Goal: Transaction & Acquisition: Purchase product/service

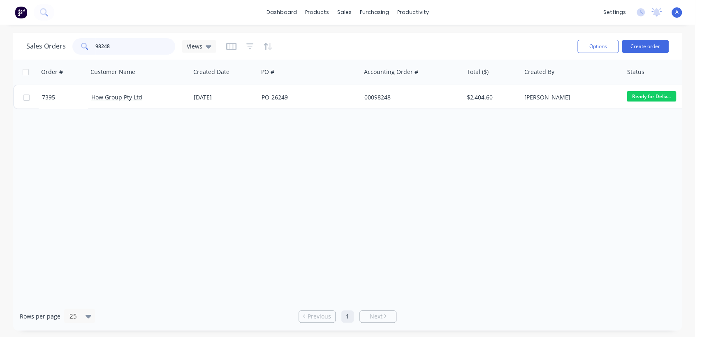
drag, startPoint x: 117, startPoint y: 43, endPoint x: 64, endPoint y: 47, distance: 53.6
click at [65, 47] on div "Sales Orders 98248 Views" at bounding box center [121, 46] width 190 height 16
type input "6554"
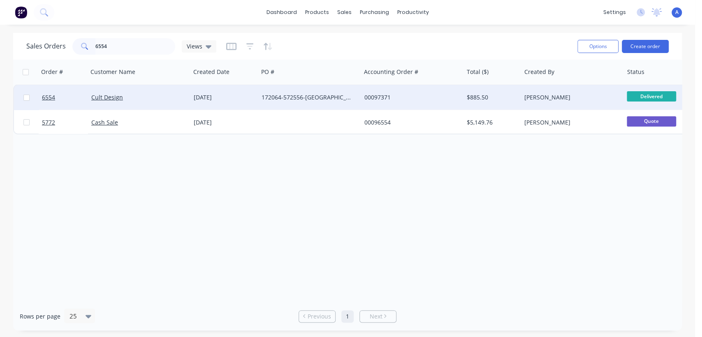
click at [311, 93] on div "172064-572556-[GEOGRAPHIC_DATA]" at bounding box center [309, 97] width 102 height 25
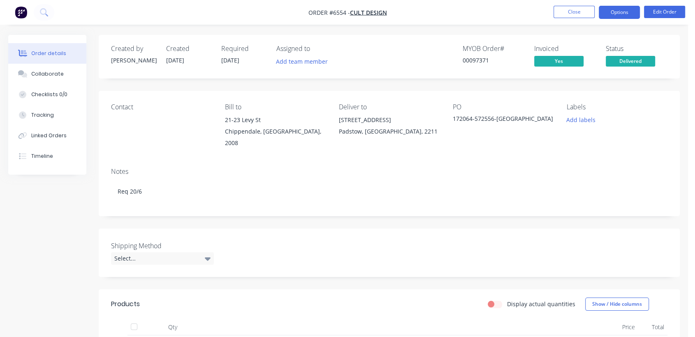
click at [613, 13] on button "Options" at bounding box center [619, 12] width 41 height 13
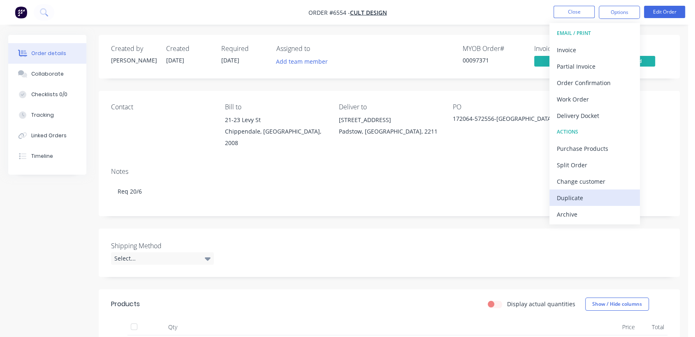
click at [576, 194] on div "Duplicate" at bounding box center [595, 198] width 76 height 12
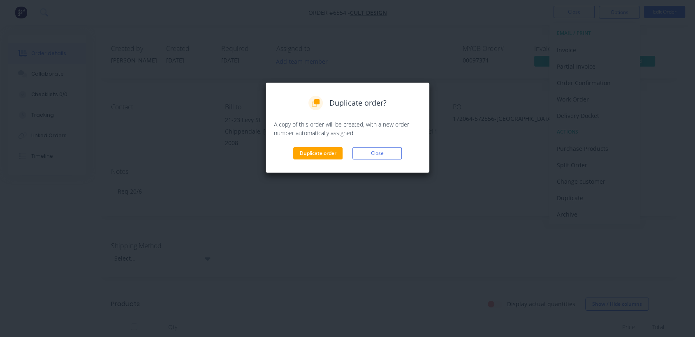
drag, startPoint x: 319, startPoint y: 142, endPoint x: 321, endPoint y: 151, distance: 8.8
click at [319, 143] on div "Duplicate order? A copy of this order will be created, with a new order number …" at bounding box center [347, 128] width 147 height 64
click at [321, 152] on button "Duplicate order" at bounding box center [317, 153] width 49 height 12
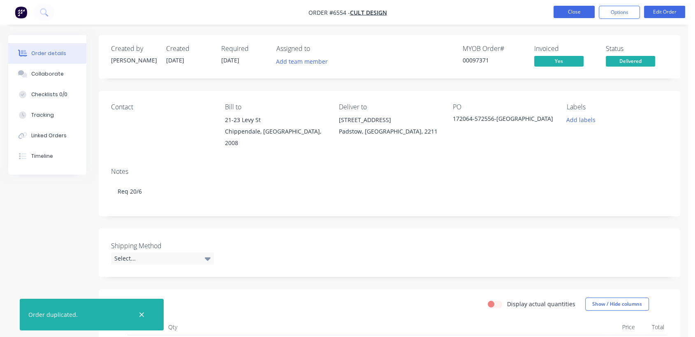
click at [570, 11] on button "Close" at bounding box center [573, 12] width 41 height 12
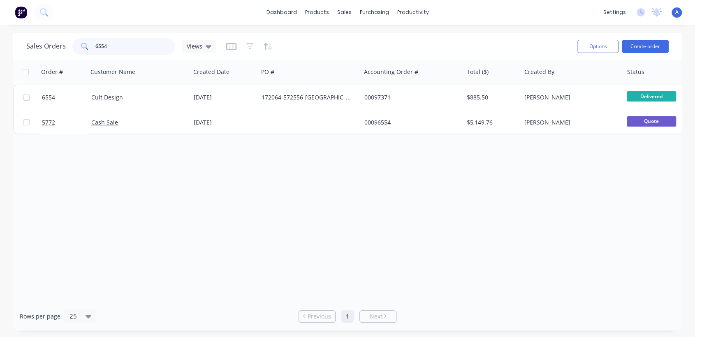
drag, startPoint x: 118, startPoint y: 44, endPoint x: 66, endPoint y: 41, distance: 52.7
click at [66, 41] on div "Sales Orders 6554 Views" at bounding box center [121, 46] width 190 height 16
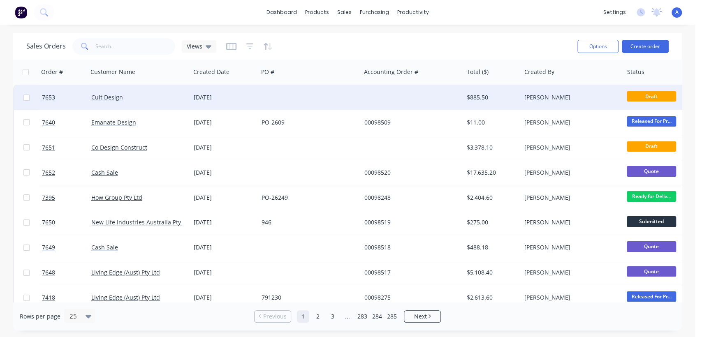
click at [284, 95] on div at bounding box center [309, 97] width 102 height 25
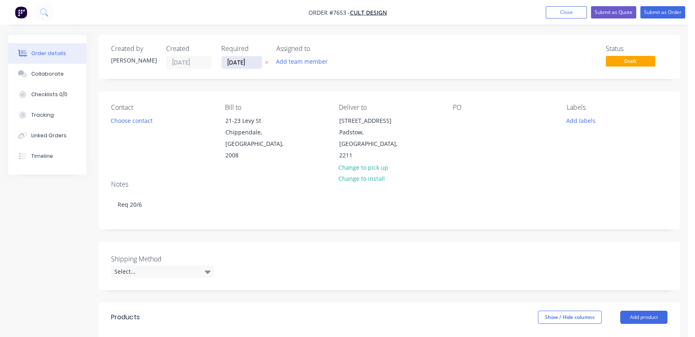
click at [254, 62] on input "[DATE]" at bounding box center [242, 62] width 40 height 12
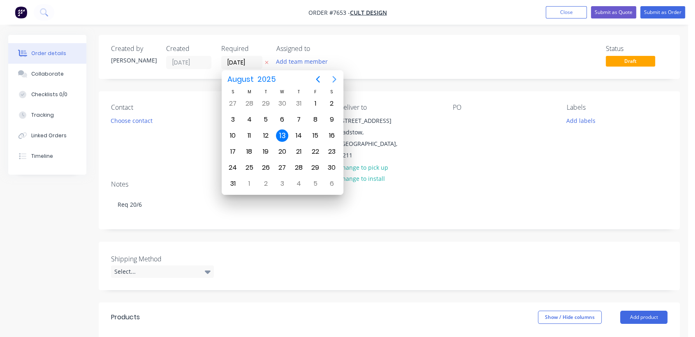
click at [334, 78] on icon "Next page" at bounding box center [334, 79] width 4 height 7
click at [334, 77] on icon "Next page" at bounding box center [334, 79] width 4 height 7
click at [282, 165] on div "31" at bounding box center [282, 168] width 12 height 12
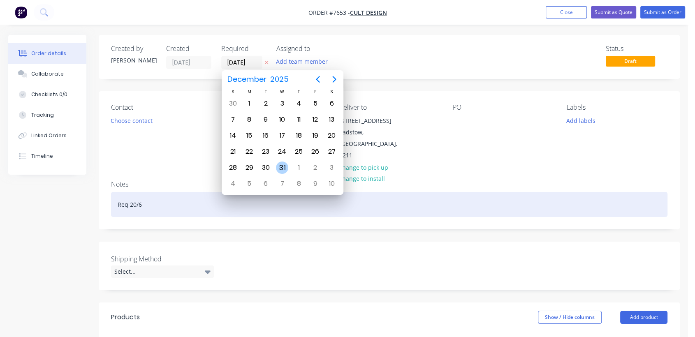
type input "[DATE]"
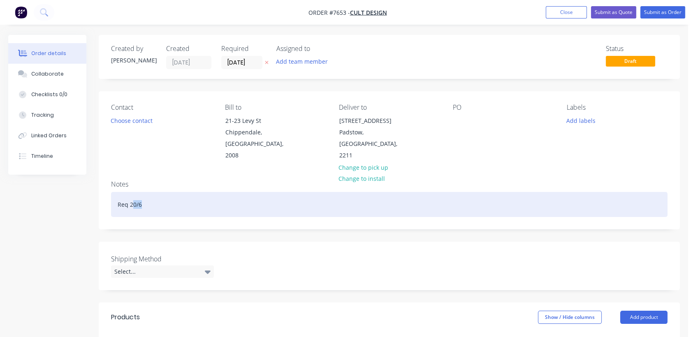
drag, startPoint x: 147, startPoint y: 191, endPoint x: 133, endPoint y: 190, distance: 13.6
click at [133, 192] on div "Req 20/6" at bounding box center [389, 204] width 556 height 25
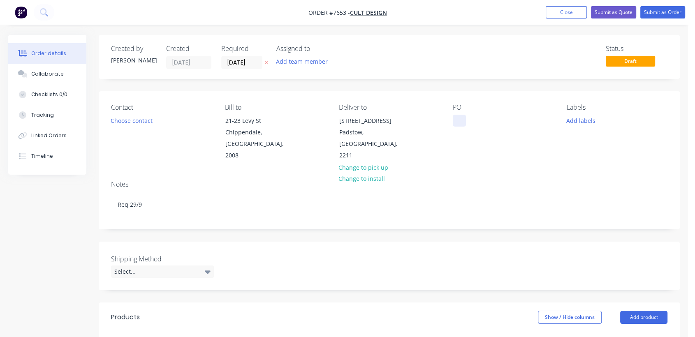
click at [464, 123] on div at bounding box center [459, 121] width 13 height 12
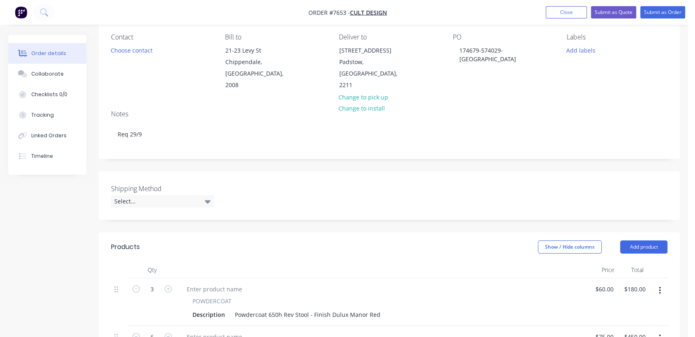
scroll to position [91, 0]
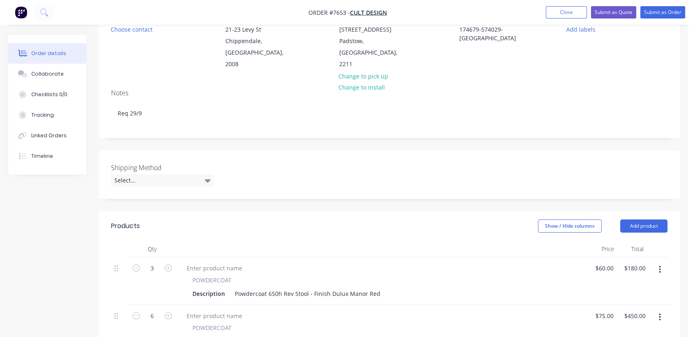
drag, startPoint x: 205, startPoint y: 166, endPoint x: 183, endPoint y: 153, distance: 25.5
click at [205, 176] on icon at bounding box center [208, 180] width 6 height 9
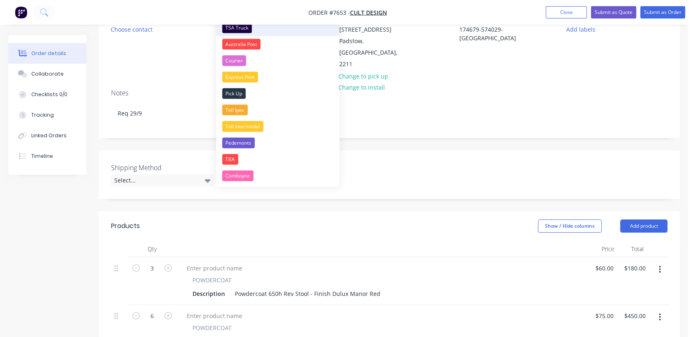
click at [242, 25] on div "TSA Truck" at bounding box center [237, 28] width 30 height 11
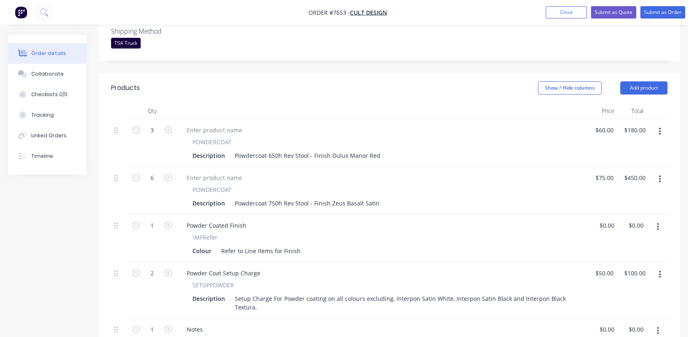
scroll to position [228, 0]
click at [657, 124] on button "button" at bounding box center [659, 131] width 19 height 15
click at [612, 196] on div "Delete" at bounding box center [630, 202] width 63 height 12
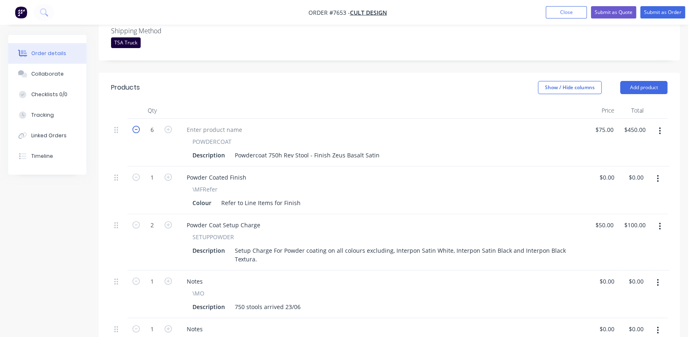
click at [134, 126] on icon "button" at bounding box center [135, 129] width 7 height 7
type input "5"
type input "$375.00"
click at [134, 126] on icon "button" at bounding box center [135, 129] width 7 height 7
type input "4"
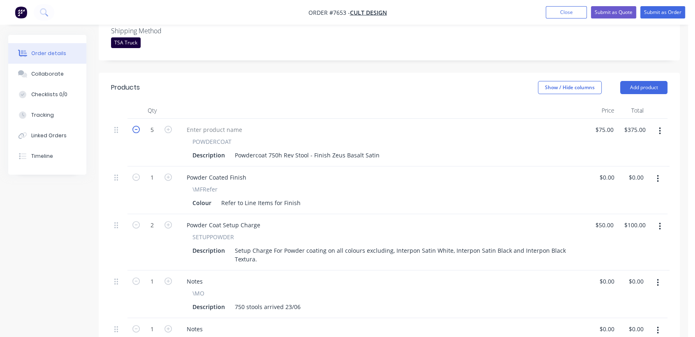
type input "$300.00"
drag, startPoint x: 377, startPoint y: 141, endPoint x: 308, endPoint y: 141, distance: 69.1
click at [308, 149] on div "Powdercoat 750h Rev Stool - Finish Zeus Basalt Satin" at bounding box center [306, 155] width 151 height 12
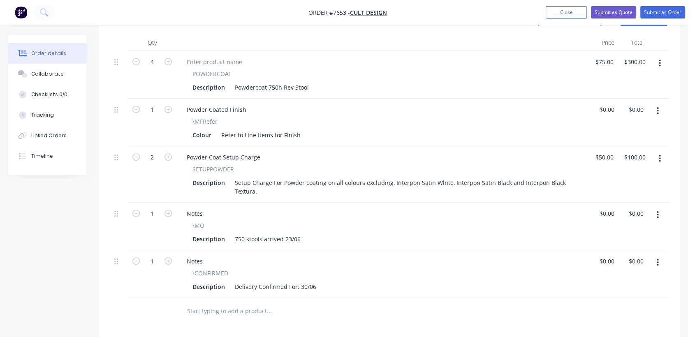
scroll to position [319, 0]
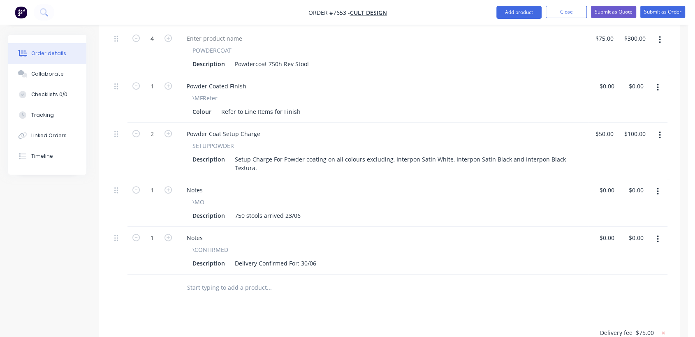
click at [655, 184] on button "button" at bounding box center [657, 191] width 19 height 15
click at [622, 257] on div "Delete" at bounding box center [628, 263] width 63 height 12
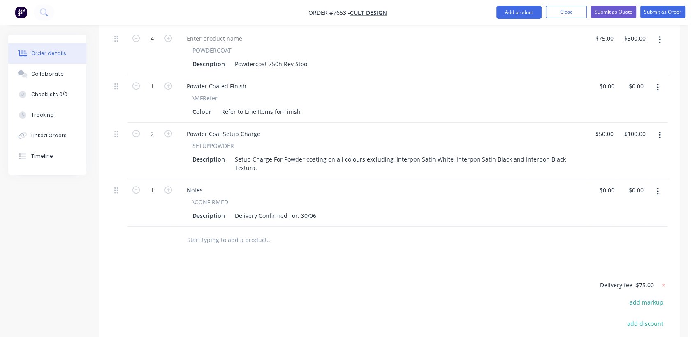
click at [659, 184] on button "button" at bounding box center [657, 191] width 19 height 15
click at [615, 257] on div "Delete" at bounding box center [628, 263] width 63 height 12
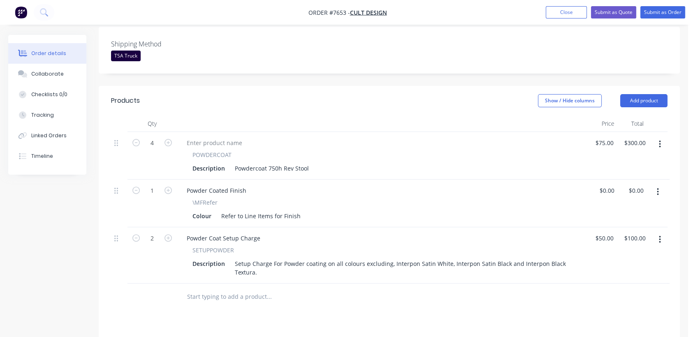
scroll to position [183, 0]
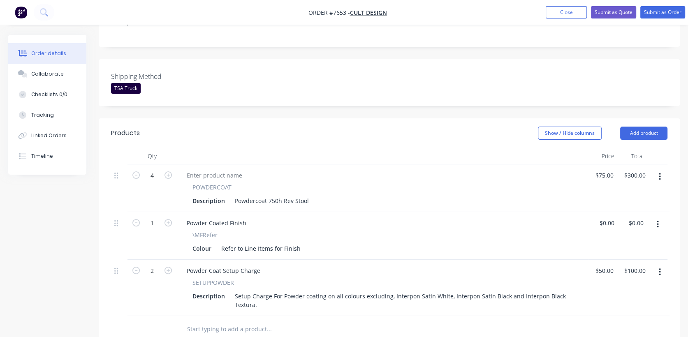
click at [654, 217] on button "button" at bounding box center [657, 224] width 19 height 15
click at [626, 240] on div "Edit" at bounding box center [628, 246] width 63 height 12
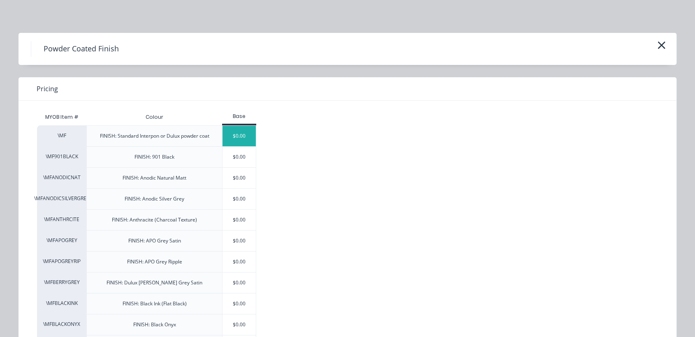
click at [235, 136] on div "$0.00" at bounding box center [238, 136] width 33 height 21
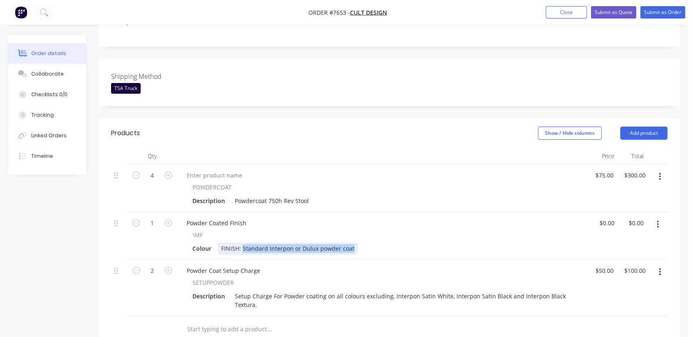
drag, startPoint x: 242, startPoint y: 234, endPoint x: 374, endPoint y: 243, distance: 132.7
click at [374, 243] on div "Powder Coated Finish \MF Colour FINISH: Standard Interpon or Dulux powder coat" at bounding box center [382, 236] width 411 height 48
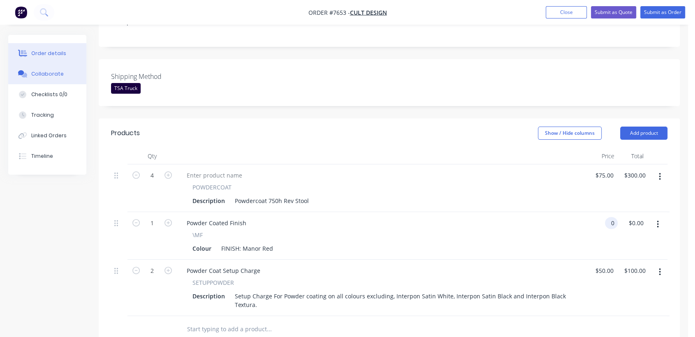
type input "$0.00"
click at [60, 69] on button "Collaborate" at bounding box center [47, 74] width 78 height 21
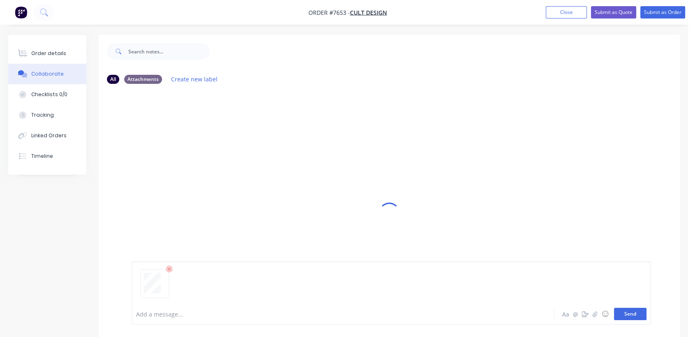
click at [634, 315] on button "Send" at bounding box center [630, 314] width 32 height 12
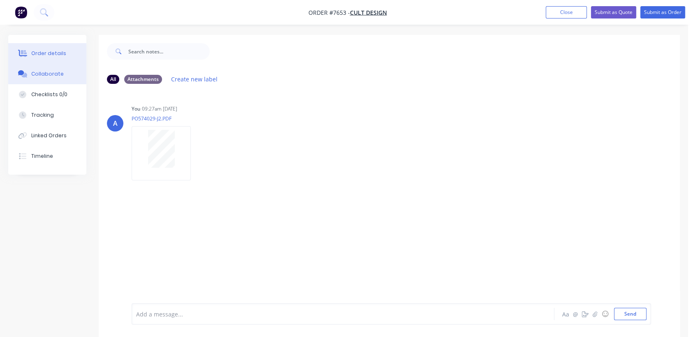
click at [59, 50] on div "Order details" at bounding box center [48, 53] width 35 height 7
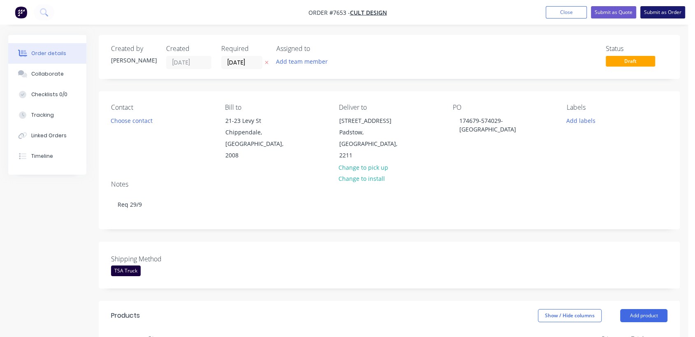
click at [659, 12] on button "Submit as Order" at bounding box center [662, 12] width 45 height 12
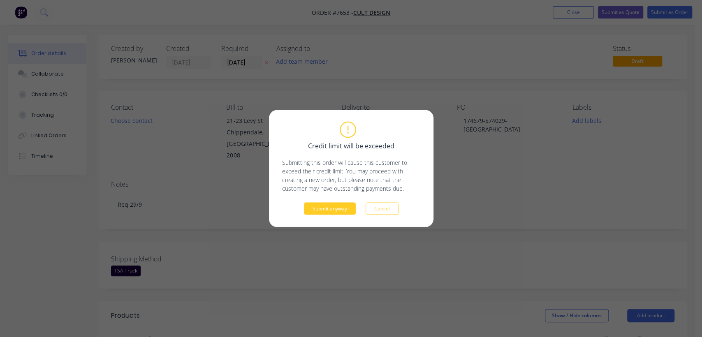
click at [326, 209] on button "Submit anyway" at bounding box center [330, 209] width 52 height 12
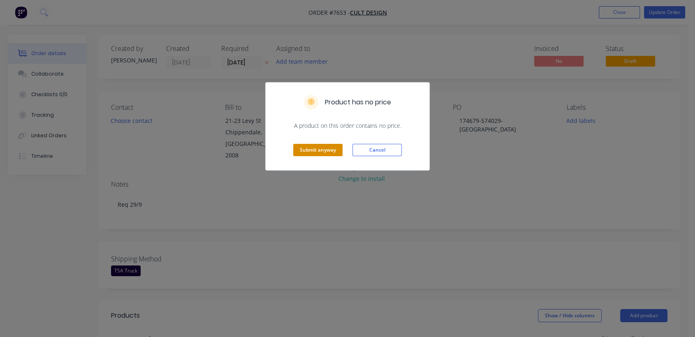
click at [316, 150] on button "Submit anyway" at bounding box center [317, 150] width 49 height 12
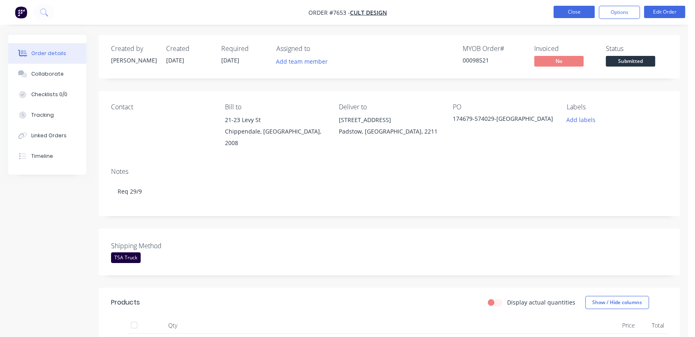
click at [566, 13] on button "Close" at bounding box center [573, 12] width 41 height 12
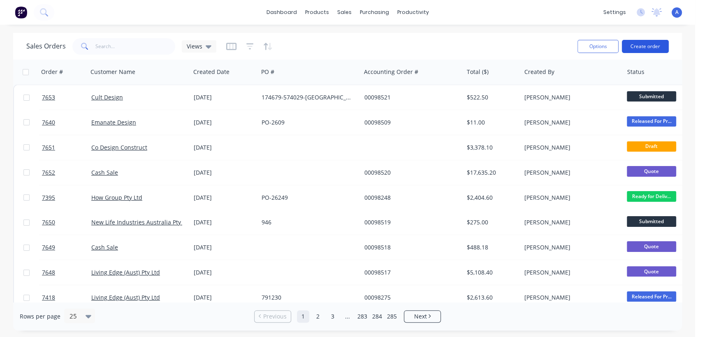
click at [641, 46] on button "Create order" at bounding box center [645, 46] width 47 height 13
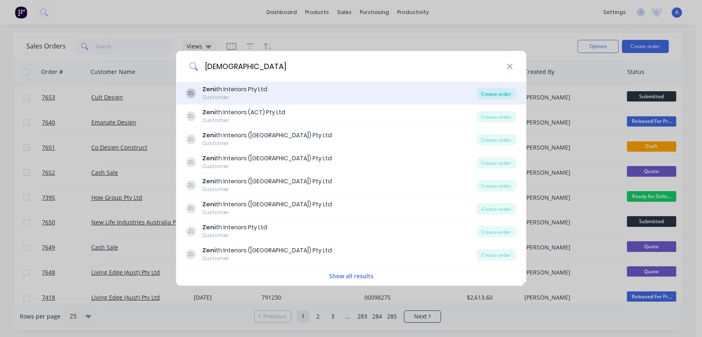
type input "zeni"
click at [489, 90] on div "Create order" at bounding box center [496, 94] width 40 height 12
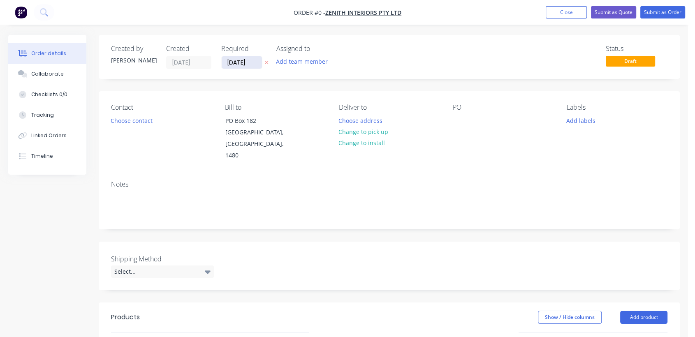
click at [254, 64] on input "[DATE]" at bounding box center [242, 62] width 40 height 12
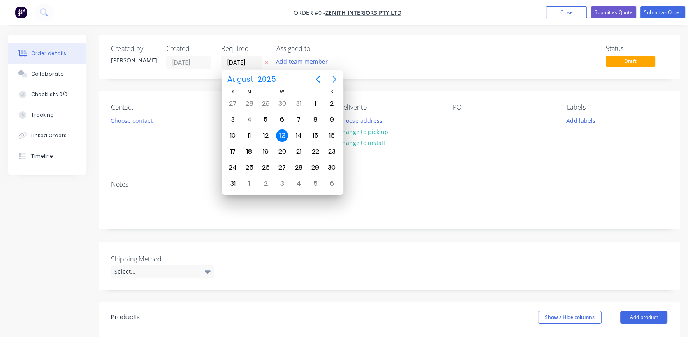
click at [335, 77] on icon "Next page" at bounding box center [334, 79] width 10 height 10
click at [283, 164] on div "31" at bounding box center [282, 168] width 12 height 12
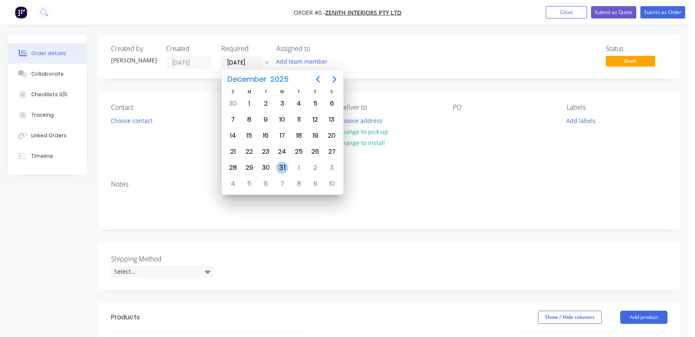
type input "[DATE]"
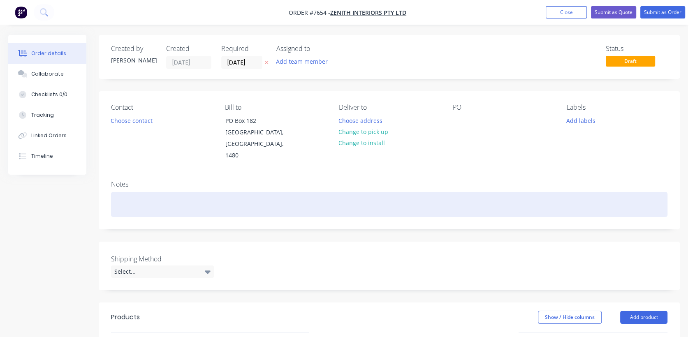
click at [153, 195] on div at bounding box center [389, 204] width 556 height 25
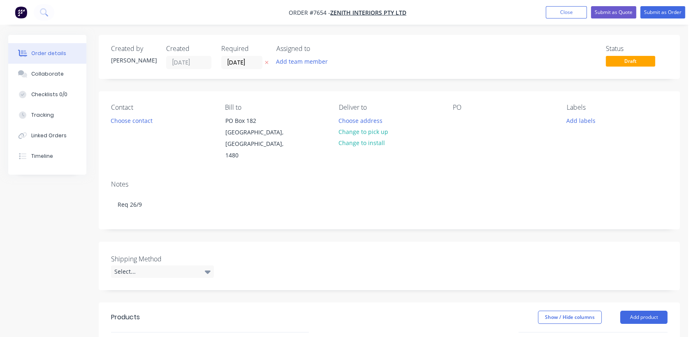
click at [366, 114] on div "Deliver to Choose address Change to pick up Change to install" at bounding box center [389, 133] width 101 height 58
click at [369, 119] on button "Choose address" at bounding box center [360, 120] width 53 height 11
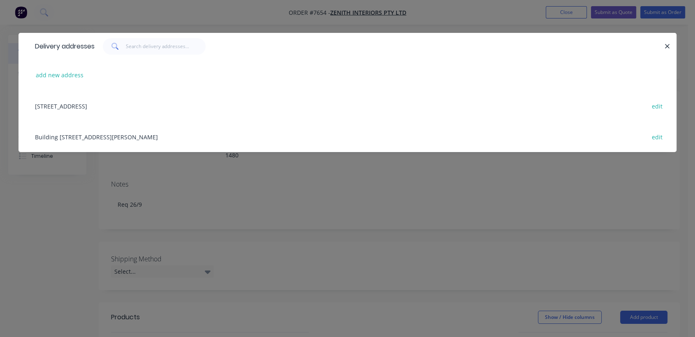
click at [134, 134] on div "Building 1, 107 Vanessa St, Kingsgrove, New South Wales, Australia, 2208 edit" at bounding box center [347, 136] width 633 height 31
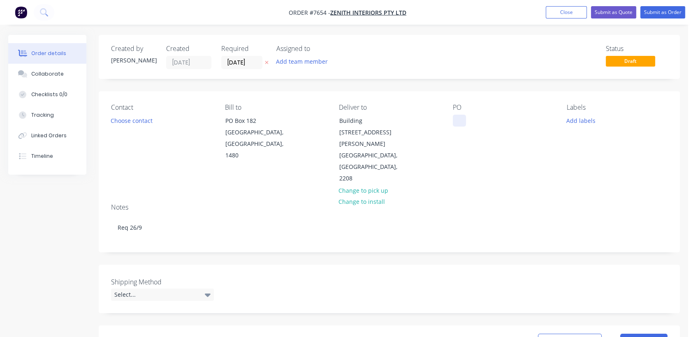
click at [457, 120] on div at bounding box center [459, 121] width 13 height 12
click at [166, 289] on div "Select..." at bounding box center [162, 295] width 103 height 12
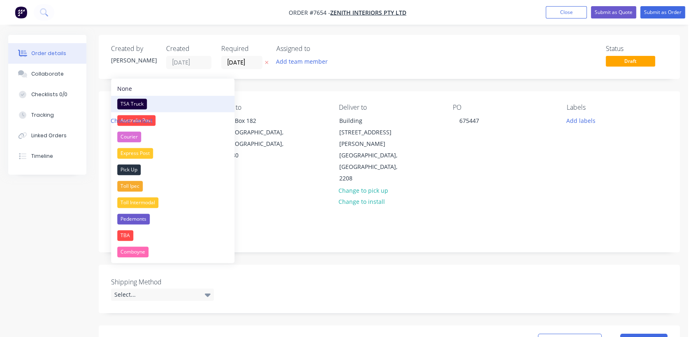
click at [137, 100] on div "TSA Truck" at bounding box center [132, 104] width 30 height 11
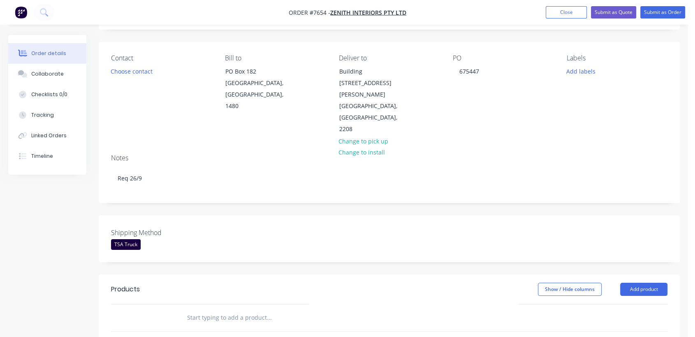
scroll to position [137, 0]
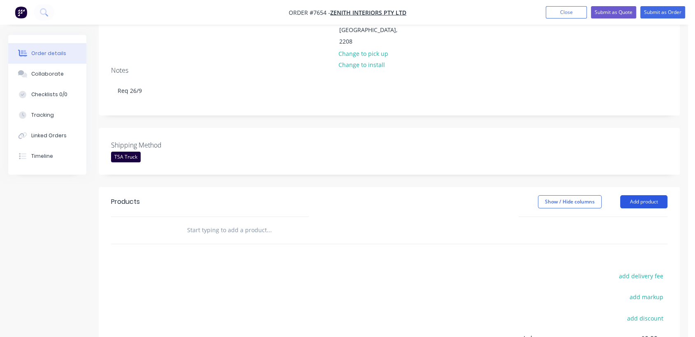
click at [653, 195] on button "Add product" at bounding box center [643, 201] width 47 height 13
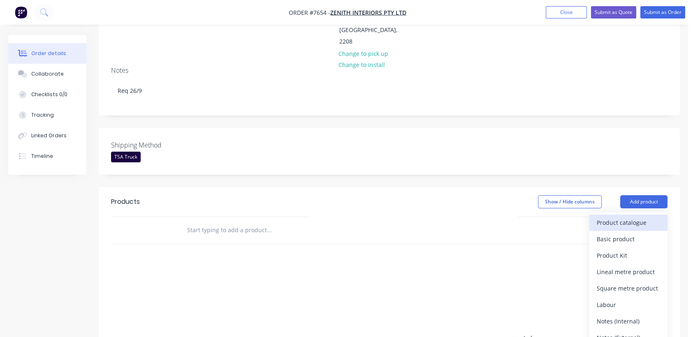
click at [618, 217] on div "Product catalogue" at bounding box center [628, 223] width 63 height 12
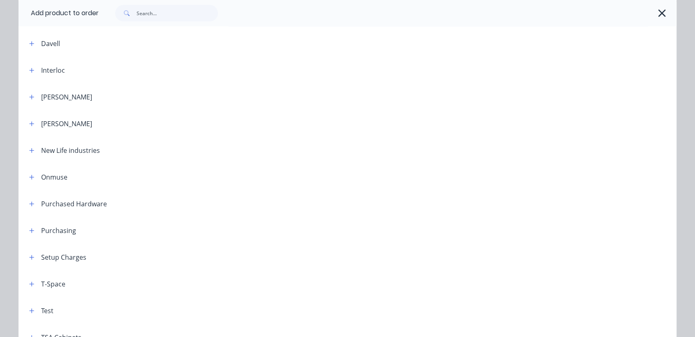
scroll to position [484, 0]
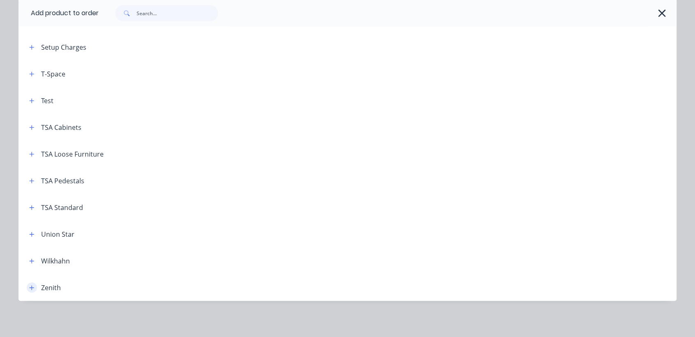
click at [29, 287] on icon "button" at bounding box center [31, 288] width 5 height 6
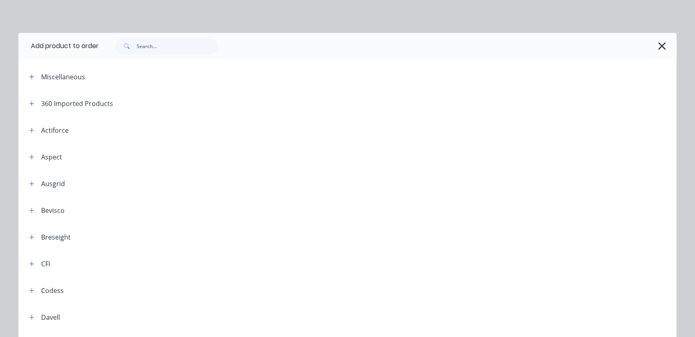
scroll to position [0, 0]
click at [661, 43] on icon "button" at bounding box center [661, 45] width 7 height 7
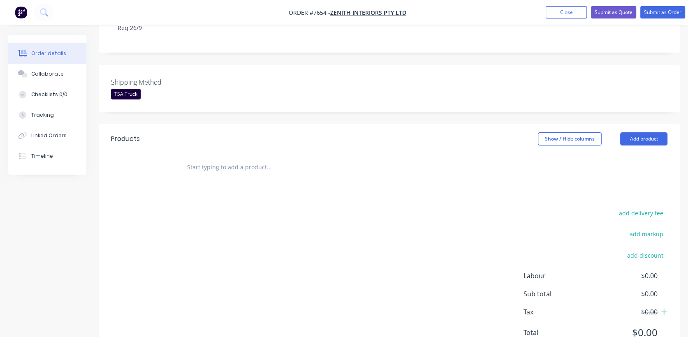
scroll to position [212, 0]
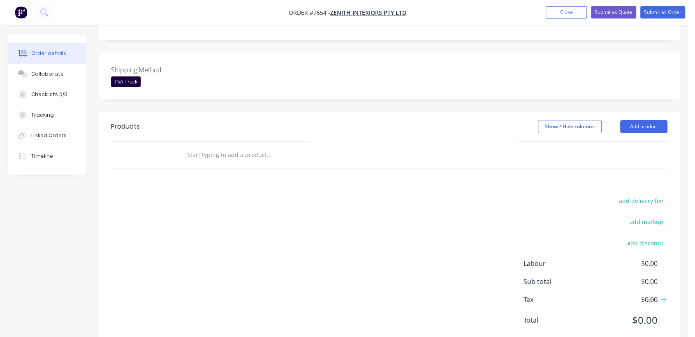
click at [234, 147] on input "text" at bounding box center [269, 155] width 164 height 16
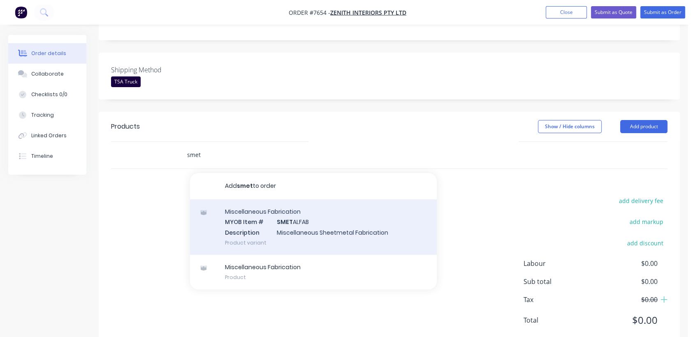
type input "smet"
click at [306, 199] on div "Miscellaneous Fabrication MYOB Item # SMET ALFAB Description Miscellaneous Shee…" at bounding box center [313, 226] width 247 height 55
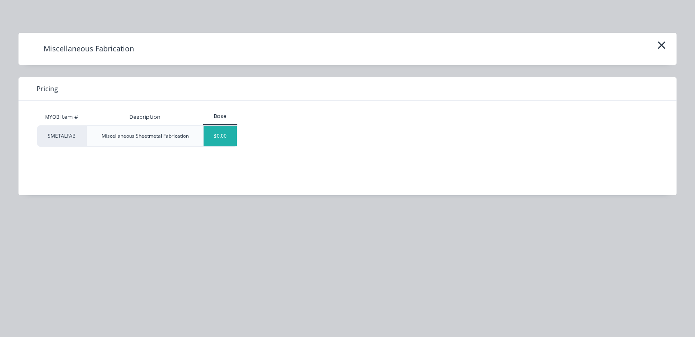
click at [225, 129] on div "$0.00" at bounding box center [219, 136] width 33 height 21
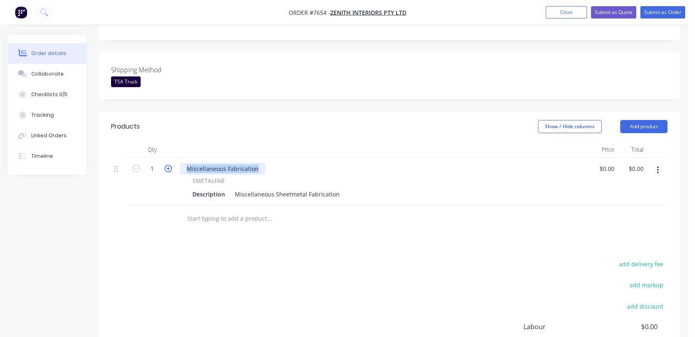
drag, startPoint x: 260, startPoint y: 145, endPoint x: 171, endPoint y: 142, distance: 88.8
click at [171, 158] on div "1 Miscellaneous Fabrication SMETALFAB Description Miscellaneous Sheetmetal Fabr…" at bounding box center [389, 182] width 556 height 48
click at [159, 163] on input "1" at bounding box center [151, 169] width 21 height 12
type input "5"
drag, startPoint x: 233, startPoint y: 170, endPoint x: 431, endPoint y: 185, distance: 198.7
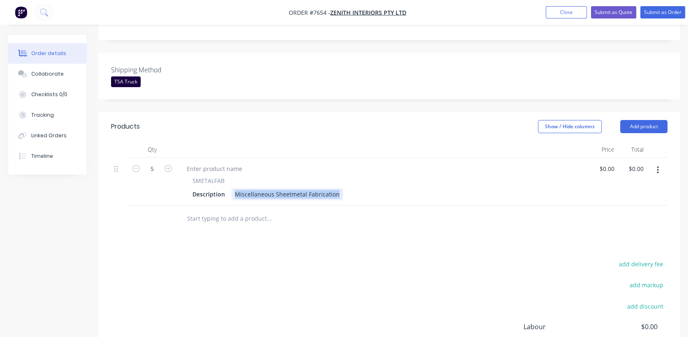
click at [431, 185] on div "Qty Price Total 5 SMETALFAB Description Miscellaneous Sheetmetal Fabrication $0…" at bounding box center [389, 186] width 581 height 91
paste div
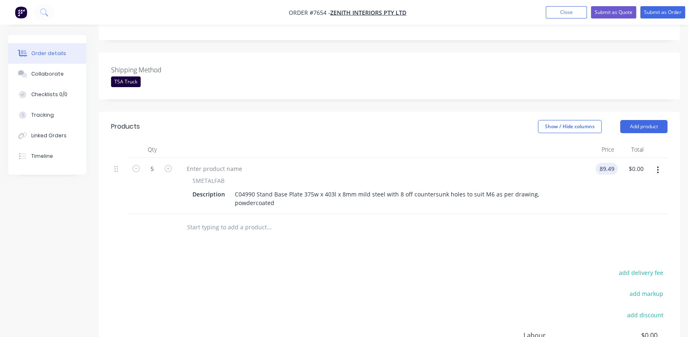
type input "$89.49"
type input "$447.45"
click at [244, 219] on input "text" at bounding box center [269, 227] width 164 height 16
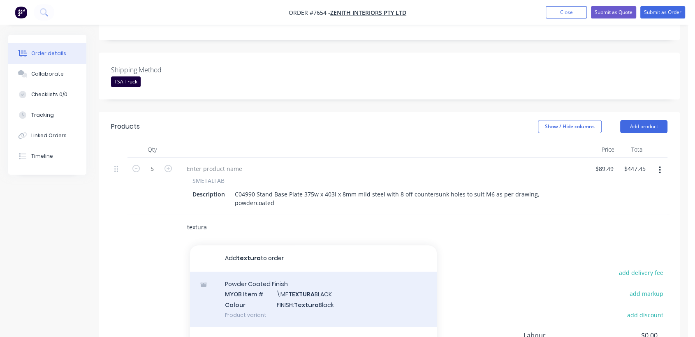
type input "textura"
click at [331, 272] on div "Powder Coated Finish MYOB Item # \MF TEXTURA BLACK Colour FINISH: Textura Black…" at bounding box center [313, 299] width 247 height 55
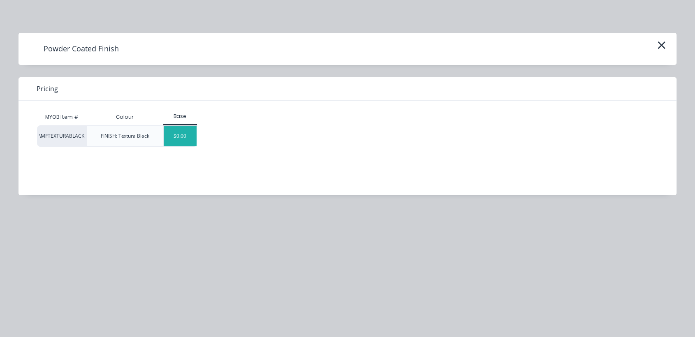
click at [179, 139] on div "$0.00" at bounding box center [180, 136] width 33 height 21
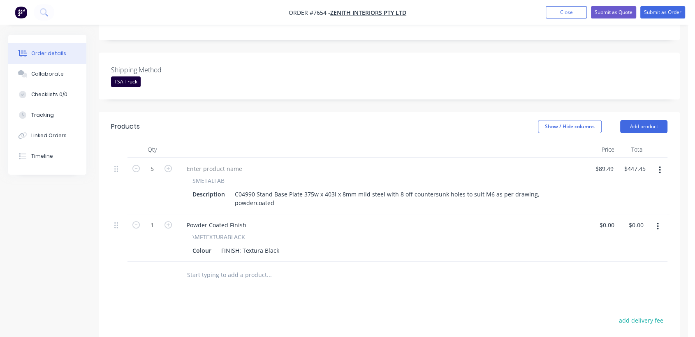
click at [253, 267] on input "text" at bounding box center [269, 275] width 164 height 16
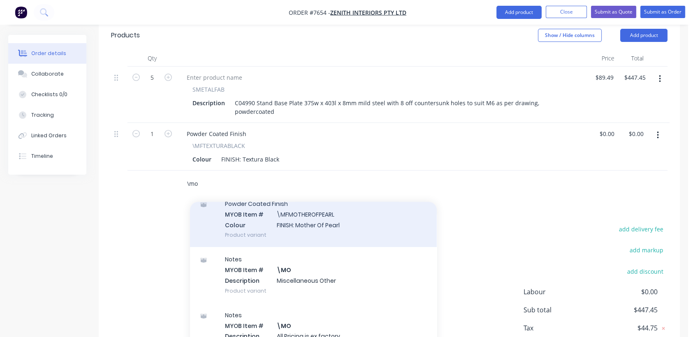
scroll to position [137, 0]
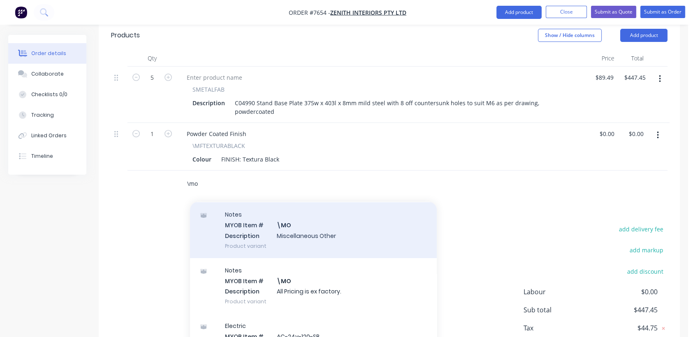
type input "\mo"
click at [301, 202] on div "Notes MYOB Item # \MO Description Miscellaneous Other Product variant" at bounding box center [313, 229] width 247 height 55
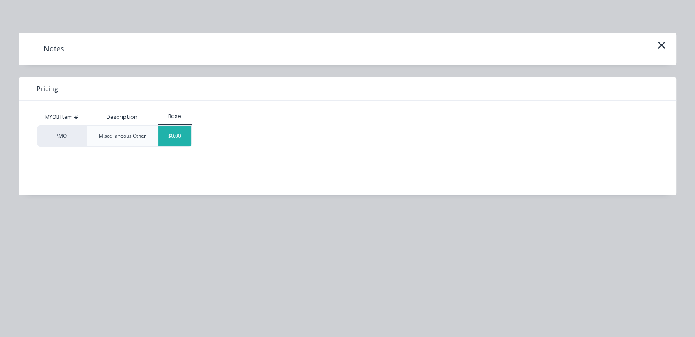
click at [176, 130] on div "$0.00" at bounding box center [174, 136] width 33 height 21
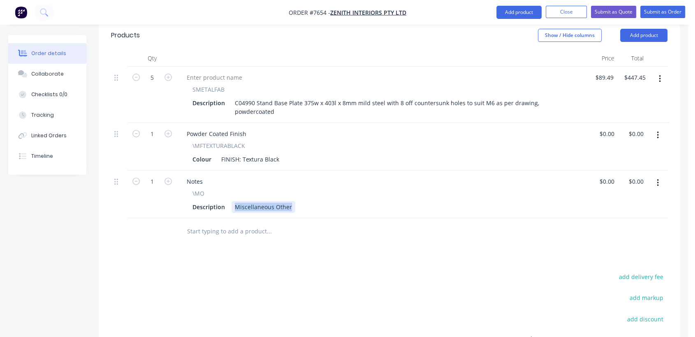
drag, startPoint x: 232, startPoint y: 182, endPoint x: 336, endPoint y: 193, distance: 104.6
click at [336, 193] on div "Notes \MO Description Miscellaneous Other" at bounding box center [382, 195] width 411 height 48
type input "$0.00"
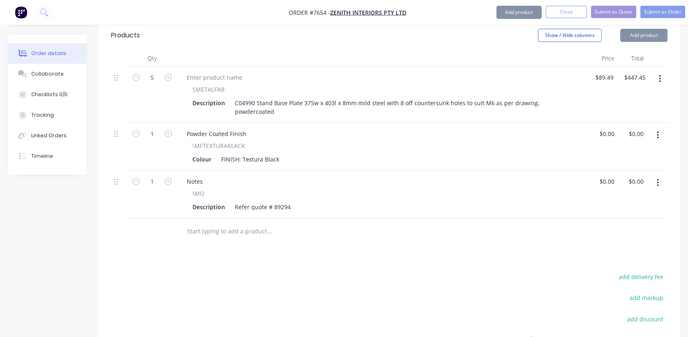
click at [247, 223] on input "text" at bounding box center [269, 231] width 164 height 16
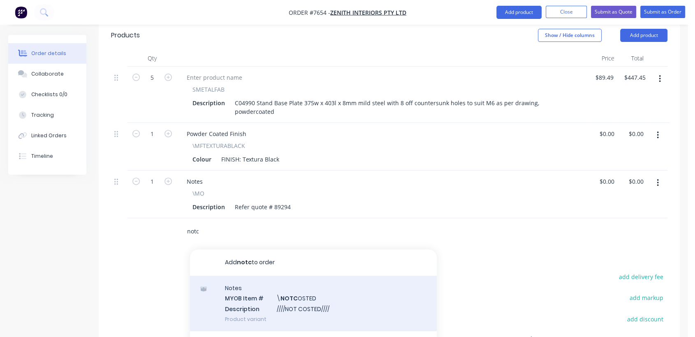
type input "notc"
click at [296, 280] on div "Notes MYOB Item # \ NOTC OSTED Description ////NOT COSTED//// Product variant" at bounding box center [313, 303] width 247 height 55
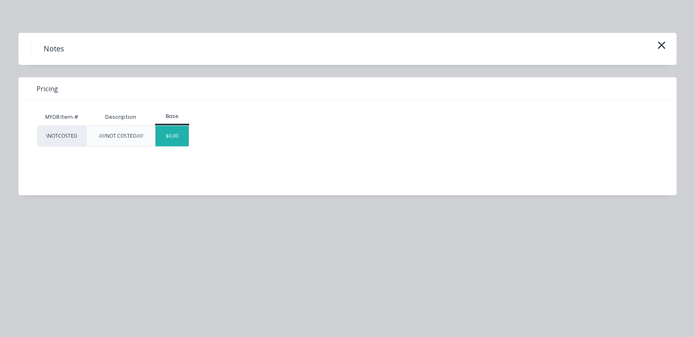
click at [170, 138] on div "$0.00" at bounding box center [171, 136] width 33 height 21
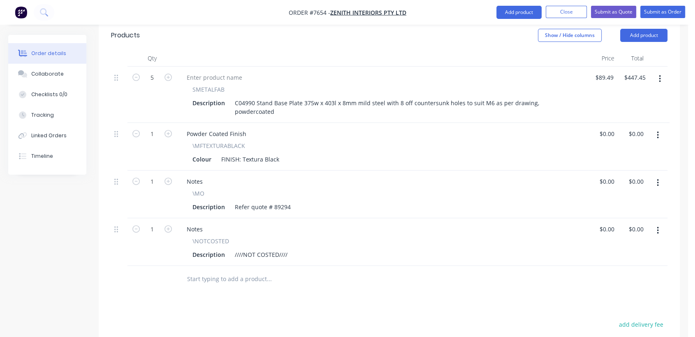
click at [658, 223] on button "button" at bounding box center [657, 230] width 19 height 15
drag, startPoint x: 611, startPoint y: 278, endPoint x: 516, endPoint y: 234, distance: 104.5
click at [610, 296] on div "Delete" at bounding box center [628, 302] width 63 height 12
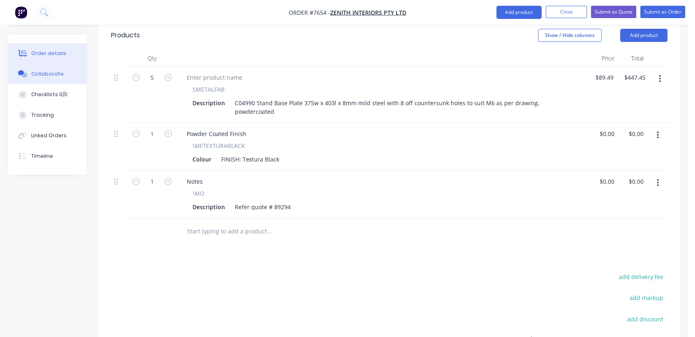
click at [50, 72] on div "Collaborate" at bounding box center [47, 73] width 32 height 7
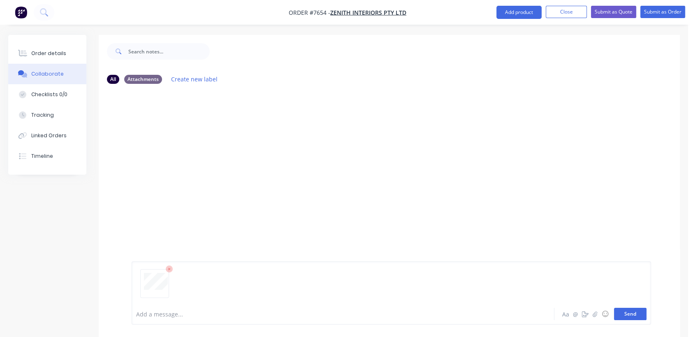
click at [631, 319] on button "Send" at bounding box center [630, 314] width 32 height 12
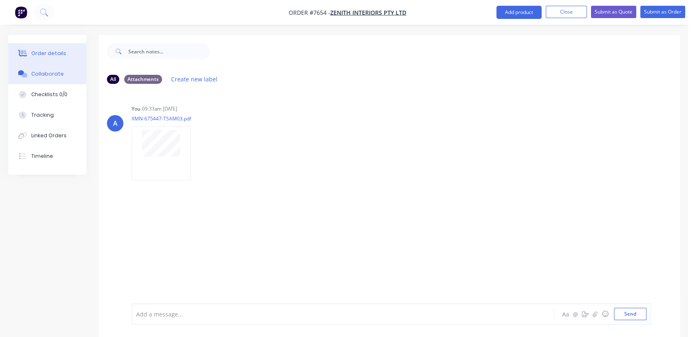
click at [66, 55] on button "Order details" at bounding box center [47, 53] width 78 height 21
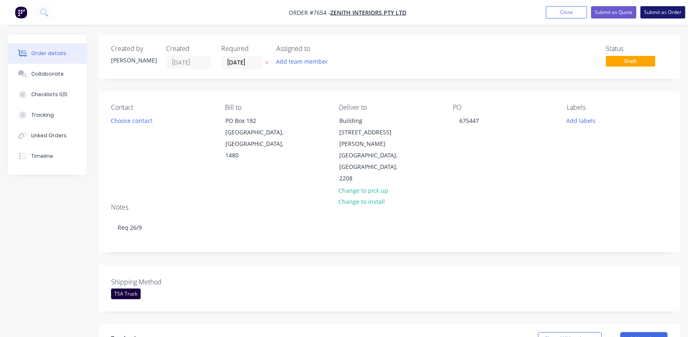
click at [658, 7] on button "Submit as Order" at bounding box center [662, 12] width 45 height 12
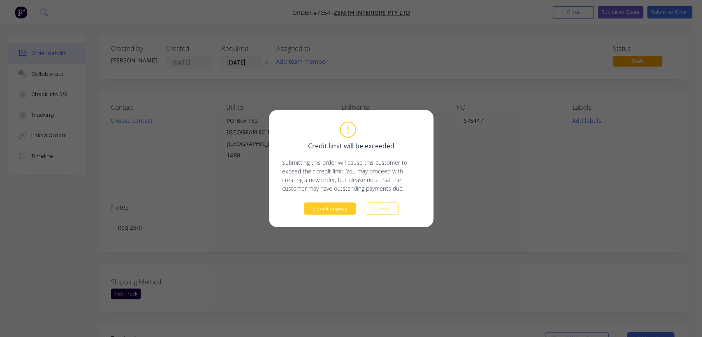
click at [319, 210] on button "Submit anyway" at bounding box center [330, 209] width 52 height 12
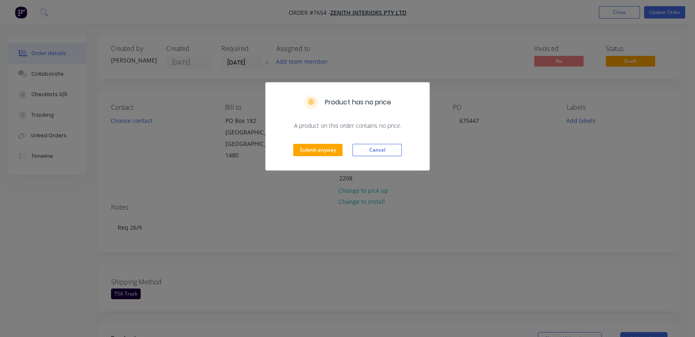
click at [317, 142] on div "Submit anyway Cancel" at bounding box center [348, 150] width 164 height 40
click at [314, 150] on button "Submit anyway" at bounding box center [317, 150] width 49 height 12
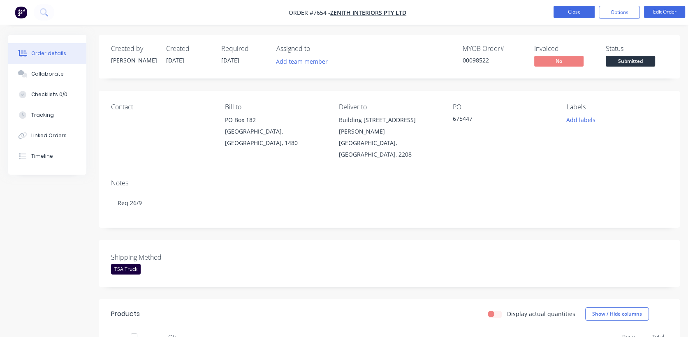
click at [579, 7] on button "Close" at bounding box center [573, 12] width 41 height 12
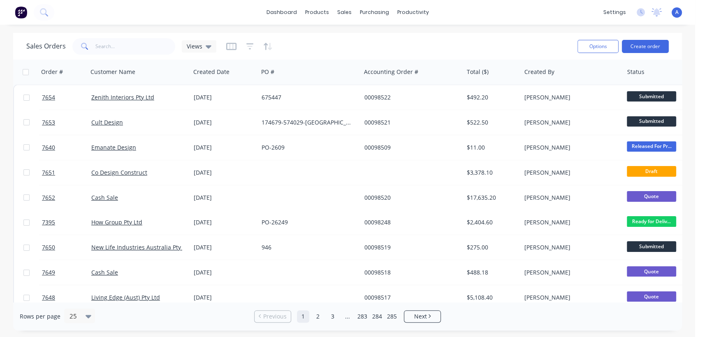
drag, startPoint x: 652, startPoint y: 37, endPoint x: 645, endPoint y: 39, distance: 6.8
click at [651, 37] on div "Options Create order" at bounding box center [621, 46] width 95 height 20
click at [645, 43] on button "Create order" at bounding box center [645, 46] width 47 height 13
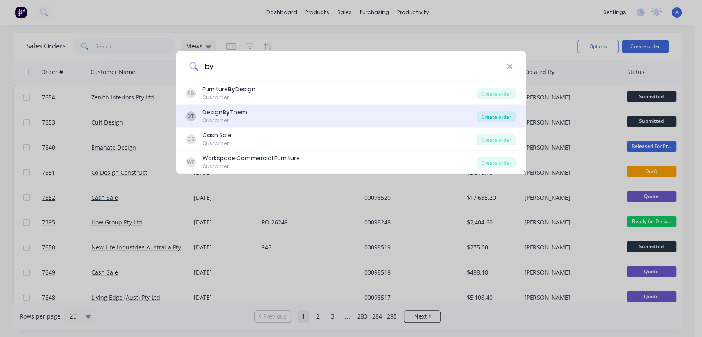
type input "by"
click at [491, 114] on div "Create order" at bounding box center [496, 117] width 40 height 12
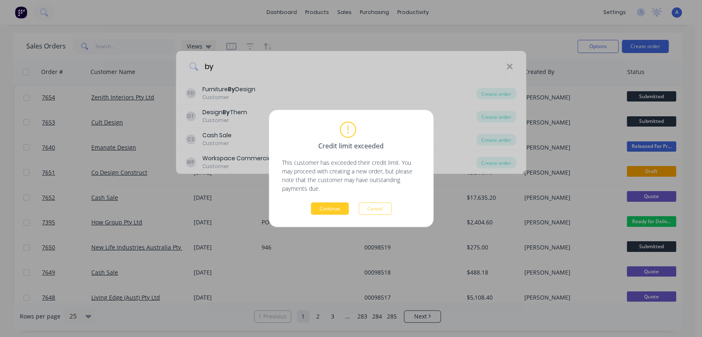
click at [336, 205] on button "Continue" at bounding box center [330, 209] width 38 height 12
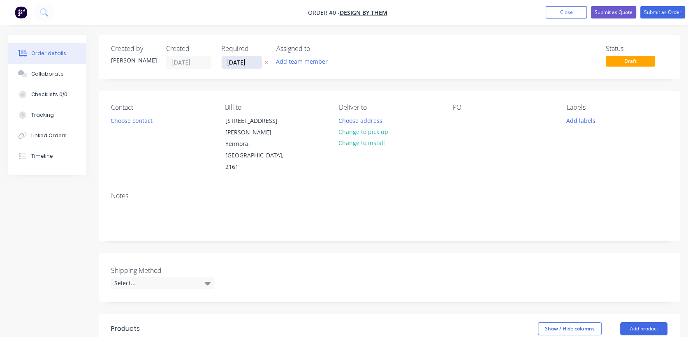
click at [255, 60] on input "[DATE]" at bounding box center [242, 62] width 40 height 12
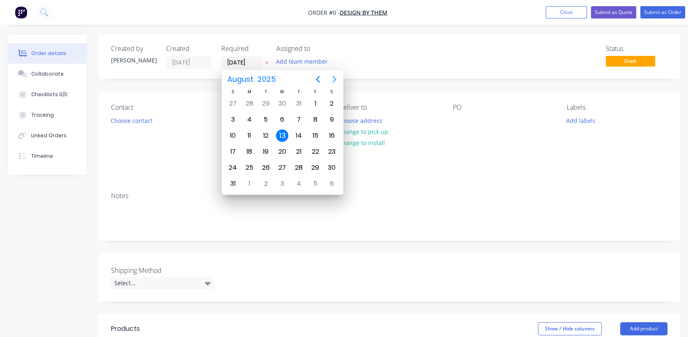
click at [336, 81] on icon "Next page" at bounding box center [334, 79] width 10 height 10
click at [335, 80] on icon "Next page" at bounding box center [334, 79] width 10 height 10
click at [276, 169] on div "31" at bounding box center [282, 168] width 12 height 12
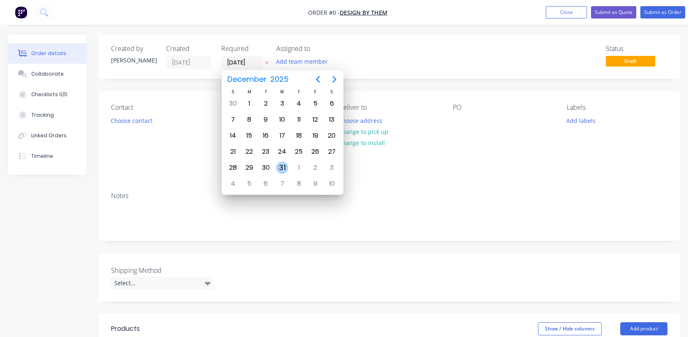
type input "[DATE]"
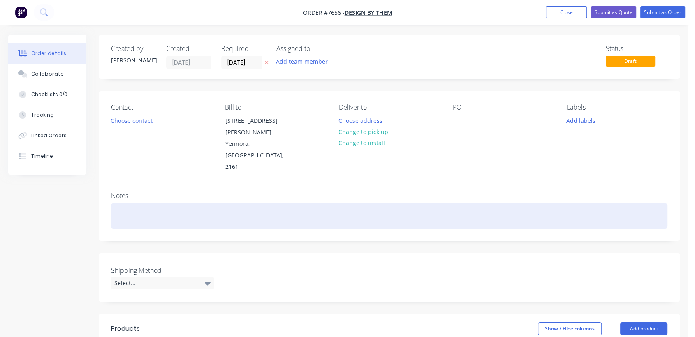
click at [128, 203] on div at bounding box center [389, 215] width 556 height 25
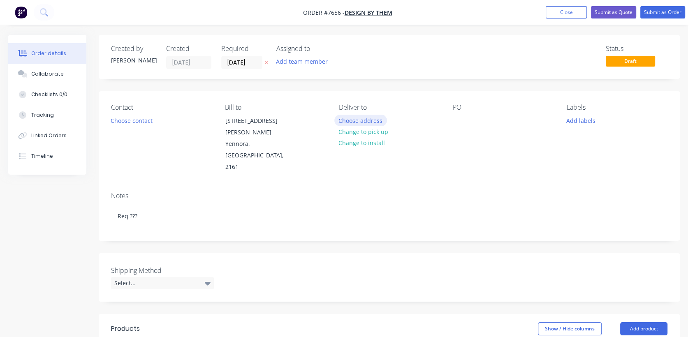
click at [357, 116] on button "Choose address" at bounding box center [360, 120] width 53 height 11
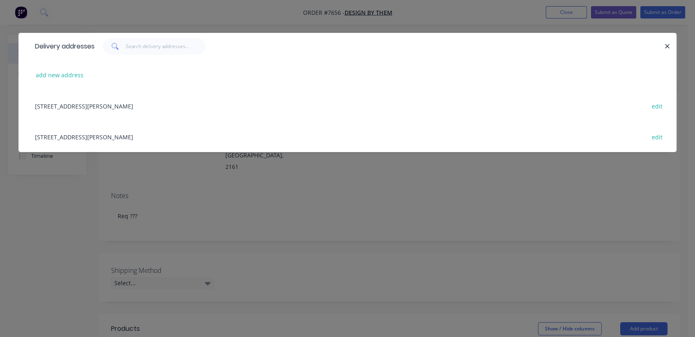
click at [100, 136] on div "2/26 Nelson Road, Yennora, New South Wales, Australia, 2161 edit" at bounding box center [347, 136] width 633 height 31
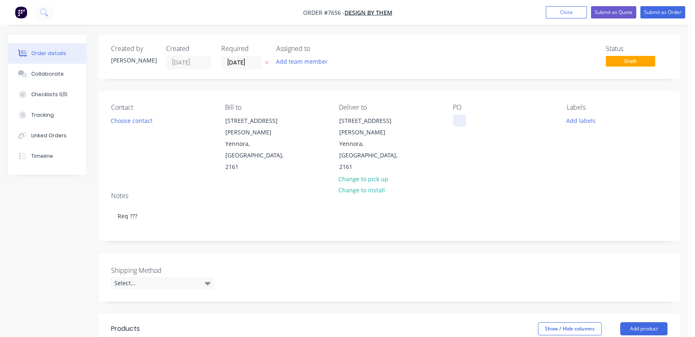
click at [459, 116] on div at bounding box center [459, 121] width 13 height 12
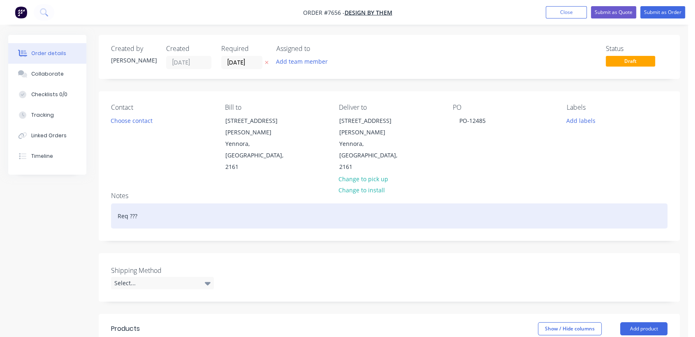
click at [154, 203] on div "Req ???" at bounding box center [389, 215] width 556 height 25
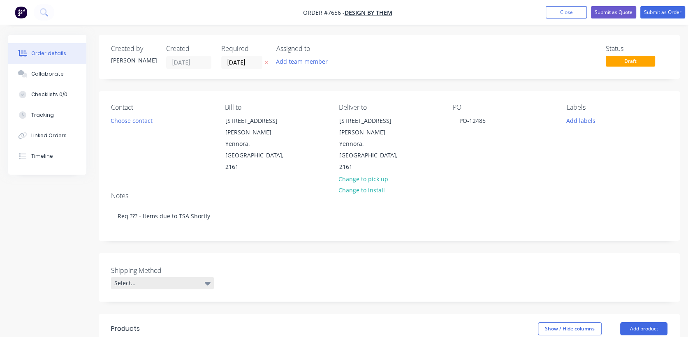
click at [201, 277] on div "Select..." at bounding box center [162, 283] width 103 height 12
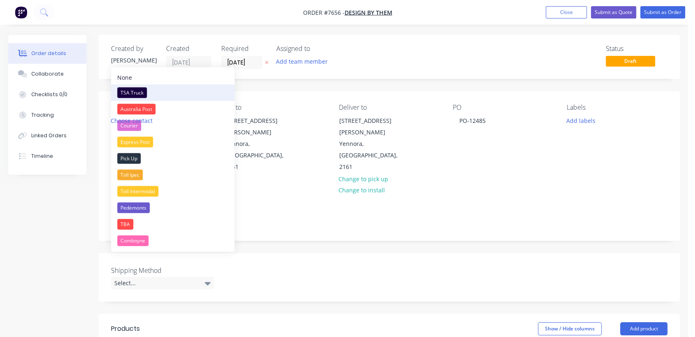
click at [141, 89] on div "TSA Truck" at bounding box center [132, 93] width 30 height 11
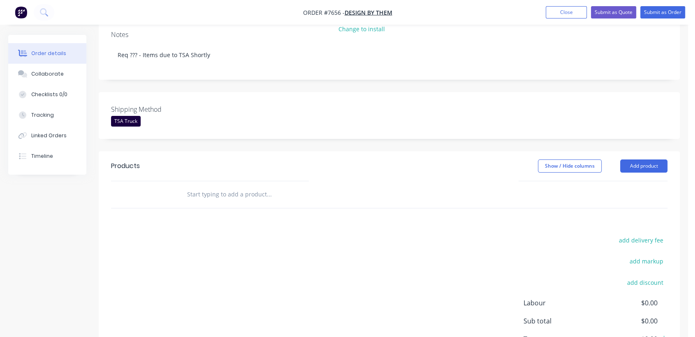
scroll to position [183, 0]
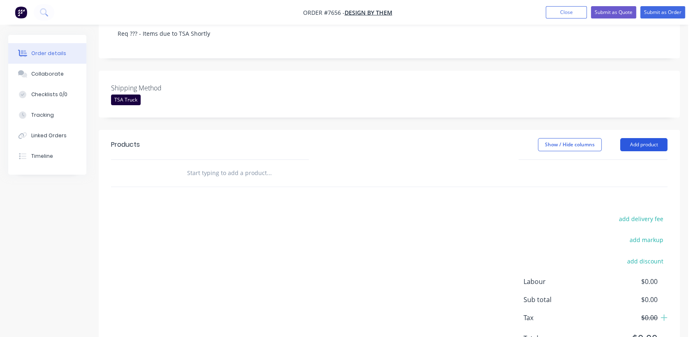
click at [638, 138] on button "Add product" at bounding box center [643, 144] width 47 height 13
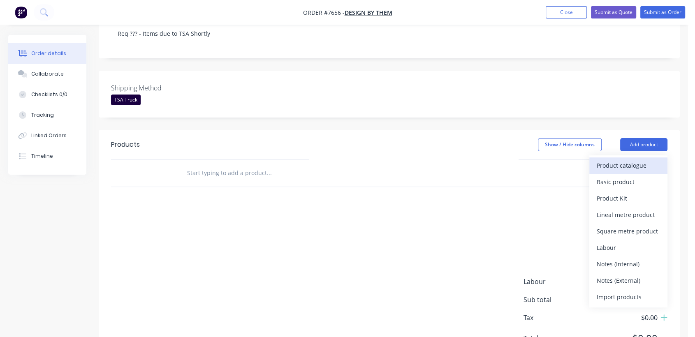
click at [622, 160] on div "Product catalogue" at bounding box center [628, 166] width 63 height 12
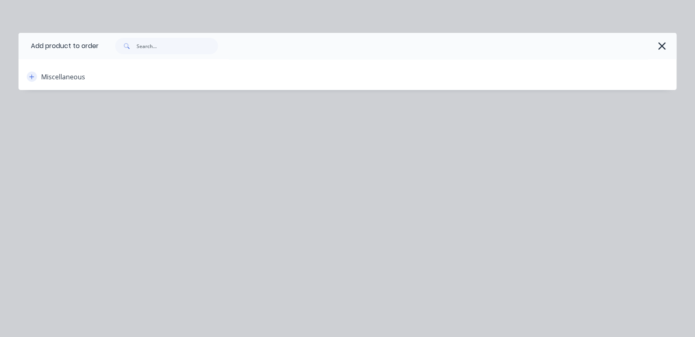
click at [31, 78] on icon "button" at bounding box center [31, 77] width 5 height 6
click at [661, 45] on icon "button" at bounding box center [661, 46] width 9 height 12
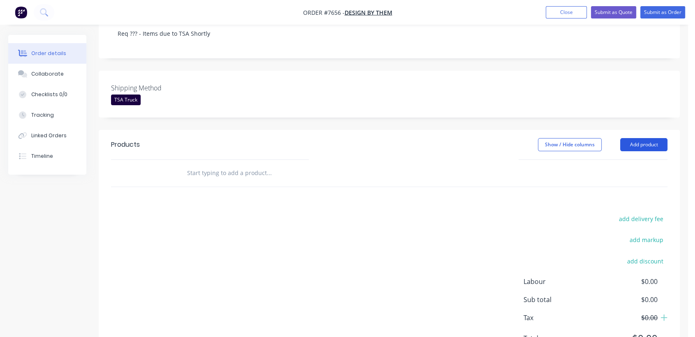
click at [641, 138] on button "Add product" at bounding box center [643, 144] width 47 height 13
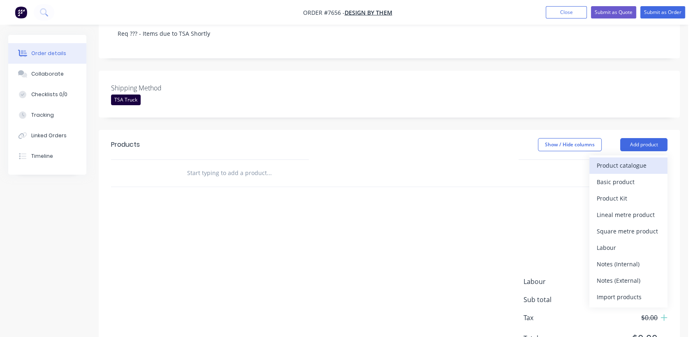
click at [622, 160] on div "Product catalogue" at bounding box center [628, 166] width 63 height 12
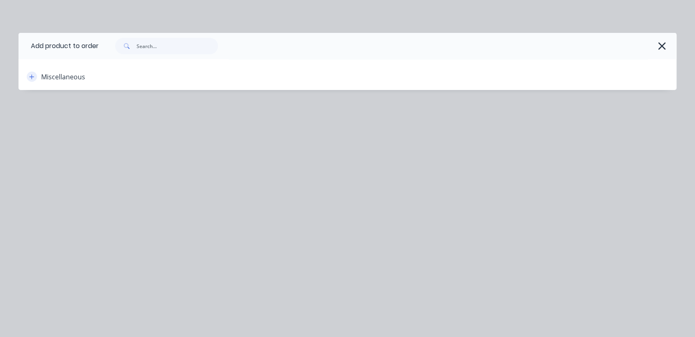
click at [30, 76] on icon "button" at bounding box center [32, 76] width 5 height 5
click at [48, 76] on div "Miscellaneous" at bounding box center [63, 77] width 44 height 10
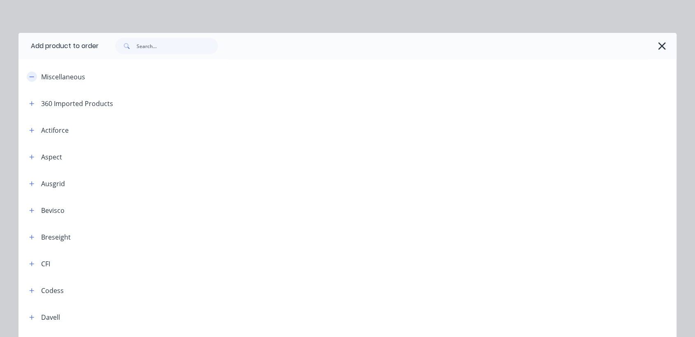
click at [30, 76] on icon "button" at bounding box center [32, 76] width 5 height 0
click at [29, 76] on icon "button" at bounding box center [31, 77] width 5 height 6
click at [29, 72] on button "button" at bounding box center [32, 77] width 10 height 10
click at [42, 76] on div "Miscellaneous" at bounding box center [63, 77] width 44 height 10
click at [29, 102] on icon "button" at bounding box center [31, 104] width 5 height 6
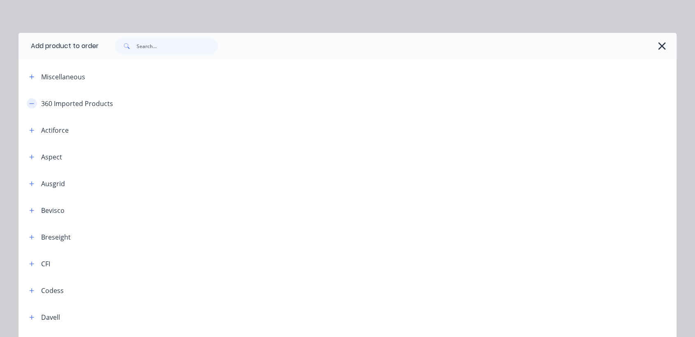
click at [30, 103] on icon "button" at bounding box center [32, 103] width 5 height 0
click at [29, 75] on icon "button" at bounding box center [31, 77] width 5 height 6
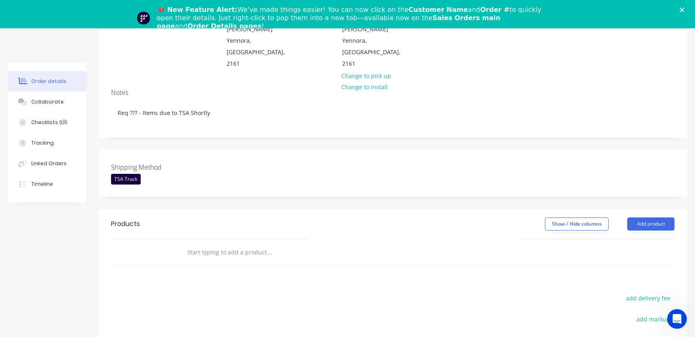
scroll to position [137, 0]
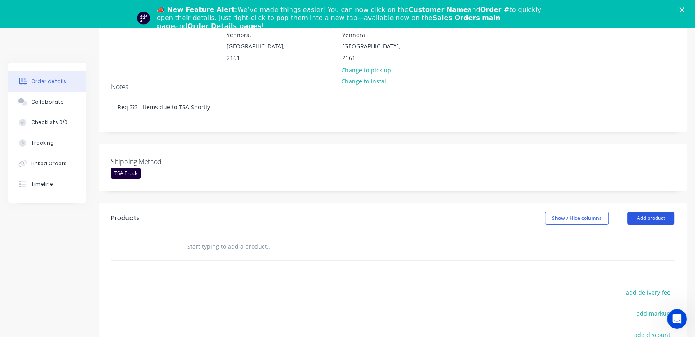
click at [643, 212] on button "Add product" at bounding box center [650, 218] width 47 height 13
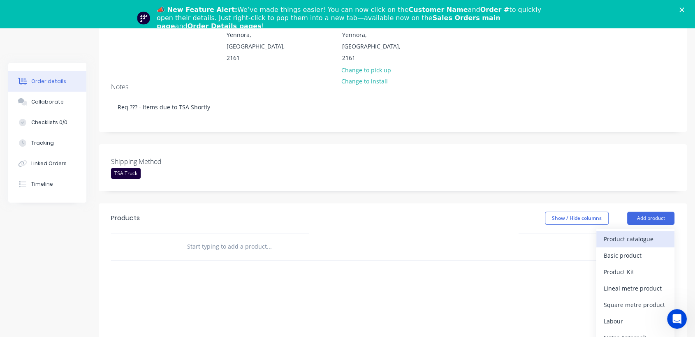
click at [622, 233] on div "Product catalogue" at bounding box center [634, 239] width 63 height 12
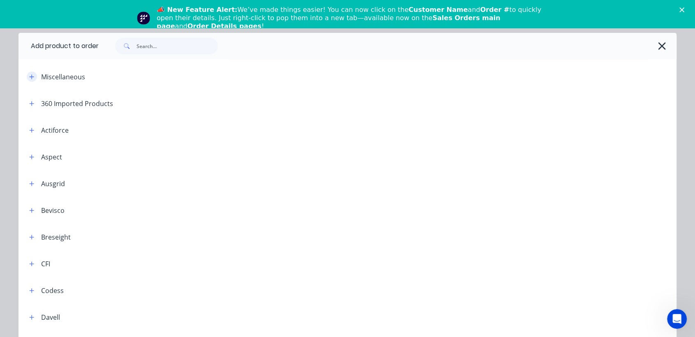
click at [29, 74] on icon "button" at bounding box center [31, 77] width 5 height 6
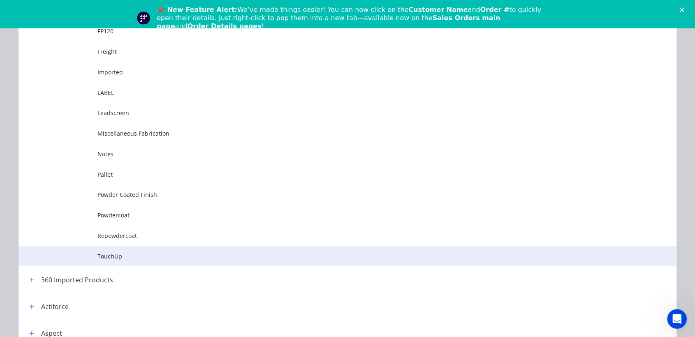
scroll to position [91, 0]
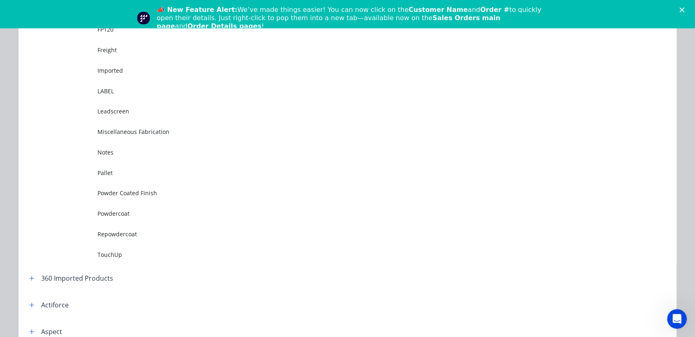
drag, startPoint x: 127, startPoint y: 209, endPoint x: 135, endPoint y: 213, distance: 8.3
click at [127, 209] on span "Powdercoat" at bounding box center [328, 213] width 463 height 9
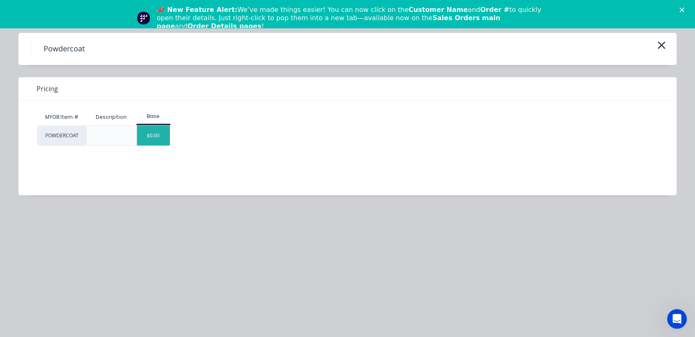
click at [152, 128] on div "$0.00" at bounding box center [153, 136] width 33 height 20
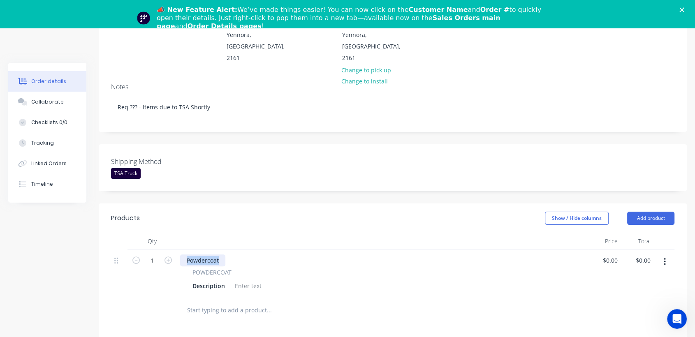
drag, startPoint x: 224, startPoint y: 235, endPoint x: 182, endPoint y: 229, distance: 42.3
click at [182, 250] on div "Powdercoat POWDERCOAT Description" at bounding box center [382, 274] width 411 height 48
click at [250, 280] on div at bounding box center [247, 286] width 33 height 12
paste div
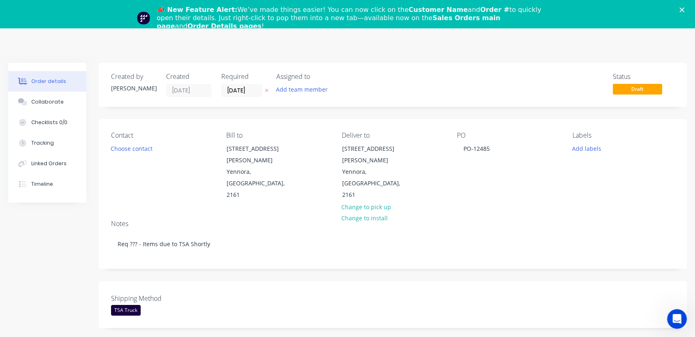
click at [686, 6] on div "📣 New Feature Alert: We’ve made things easier! You can now click on the Custome…" at bounding box center [347, 18] width 695 height 30
click at [684, 8] on polygon "Close" at bounding box center [681, 9] width 5 height 5
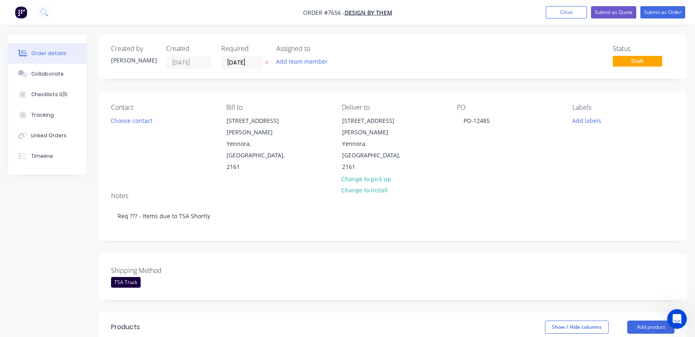
drag, startPoint x: 379, startPoint y: 12, endPoint x: 361, endPoint y: 32, distance: 27.1
click at [361, 32] on div "Order details Collaborate Checklists 0/0 Tracking Linked Orders Timeline Order …" at bounding box center [347, 312] width 695 height 624
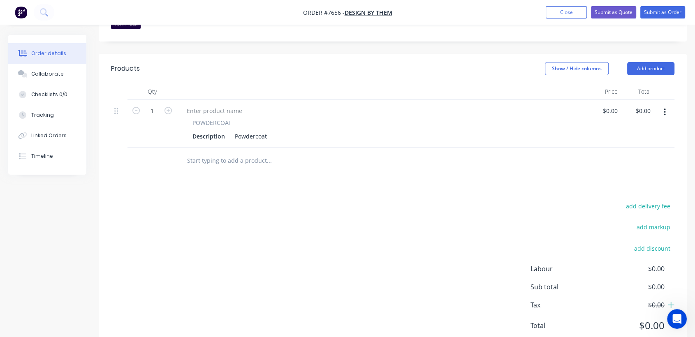
scroll to position [264, 0]
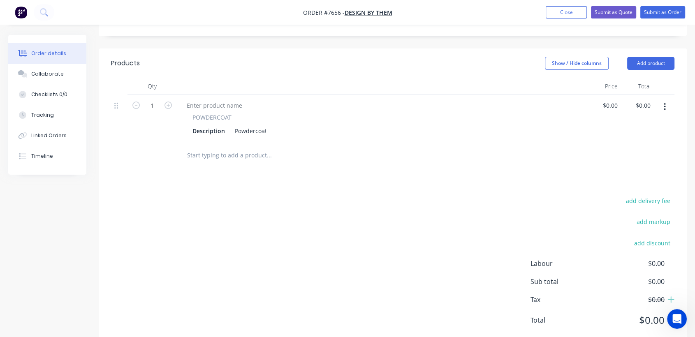
click at [664, 102] on icon "button" at bounding box center [665, 106] width 2 height 9
click at [621, 139] on div "Duplicate" at bounding box center [634, 145] width 63 height 12
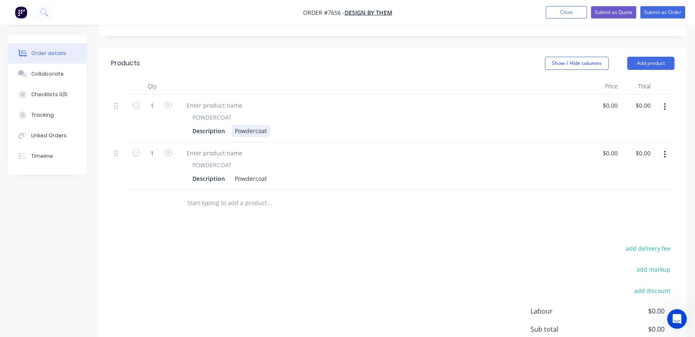
click at [267, 125] on div "Powdercoat" at bounding box center [250, 131] width 39 height 12
type input "$0.00"
click at [156, 112] on input "1" at bounding box center [151, 105] width 21 height 12
type input "31"
click at [268, 173] on div "Powdercoat" at bounding box center [250, 179] width 39 height 12
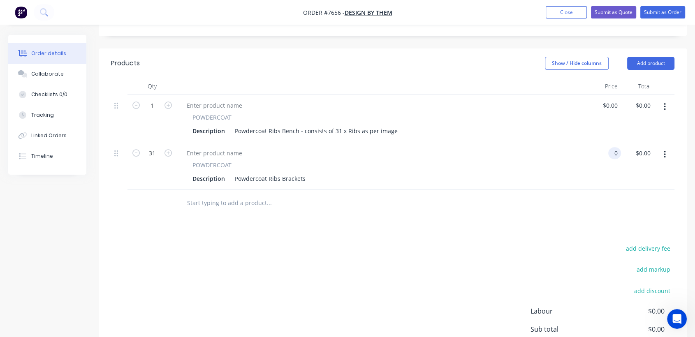
type input "$0.00"
click at [229, 195] on input "text" at bounding box center [269, 203] width 164 height 16
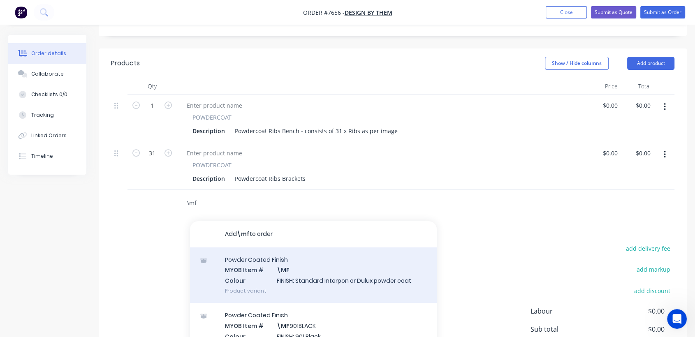
type input "\mf"
click at [299, 247] on div "Powder Coated Finish MYOB Item # \MF Colour FINISH: Standard Interpon or Dulux …" at bounding box center [313, 274] width 247 height 55
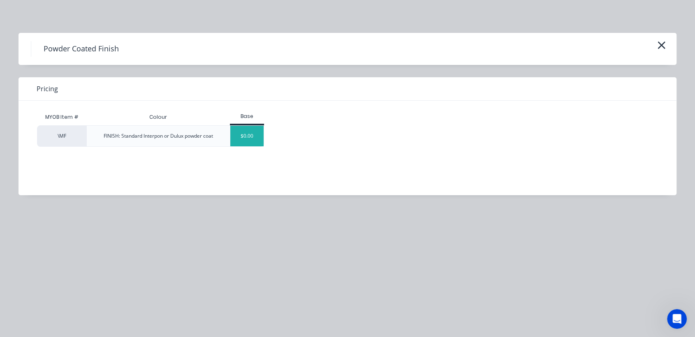
click at [251, 138] on div "$0.00" at bounding box center [246, 136] width 33 height 21
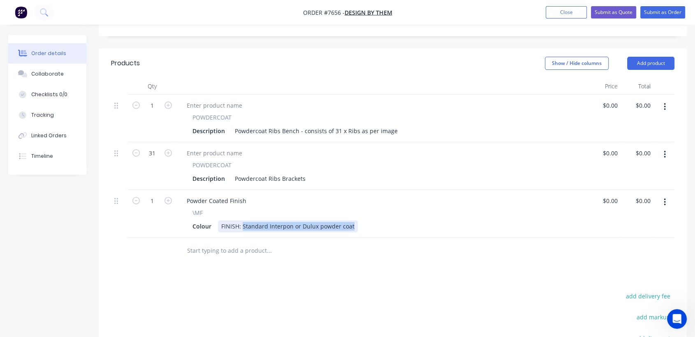
drag, startPoint x: 241, startPoint y: 201, endPoint x: 408, endPoint y: 211, distance: 167.2
click at [408, 211] on div "Powder Coated Finish \MF Colour FINISH: Standard Interpon or Dulux powder coat" at bounding box center [382, 214] width 411 height 48
click at [221, 243] on input "text" at bounding box center [269, 251] width 164 height 16
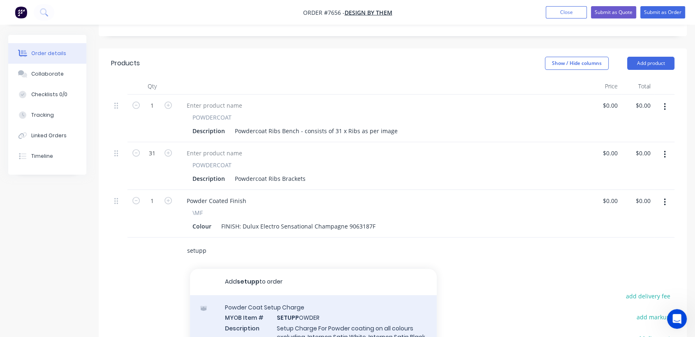
type input "setupp"
click at [341, 305] on div "Powder Coat Setup Charge MYOB Item # SETUPP OWDER Description Setup Charge For …" at bounding box center [313, 331] width 247 height 73
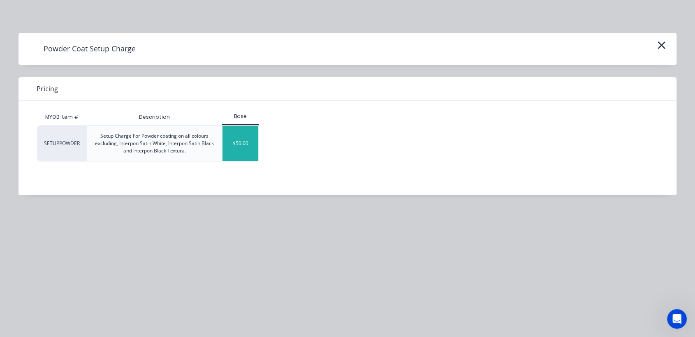
click at [234, 146] on div "$50.00" at bounding box center [240, 143] width 36 height 35
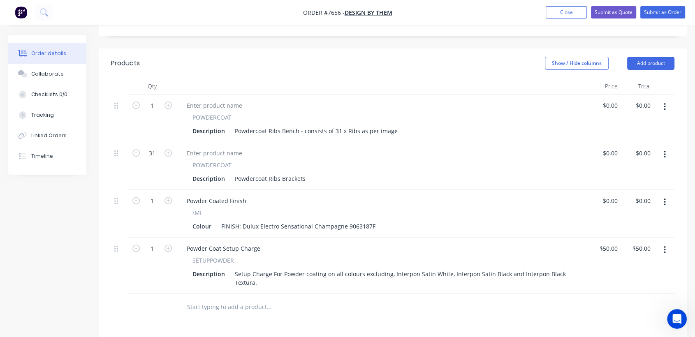
click at [241, 299] on input "text" at bounding box center [269, 307] width 164 height 16
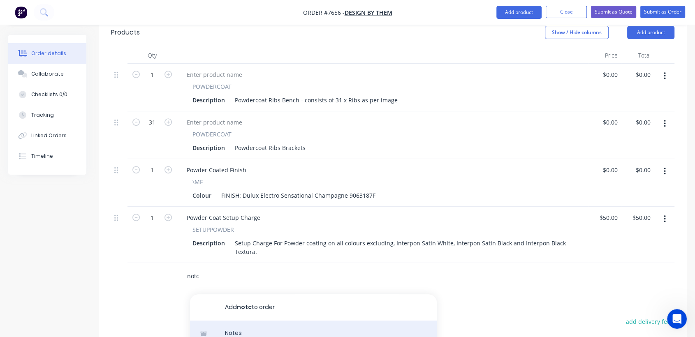
scroll to position [355, 0]
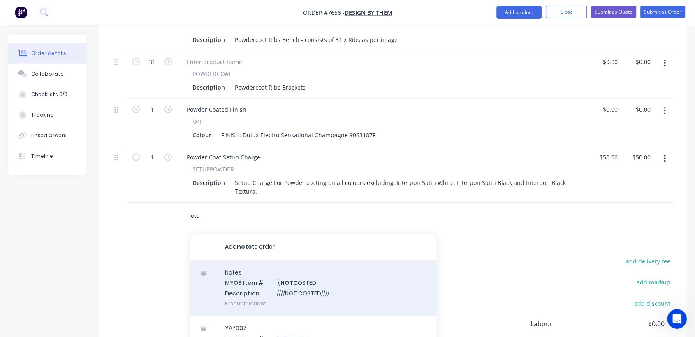
type input "notc"
click at [306, 260] on div "Notes MYOB Item # \ NOTC OSTED Description ////NOT COSTED//// Product variant" at bounding box center [313, 287] width 247 height 55
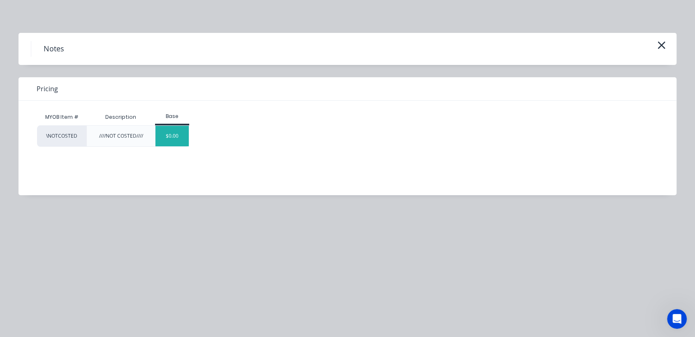
click at [172, 136] on div "$0.00" at bounding box center [171, 136] width 33 height 21
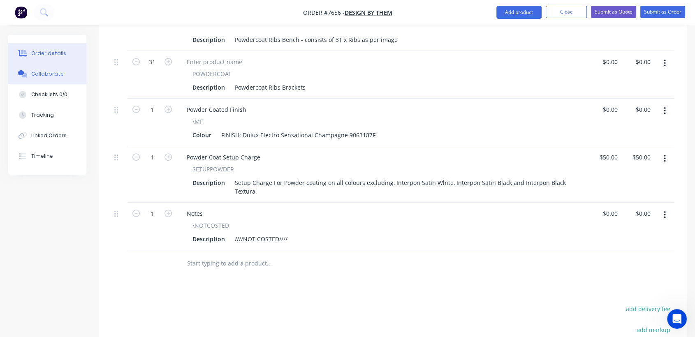
click at [56, 70] on div "Collaborate" at bounding box center [47, 73] width 32 height 7
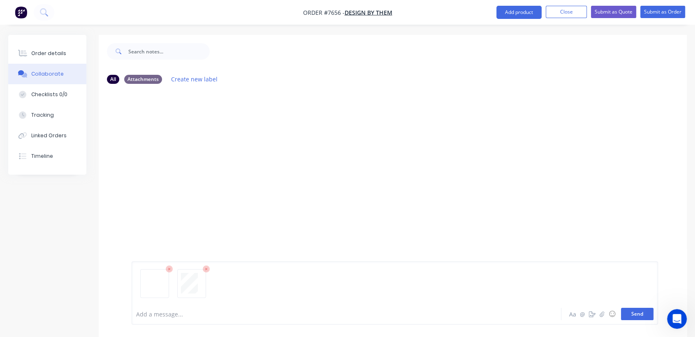
click at [647, 314] on button "Send" at bounding box center [637, 314] width 32 height 12
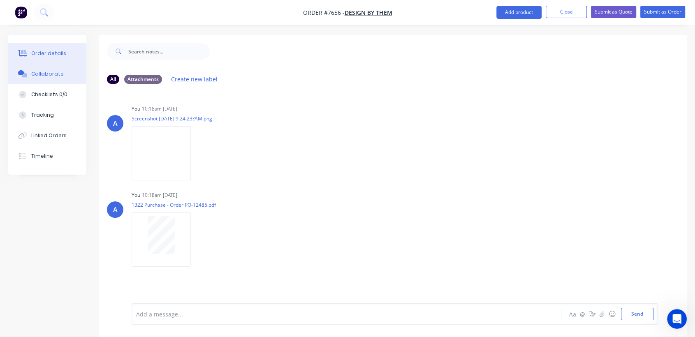
click at [52, 53] on div "Order details" at bounding box center [48, 53] width 35 height 7
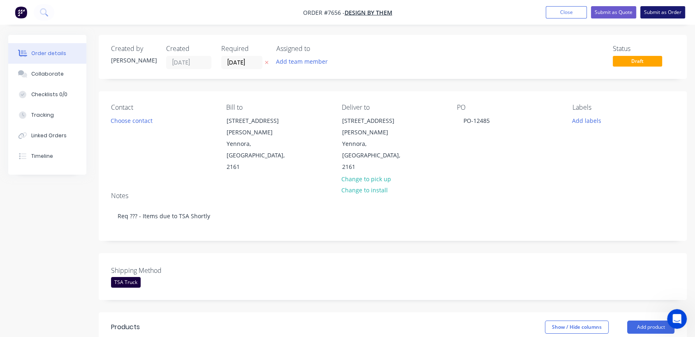
click at [666, 16] on button "Submit as Order" at bounding box center [662, 12] width 45 height 12
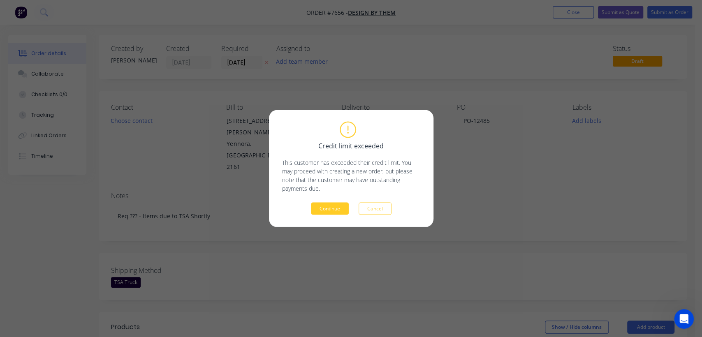
click at [342, 209] on button "Continue" at bounding box center [330, 209] width 38 height 12
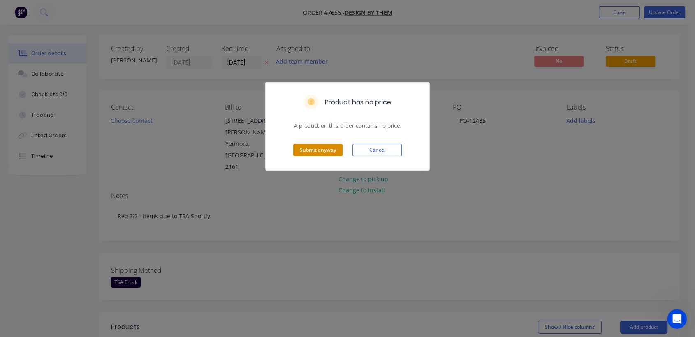
click at [331, 148] on button "Submit anyway" at bounding box center [317, 150] width 49 height 12
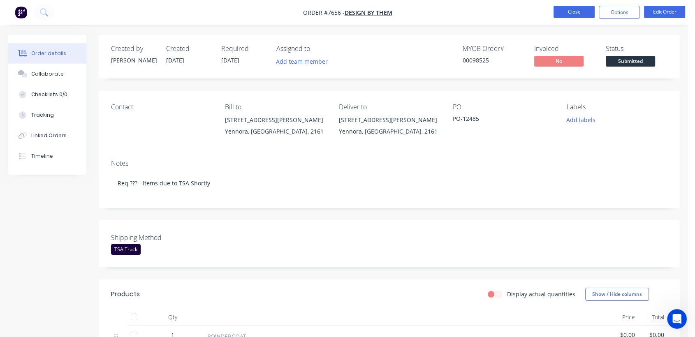
click at [562, 9] on button "Close" at bounding box center [573, 12] width 41 height 12
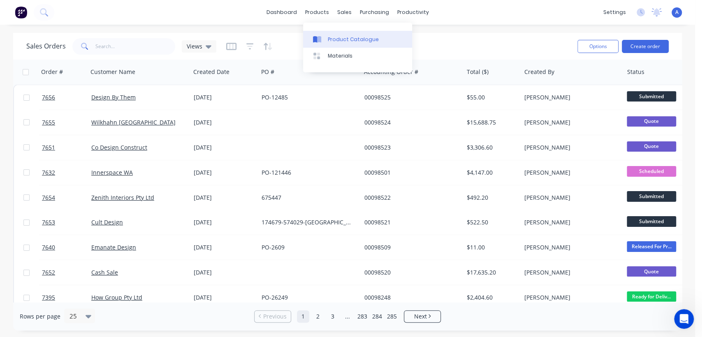
click at [338, 36] on div "Product Catalogue" at bounding box center [353, 39] width 51 height 7
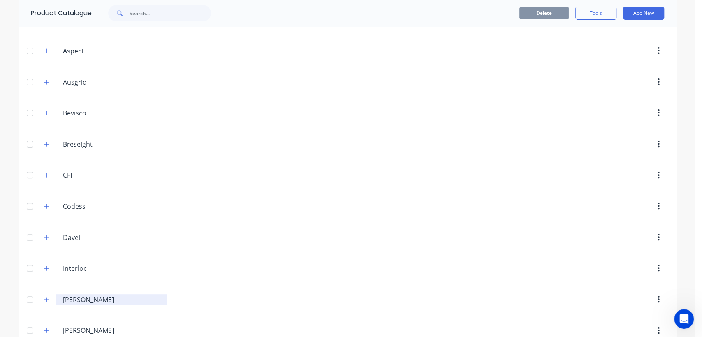
scroll to position [91, 0]
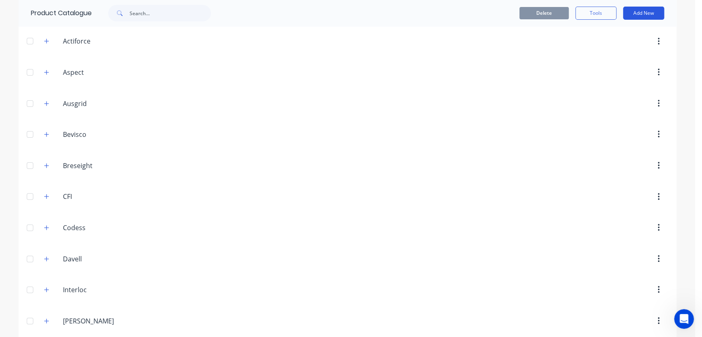
click at [637, 12] on button "Add New" at bounding box center [643, 13] width 41 height 13
drag, startPoint x: 613, startPoint y: 30, endPoint x: 428, endPoint y: 99, distance: 197.9
click at [613, 30] on div "Category" at bounding box center [624, 34] width 63 height 12
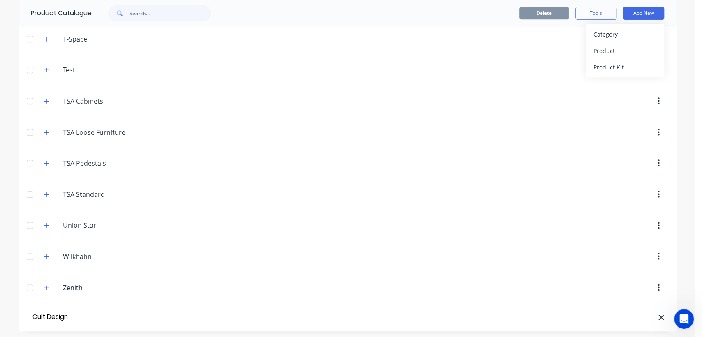
type input "Cult Design"
drag, startPoint x: 28, startPoint y: 313, endPoint x: 36, endPoint y: 207, distance: 106.4
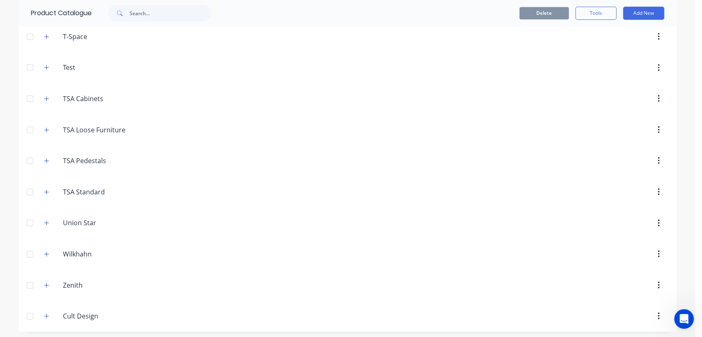
scroll to position [594, 0]
click at [44, 313] on icon "button" at bounding box center [46, 316] width 5 height 6
click at [74, 312] on input "Cult Design" at bounding box center [111, 316] width 97 height 10
click at [44, 313] on icon "button" at bounding box center [46, 316] width 5 height 6
click at [636, 14] on button "Add New" at bounding box center [643, 13] width 41 height 13
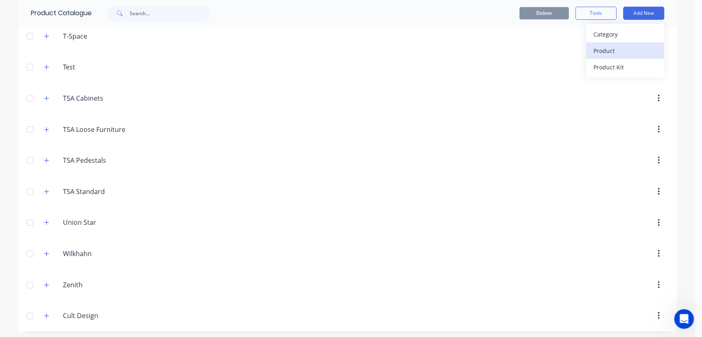
click at [606, 49] on div "Product" at bounding box center [624, 51] width 63 height 12
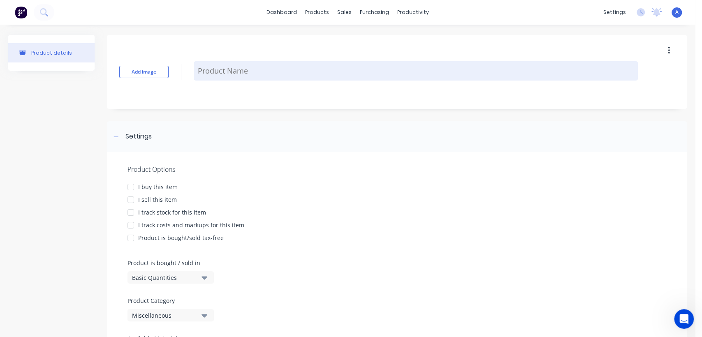
click at [211, 70] on textarea at bounding box center [416, 70] width 444 height 19
type textarea "x"
type textarea "6"
type textarea "x"
type textarea "65"
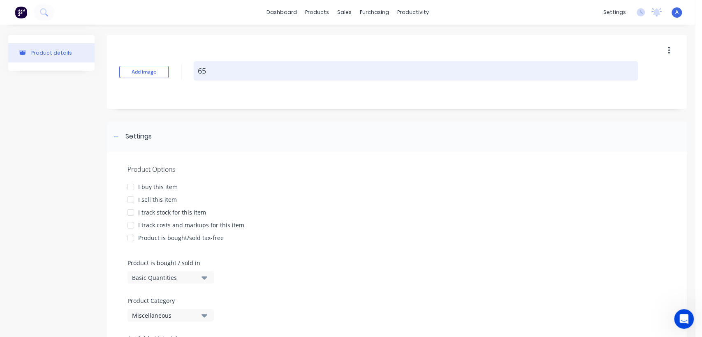
type textarea "x"
type textarea "650"
type textarea "x"
type textarea "650h"
type textarea "x"
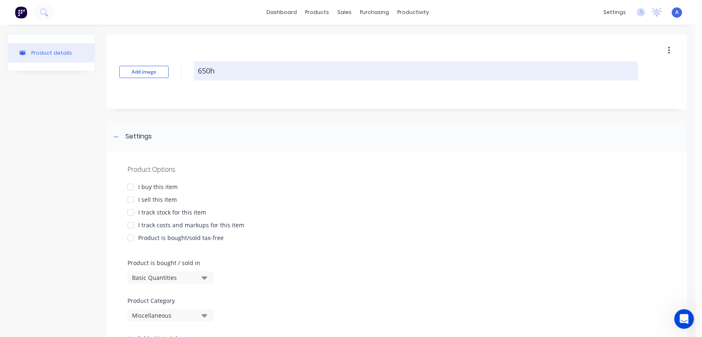
type textarea "650h"
type textarea "x"
type textarea "650h R"
type textarea "x"
type textarea "650h Re"
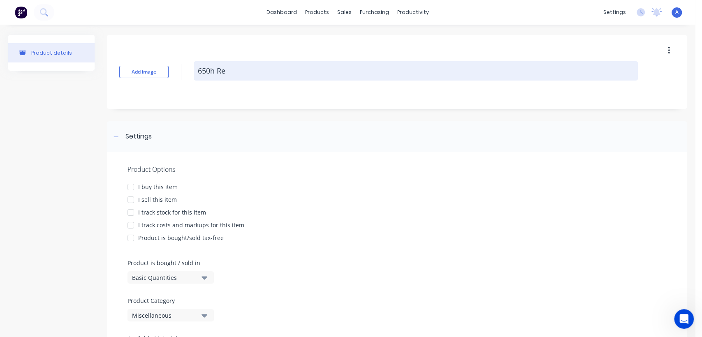
type textarea "x"
type textarea "650h Rev"
type textarea "x"
type textarea "650h Rev"
type textarea "x"
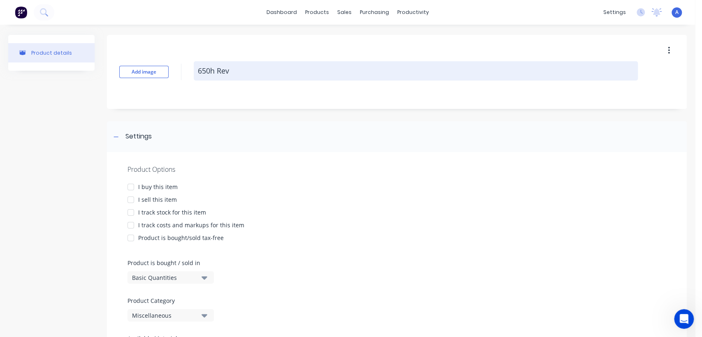
type textarea "650h Rev S"
type textarea "x"
type textarea "650h Rev St"
type textarea "x"
type textarea "650h Rev Sto"
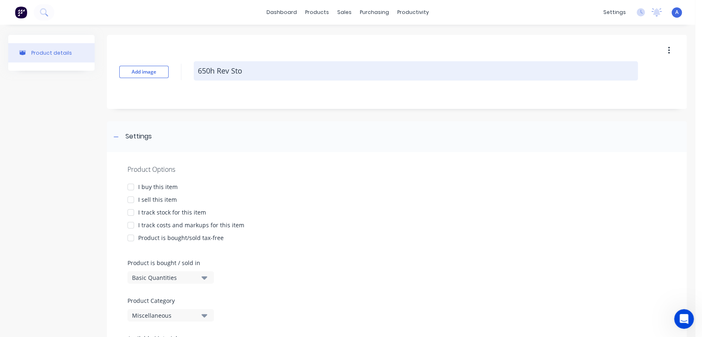
type textarea "x"
type textarea "650h Rev Stoo"
type textarea "x"
type textarea "650h Rev Stool"
type textarea "x"
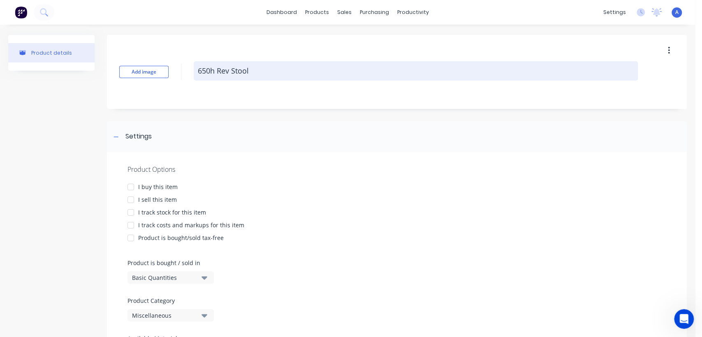
type textarea "650h Rev Stool"
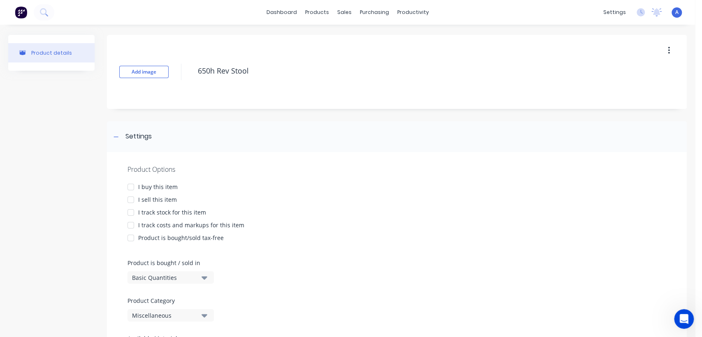
click at [132, 198] on div at bounding box center [131, 200] width 16 height 16
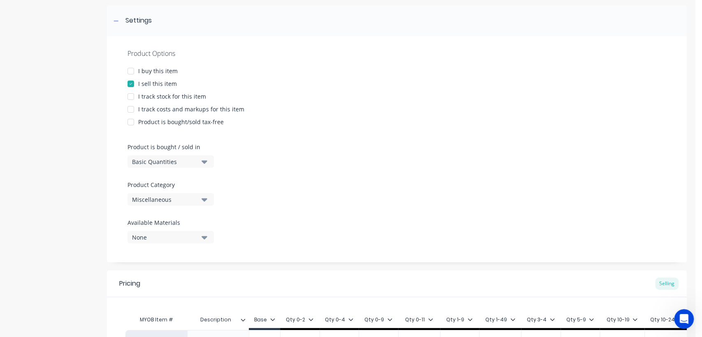
scroll to position [137, 0]
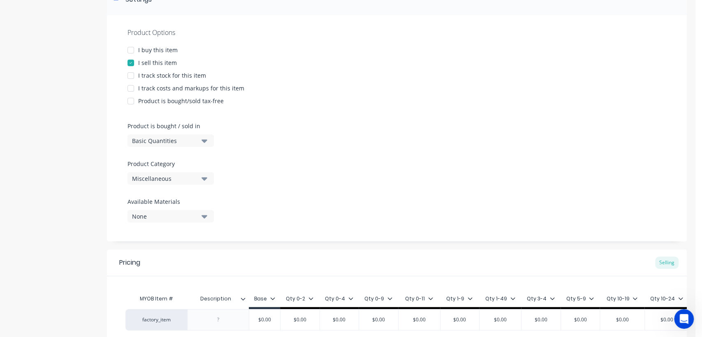
click at [205, 178] on icon "button" at bounding box center [204, 178] width 6 height 3
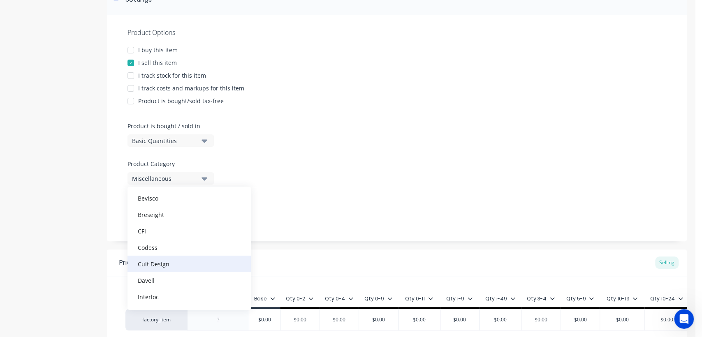
click at [166, 266] on div "Cult Design" at bounding box center [188, 264] width 123 height 16
type textarea "x"
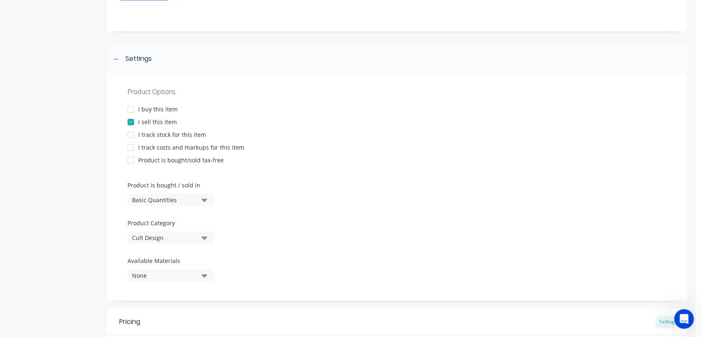
scroll to position [218, 0]
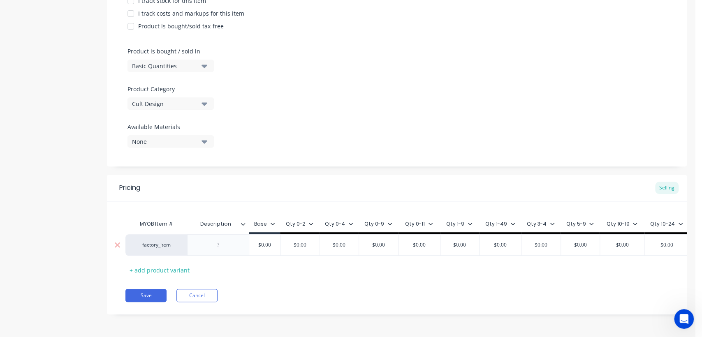
click at [156, 241] on div "factory_item" at bounding box center [156, 244] width 45 height 7
type input "c"
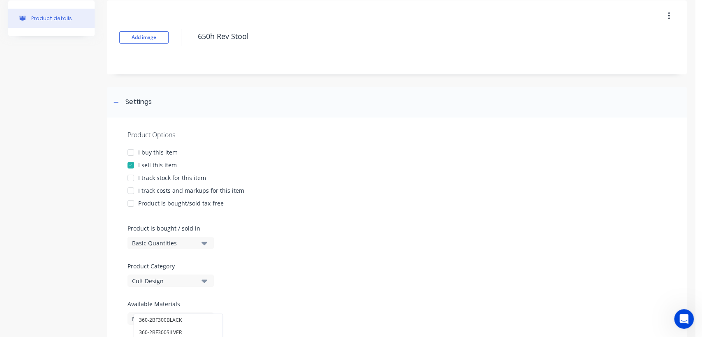
scroll to position [0, 0]
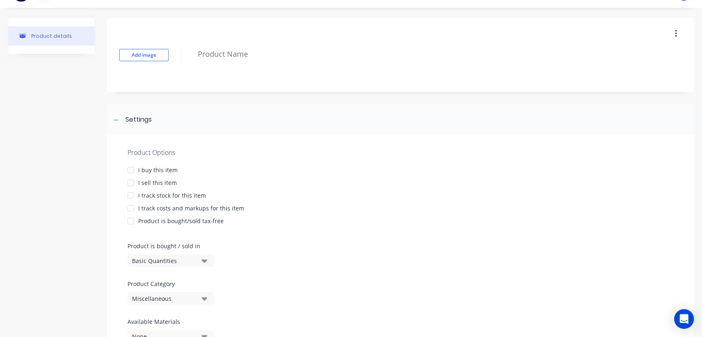
scroll to position [60, 0]
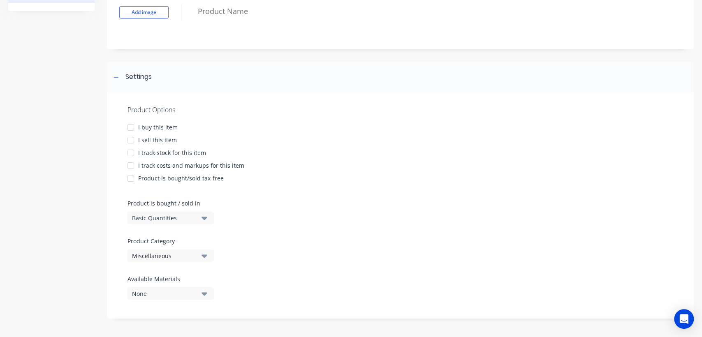
click at [206, 254] on icon "button" at bounding box center [204, 255] width 6 height 9
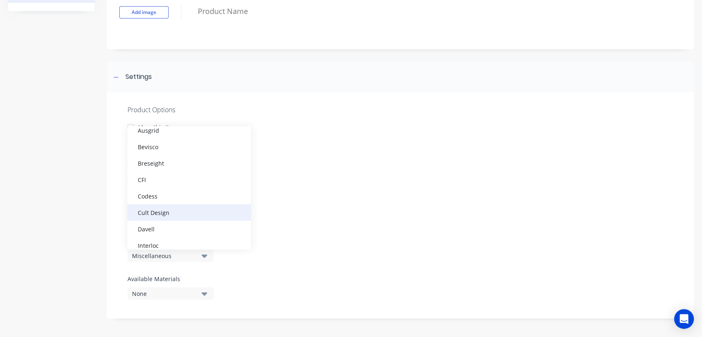
scroll to position [91, 0]
click at [180, 201] on div "Cult Design" at bounding box center [188, 203] width 123 height 16
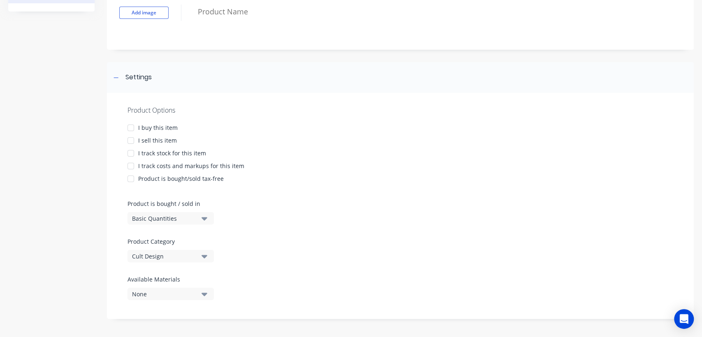
scroll to position [60, 0]
click at [129, 138] on div at bounding box center [131, 140] width 16 height 16
type textarea "x"
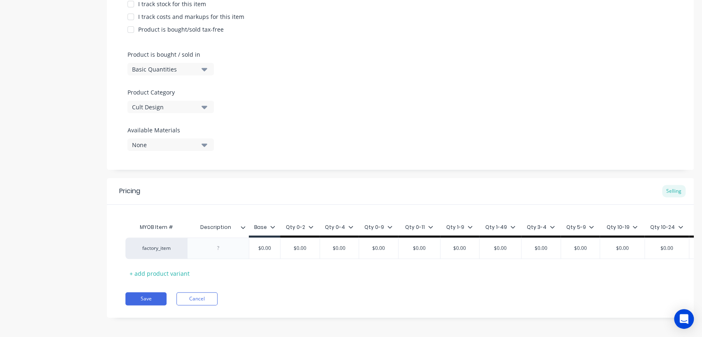
scroll to position [218, 0]
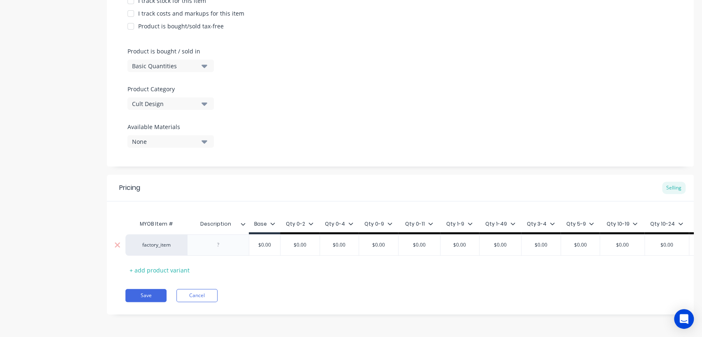
click at [168, 234] on div "factory_item" at bounding box center [156, 244] width 62 height 21
click at [160, 241] on div "factory_item" at bounding box center [156, 244] width 45 height 7
type input "c"
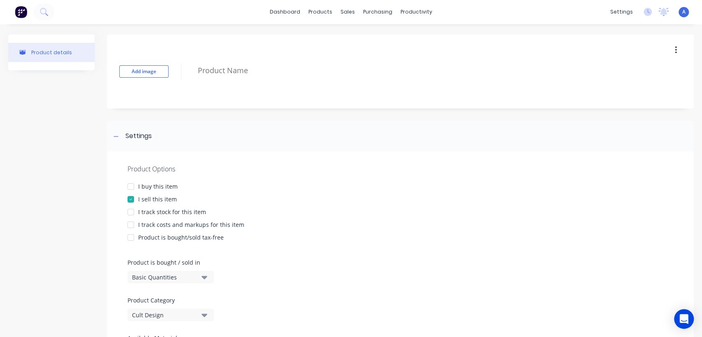
scroll to position [0, 0]
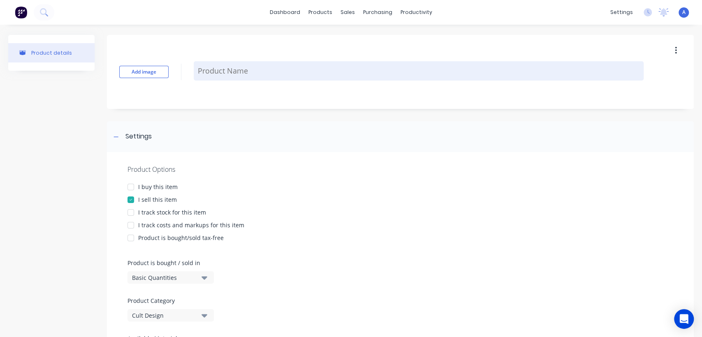
type textarea "x"
click at [237, 71] on textarea at bounding box center [419, 70] width 450 height 19
type textarea "R"
type textarea "x"
type textarea "Re"
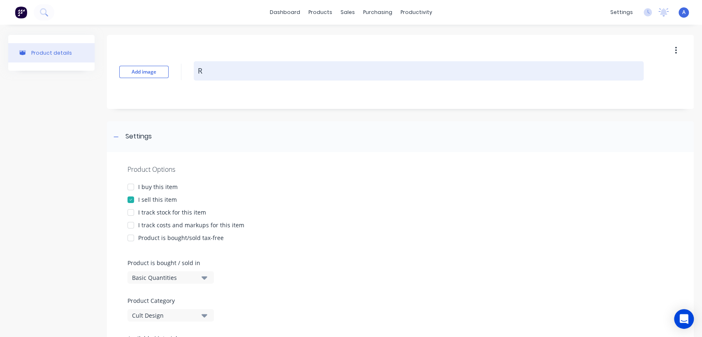
type textarea "x"
type textarea "Rev"
type textarea "x"
type textarea "Rev"
type textarea "x"
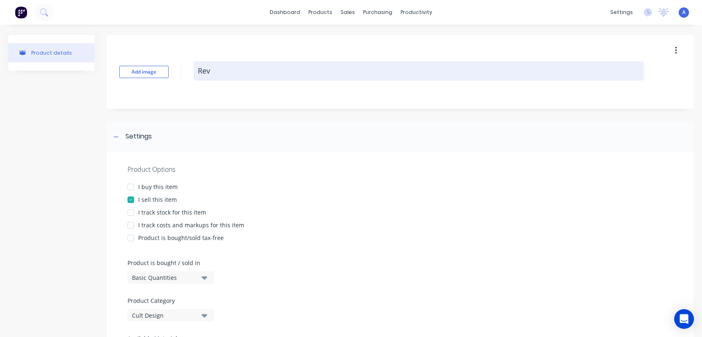
type textarea "Rev S"
type textarea "x"
type textarea "Rev St"
type textarea "x"
type textarea "Rev Stt"
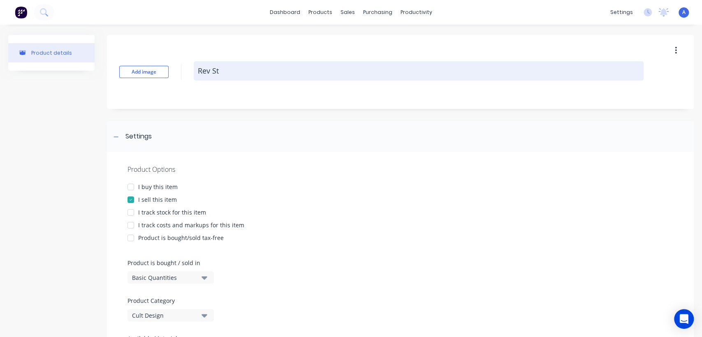
type textarea "x"
type textarea "Rev St"
type textarea "x"
type textarea "Rev Sto"
type textarea "x"
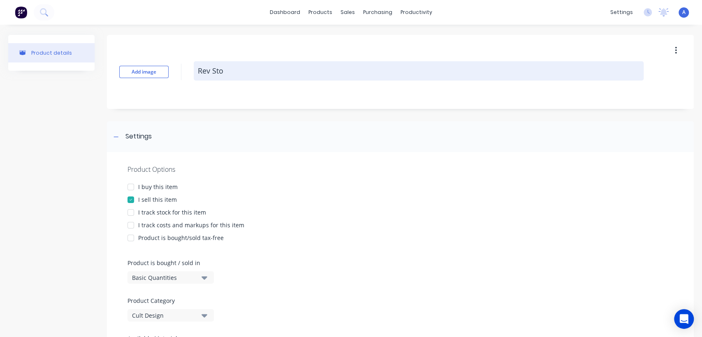
type textarea "Rev Stoo"
type textarea "x"
type textarea "Rev Stool"
type textarea "x"
type textarea "Rev Stool"
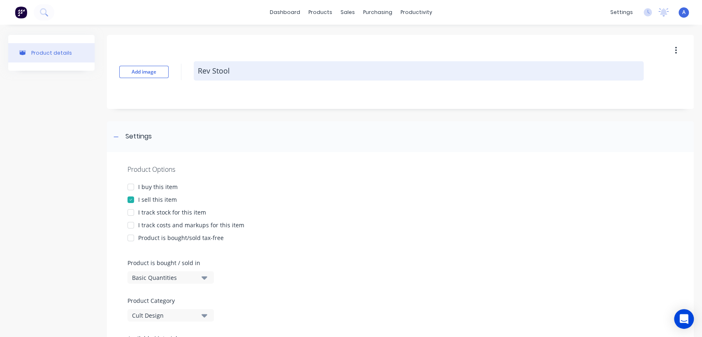
type textarea "x"
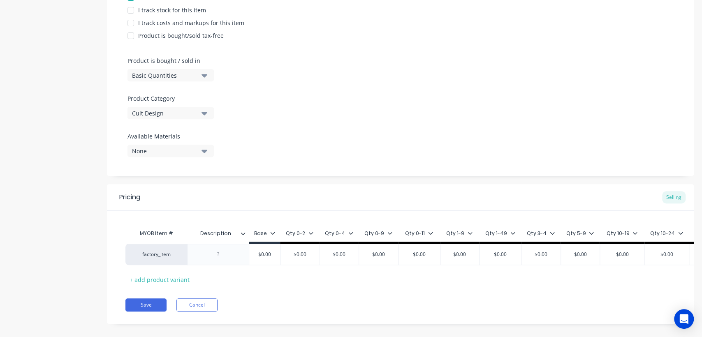
scroll to position [218, 0]
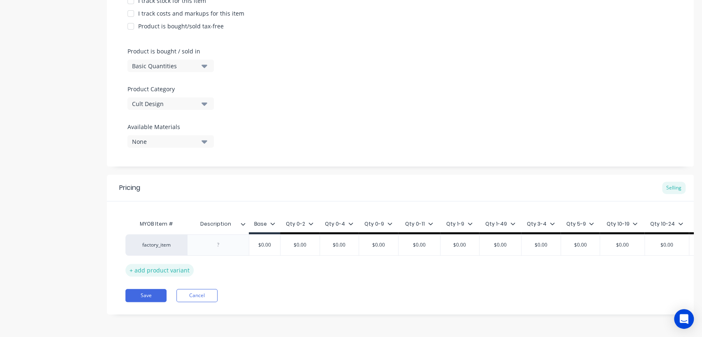
click at [177, 264] on div "+ add product variant" at bounding box center [159, 270] width 68 height 13
type textarea "x"
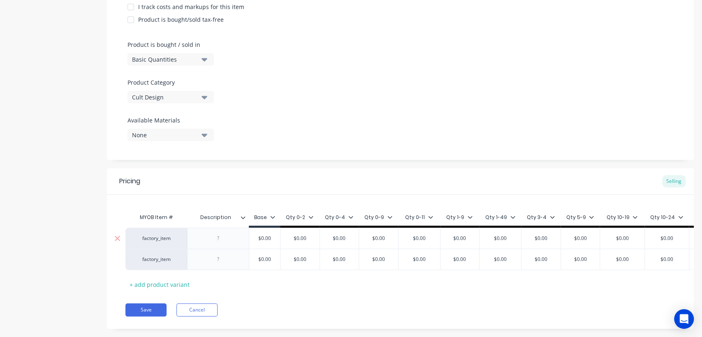
click at [224, 236] on div at bounding box center [218, 238] width 41 height 11
type input "$0.00"
type textarea "x"
type input "$0.0060"
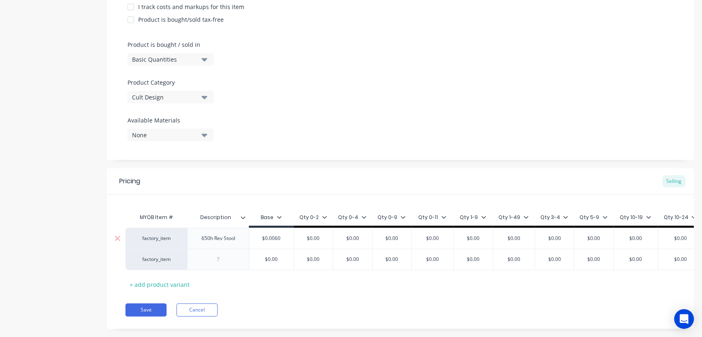
drag, startPoint x: 283, startPoint y: 235, endPoint x: 257, endPoint y: 236, distance: 26.7
click at [254, 238] on input "$0.0060" at bounding box center [271, 238] width 44 height 7
type textarea "x"
type input "60"
type textarea "x"
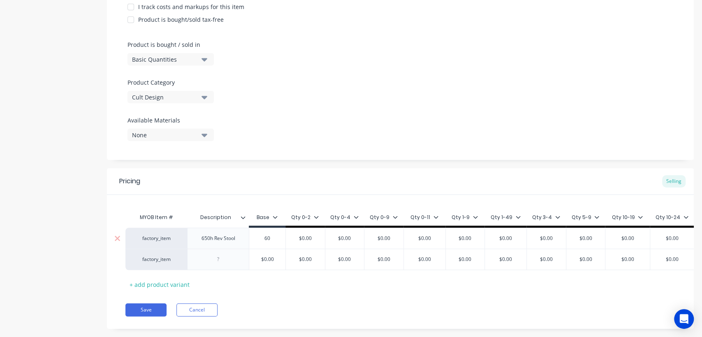
type input "60"
type input "$0.00"
click at [227, 261] on div at bounding box center [218, 259] width 41 height 11
type input "$0.00"
drag, startPoint x: 258, startPoint y: 258, endPoint x: 282, endPoint y: 257, distance: 23.4
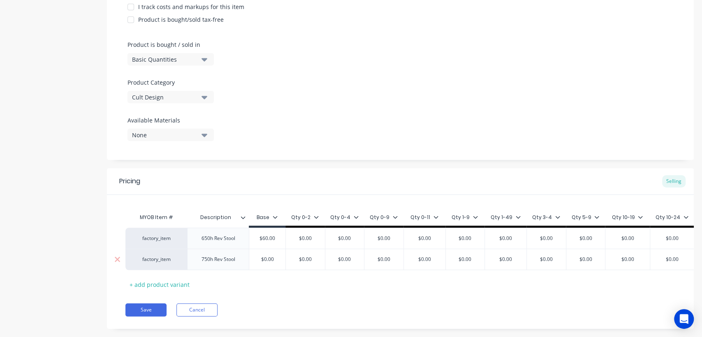
click at [282, 257] on input "$0.00" at bounding box center [267, 259] width 41 height 7
type textarea "x"
type input "7"
type textarea "x"
type input "75"
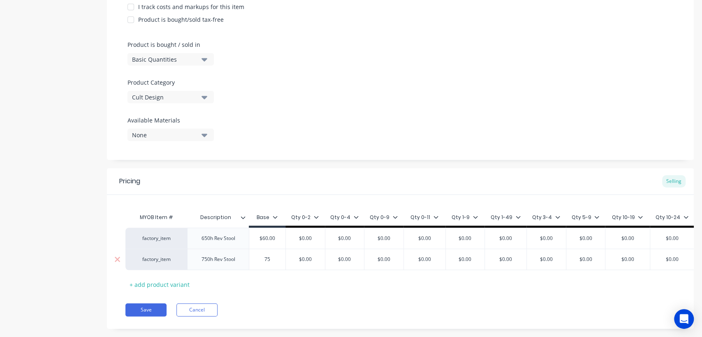
type input "$0.00"
click at [318, 216] on div "Qty 0-2" at bounding box center [304, 218] width 39 height 7
click at [315, 216] on icon at bounding box center [316, 217] width 5 height 5
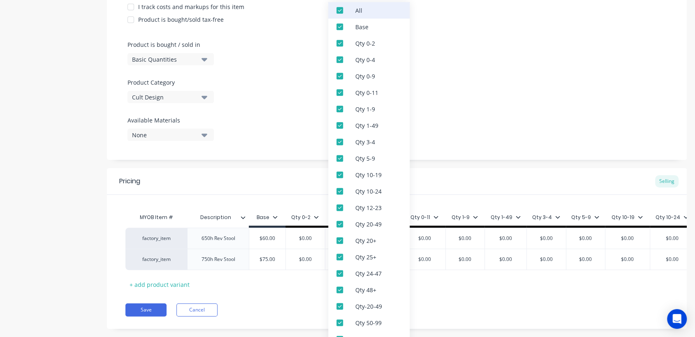
click at [338, 10] on div at bounding box center [339, 10] width 16 height 16
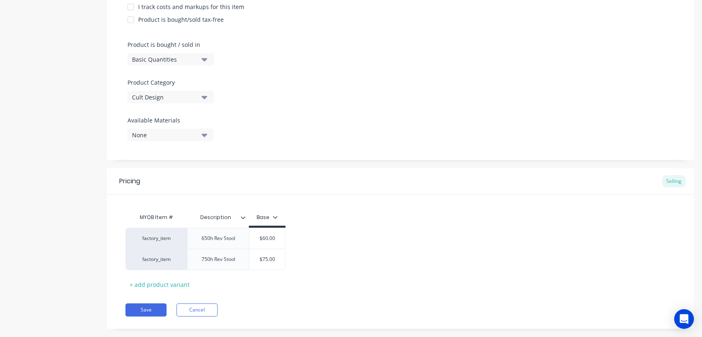
click at [305, 78] on div "Product Options I buy this item I sell this item I track stock for this item I …" at bounding box center [400, 47] width 587 height 226
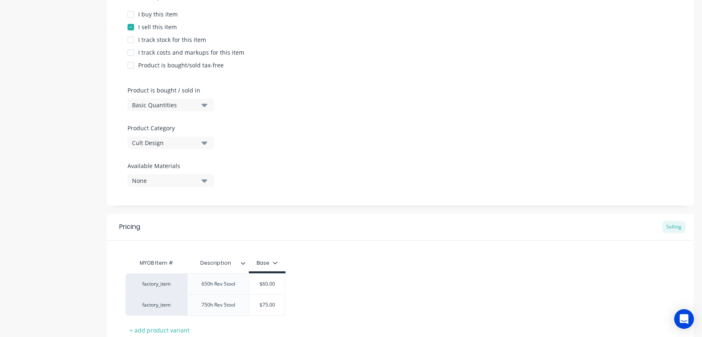
scroll to position [127, 0]
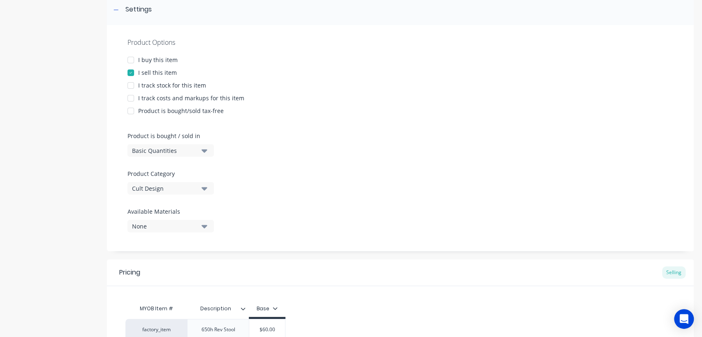
click at [205, 227] on icon "button" at bounding box center [204, 226] width 6 height 3
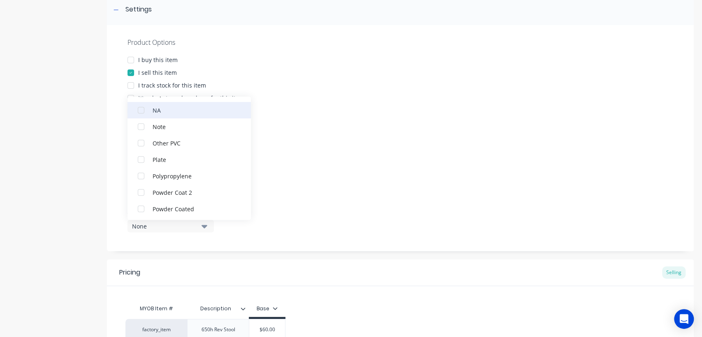
scroll to position [365, 0]
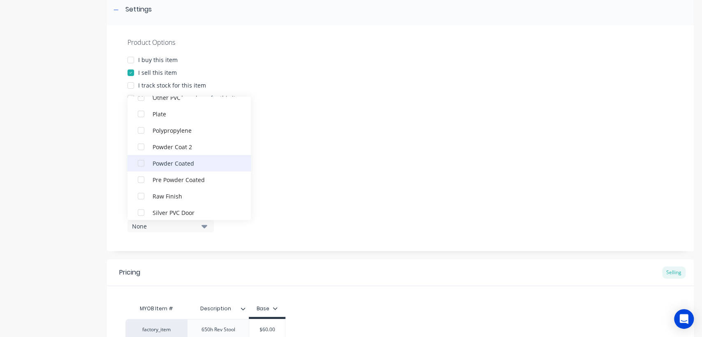
click at [139, 160] on div "button" at bounding box center [141, 163] width 16 height 16
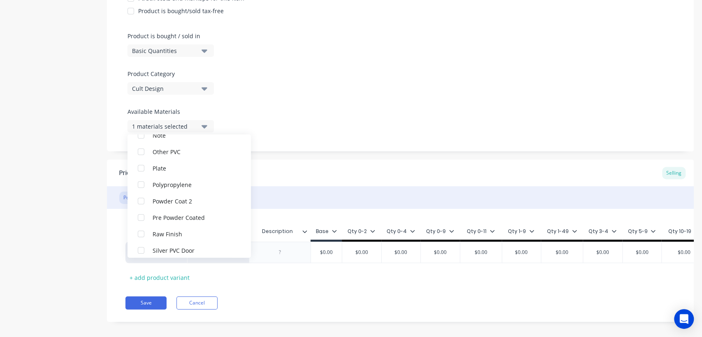
scroll to position [241, 0]
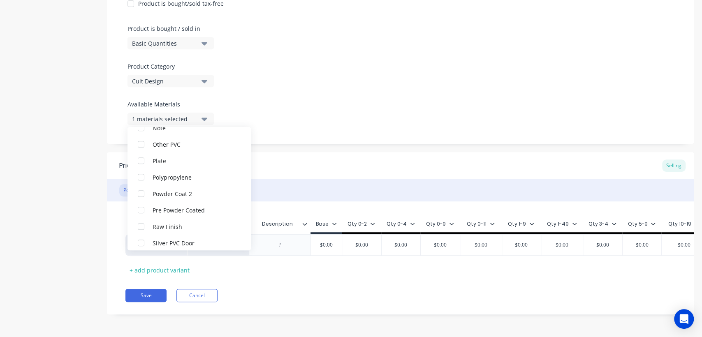
click at [379, 143] on div "Add image Rev Stool Settings Product Options I buy this item I sell this item I…" at bounding box center [400, 64] width 587 height 526
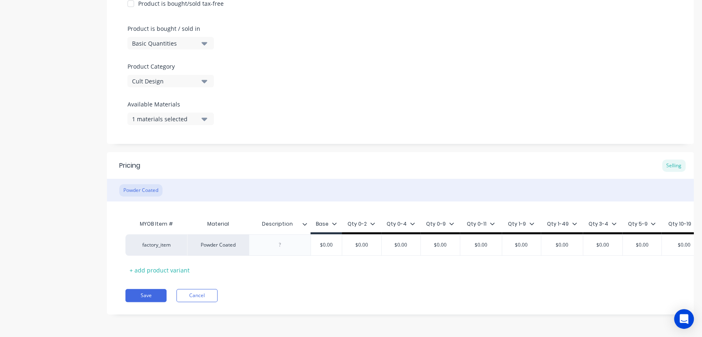
click at [202, 118] on icon "button" at bounding box center [204, 119] width 6 height 3
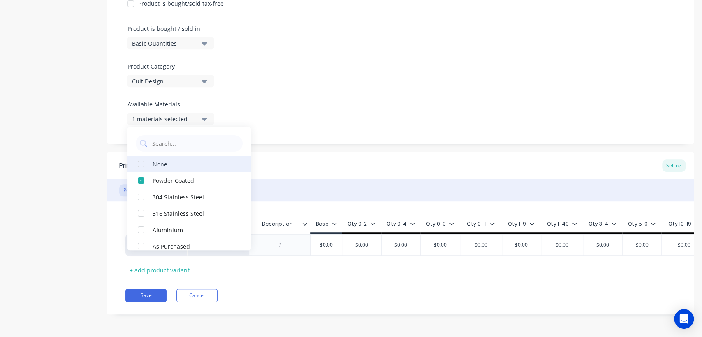
click at [141, 156] on div "button" at bounding box center [141, 164] width 16 height 16
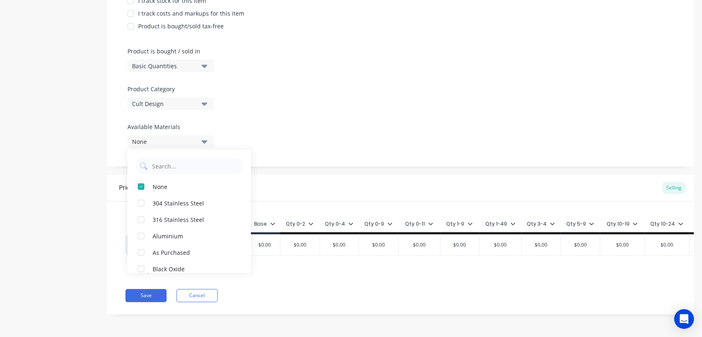
click at [317, 123] on div "Product Options I buy this item I sell this item I track stock for this item I …" at bounding box center [400, 53] width 587 height 226
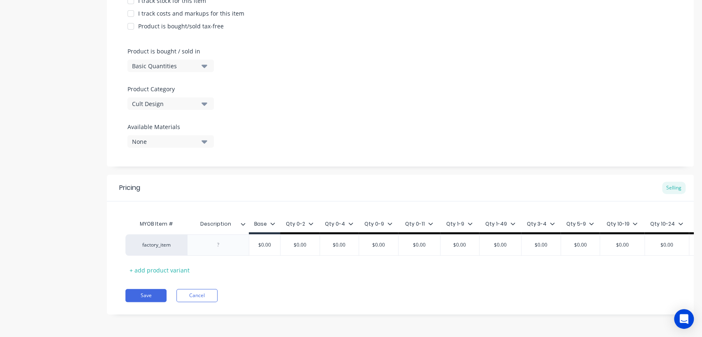
click at [204, 140] on icon "button" at bounding box center [204, 141] width 6 height 3
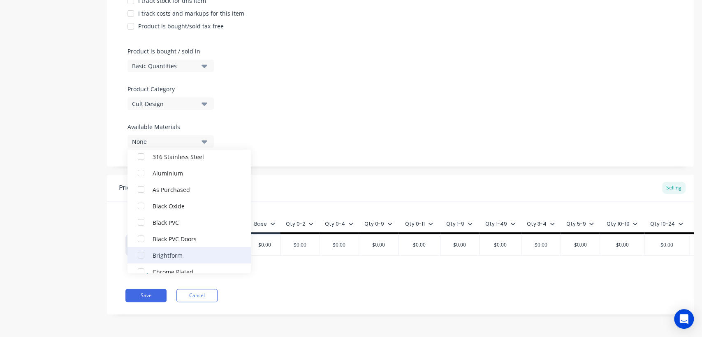
scroll to position [0, 0]
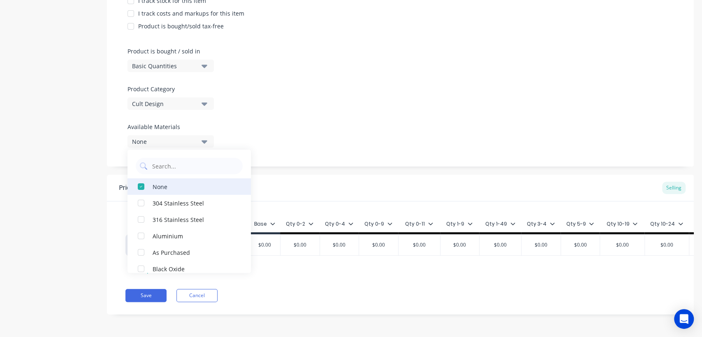
click at [141, 178] on div "button" at bounding box center [141, 186] width 16 height 16
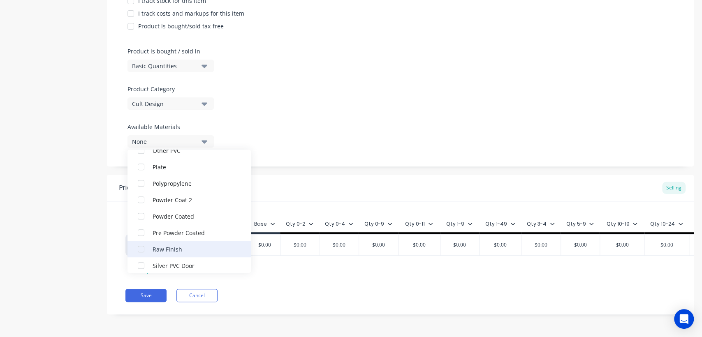
scroll to position [365, 0]
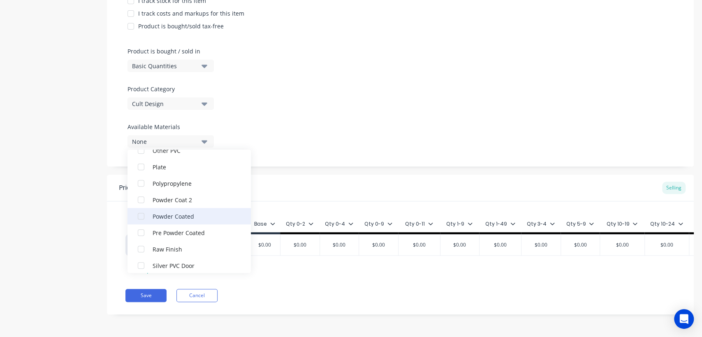
click at [141, 209] on div "button" at bounding box center [141, 216] width 16 height 16
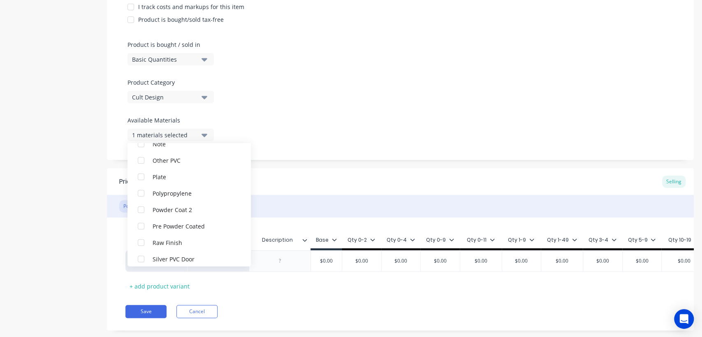
scroll to position [0, 0]
click at [321, 155] on div "Product Options I buy this item I sell this item I track stock for this item I …" at bounding box center [400, 47] width 587 height 226
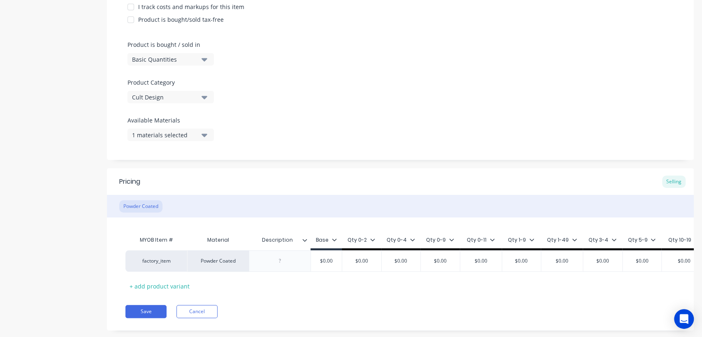
click at [332, 239] on icon at bounding box center [334, 239] width 5 height 2
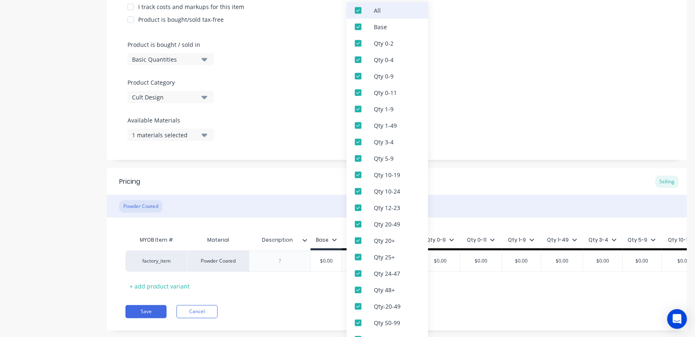
click at [356, 10] on div at bounding box center [358, 10] width 16 height 16
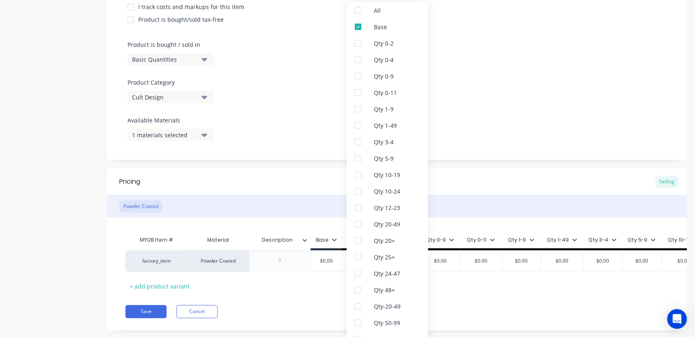
type textarea "x"
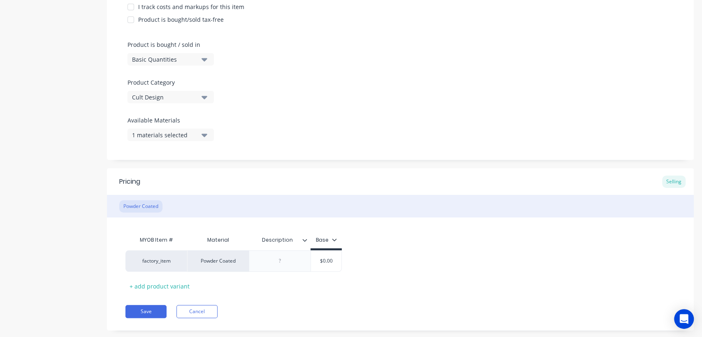
click at [261, 185] on div "Pricing Selling" at bounding box center [400, 181] width 587 height 27
click at [275, 261] on div at bounding box center [279, 261] width 41 height 11
type textarea "x"
type input "$0.00"
drag, startPoint x: 318, startPoint y: 260, endPoint x: 340, endPoint y: 261, distance: 21.8
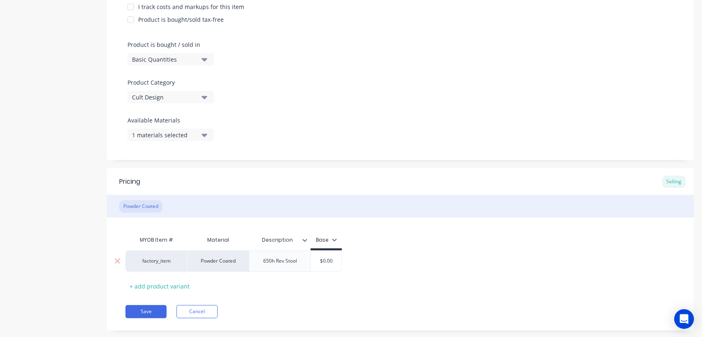
click at [340, 261] on input "$0.00" at bounding box center [325, 260] width 41 height 7
type textarea "x"
type input "60"
type textarea "x"
type input "60"
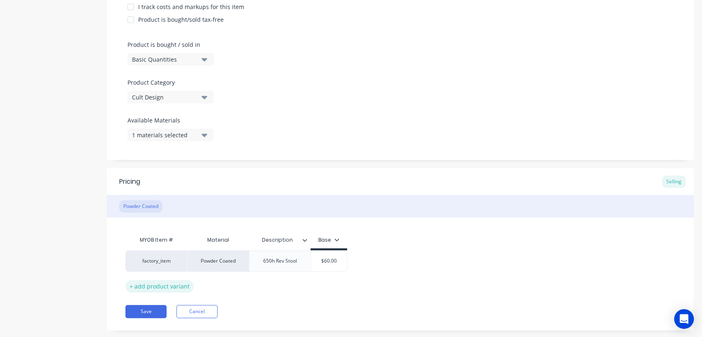
click at [163, 287] on div "+ add product variant" at bounding box center [159, 286] width 68 height 13
type textarea "x"
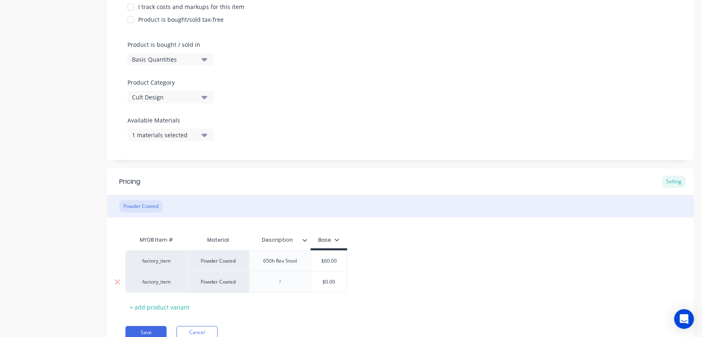
click at [275, 284] on div at bounding box center [279, 282] width 41 height 11
type textarea "x"
type input "$0.00"
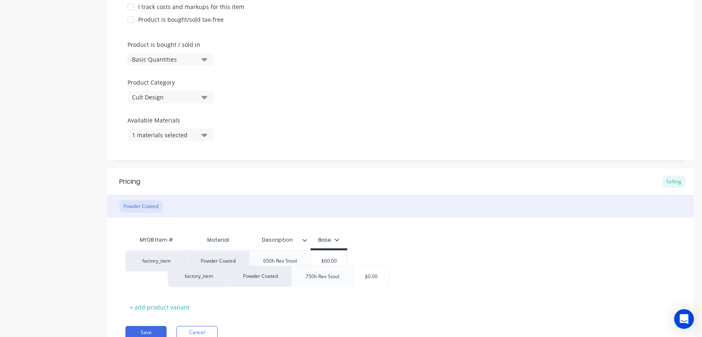
drag, startPoint x: 321, startPoint y: 286, endPoint x: 362, endPoint y: 280, distance: 41.0
click at [362, 280] on div "factory_item Powder Coated 650h Rev Stool $60.00 60 factory_item Powder Coated …" at bounding box center [400, 271] width 550 height 42
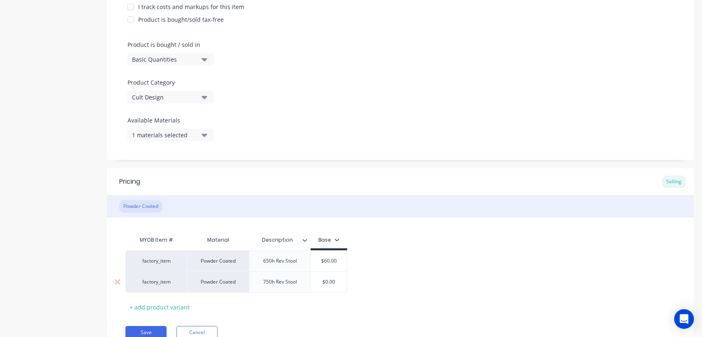
drag, startPoint x: 322, startPoint y: 281, endPoint x: 348, endPoint y: 284, distance: 26.0
click at [348, 284] on input "$0.00" at bounding box center [328, 281] width 41 height 7
click at [334, 284] on input "$0.00" at bounding box center [328, 281] width 41 height 7
click at [334, 280] on input "$0.00" at bounding box center [328, 281] width 41 height 7
click at [289, 283] on div "750h Rev Stool" at bounding box center [280, 282] width 47 height 11
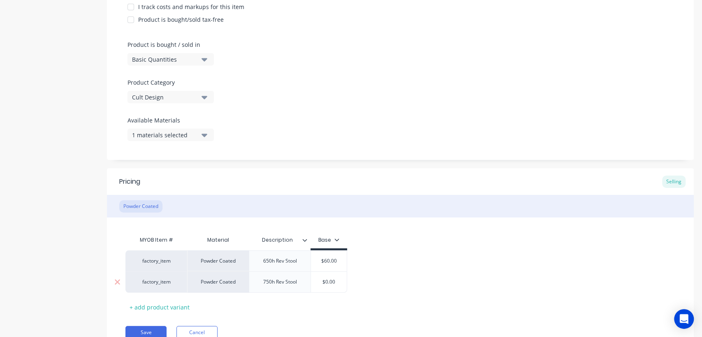
click at [325, 282] on input "$0.00" at bounding box center [328, 281] width 41 height 7
type textarea "x"
type input "$.00"
type textarea "x"
type input "$7.00"
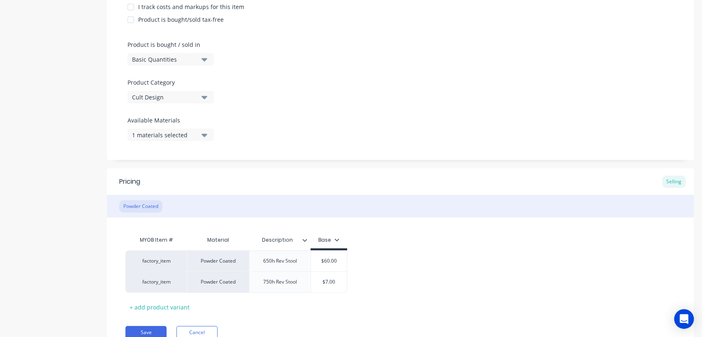
type textarea "x"
type input "$75.00"
click at [164, 261] on div "factory_item" at bounding box center [156, 258] width 45 height 7
type input "c"
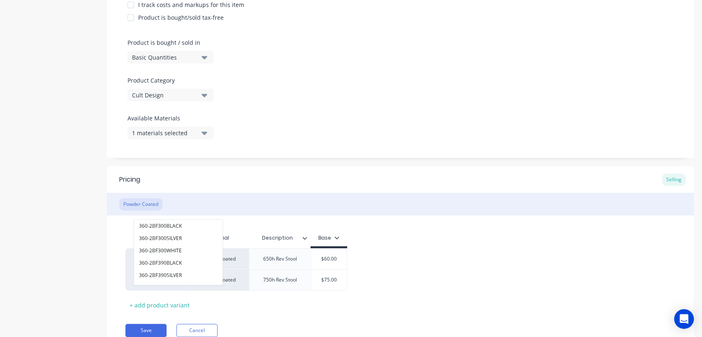
click at [436, 241] on div "MYOB Item # Material Description Base factory_item 360-2BF300BLACK 360-2BF300SI…" at bounding box center [400, 271] width 550 height 82
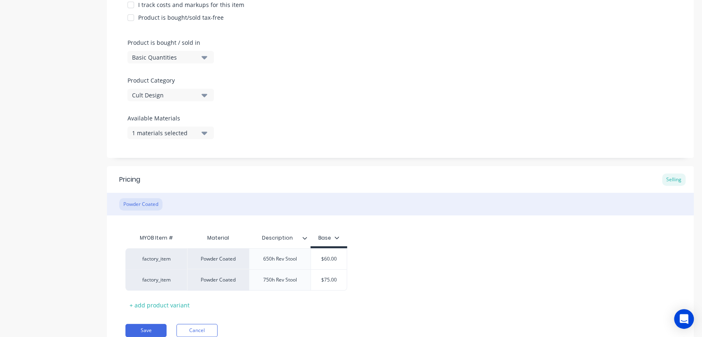
scroll to position [255, 0]
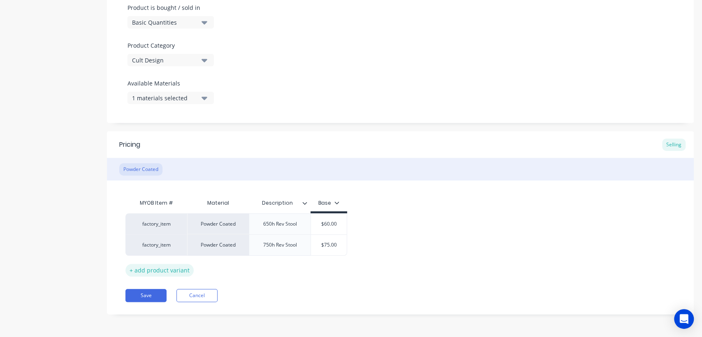
click at [163, 267] on div "+ add product variant" at bounding box center [159, 270] width 68 height 13
type textarea "x"
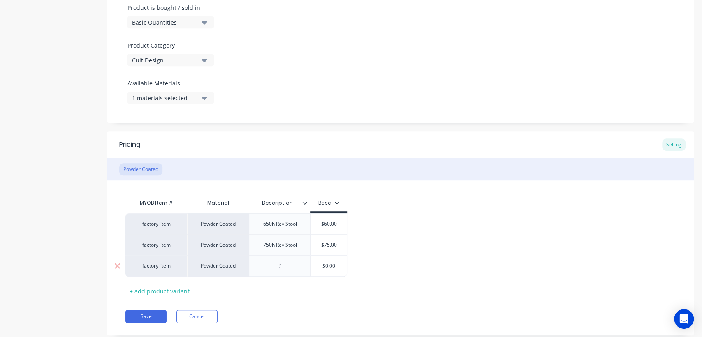
click at [282, 264] on div at bounding box center [279, 266] width 41 height 11
paste div
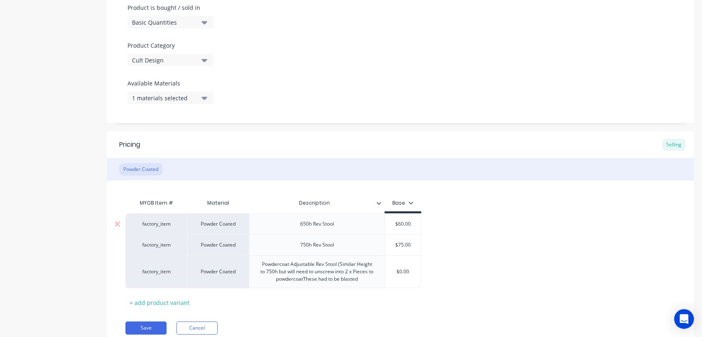
click at [282, 227] on div "650h Rev Stool" at bounding box center [317, 223] width 136 height 21
click at [298, 224] on div "650h Rev Stool" at bounding box center [317, 224] width 47 height 11
click at [305, 246] on div "750h Rev Stool" at bounding box center [317, 245] width 47 height 11
click at [302, 247] on div "750h Rev Stool" at bounding box center [317, 245] width 47 height 11
type textarea "x"
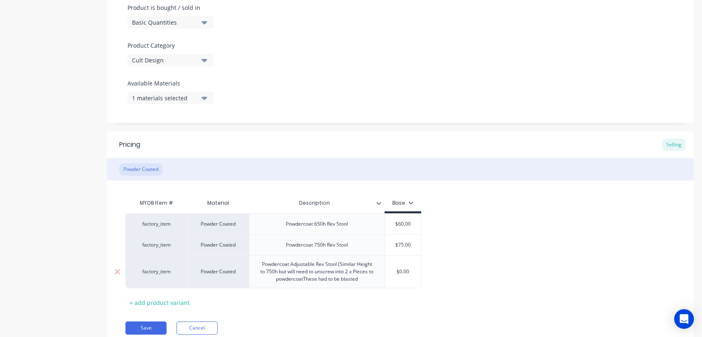
type input "$0.00"
click at [404, 271] on input "$0.00" at bounding box center [402, 271] width 41 height 7
drag, startPoint x: 410, startPoint y: 271, endPoint x: 393, endPoint y: 268, distance: 17.9
click at [393, 268] on input "$0.00" at bounding box center [402, 271] width 41 height 7
type textarea "x"
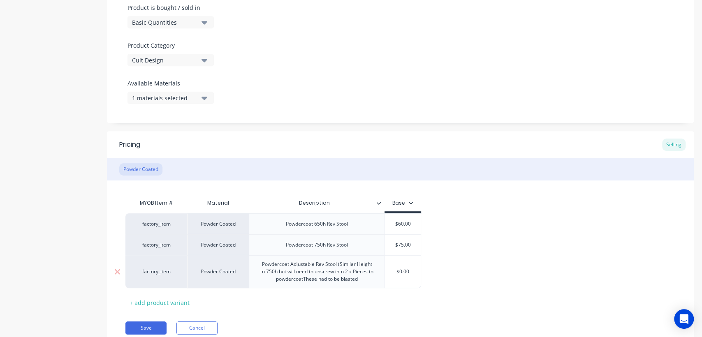
type input "8"
type textarea "x"
type input "85"
click at [156, 220] on div "factory_item" at bounding box center [156, 223] width 45 height 7
type input "c"
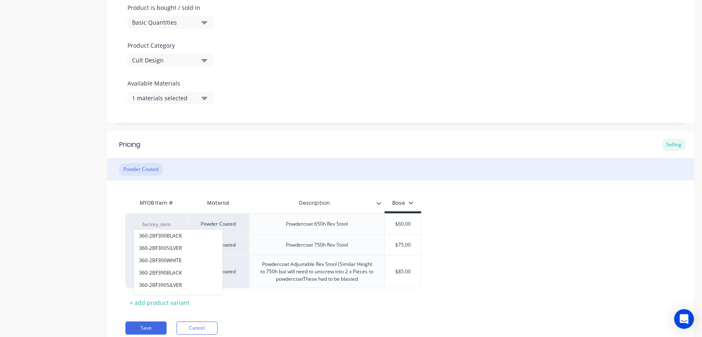
click at [494, 217] on div "factory_item 360-2BF300BLACK 360-2BF300SILVER 360-2BF300WHITE 360-2BF390BLACK 3…" at bounding box center [400, 250] width 550 height 75
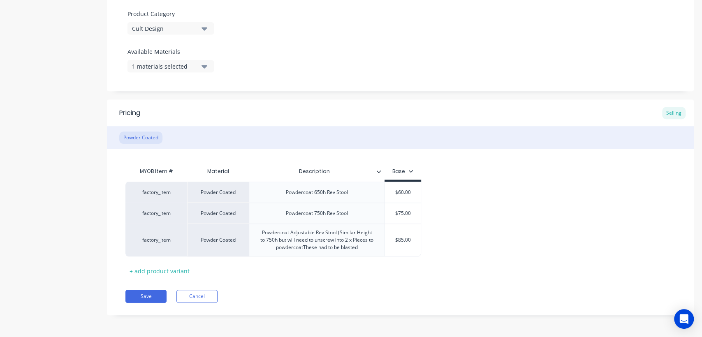
scroll to position [287, 0]
click at [151, 294] on button "Save" at bounding box center [145, 295] width 41 height 13
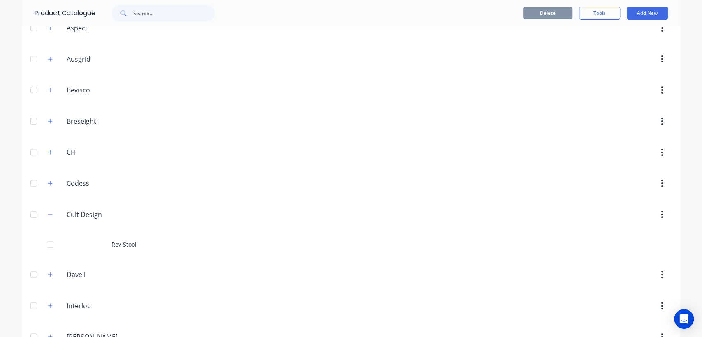
scroll to position [228, 0]
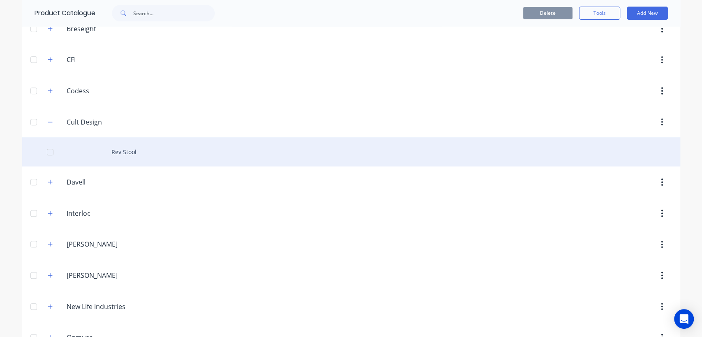
click at [129, 146] on div "Rev Stool" at bounding box center [351, 151] width 658 height 29
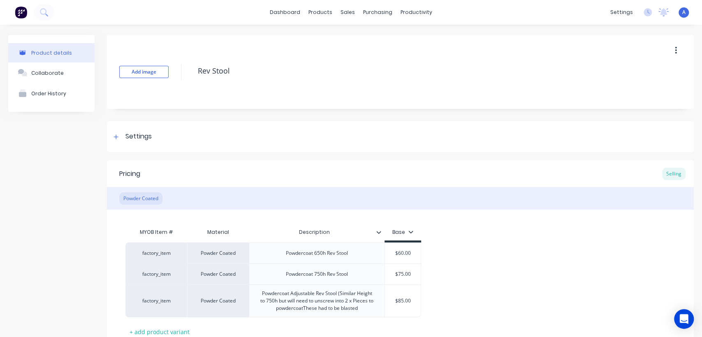
type textarea "x"
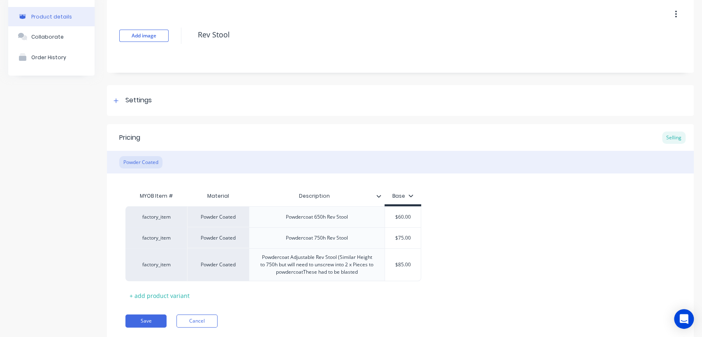
scroll to position [16, 0]
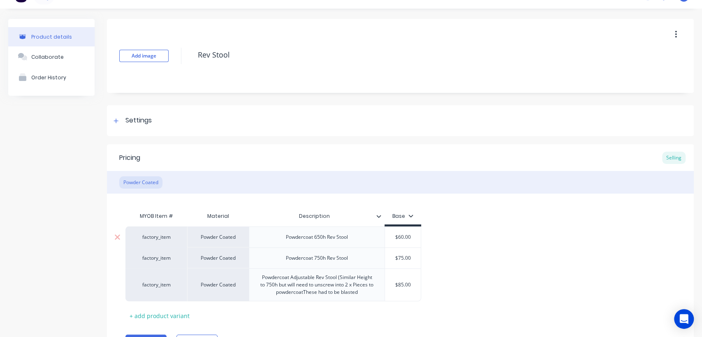
type input "$60.00"
click at [403, 236] on input "$60.00" at bounding box center [402, 237] width 41 height 7
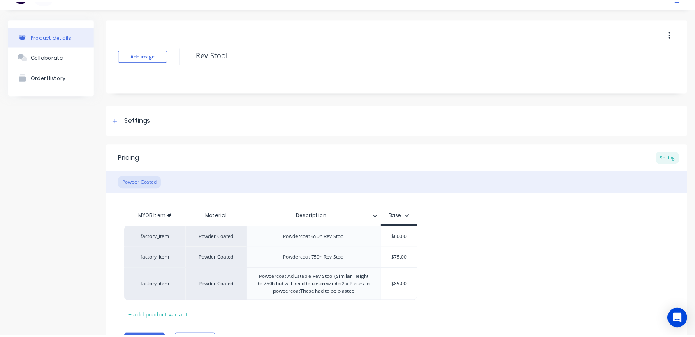
scroll to position [0, 0]
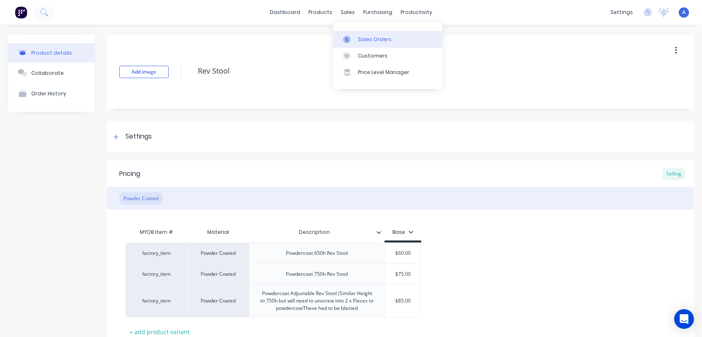
click at [360, 37] on div "Sales Orders" at bounding box center [375, 39] width 34 height 7
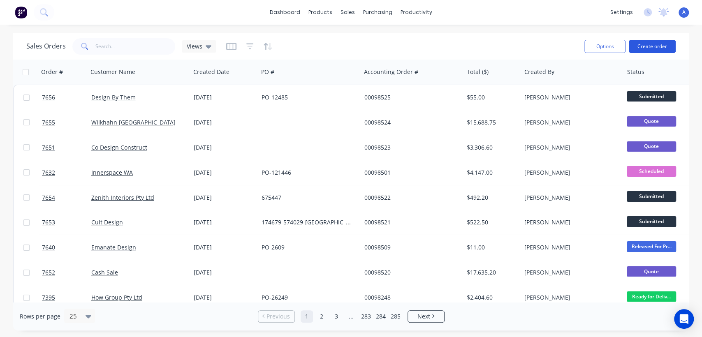
click at [643, 44] on button "Create order" at bounding box center [652, 46] width 47 height 13
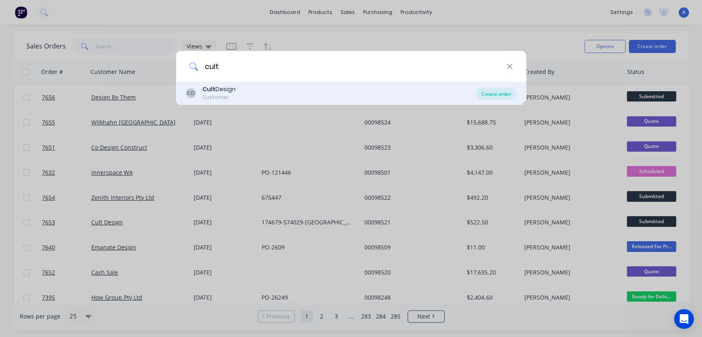
type input "cult"
click at [498, 93] on div "Create order" at bounding box center [496, 94] width 40 height 12
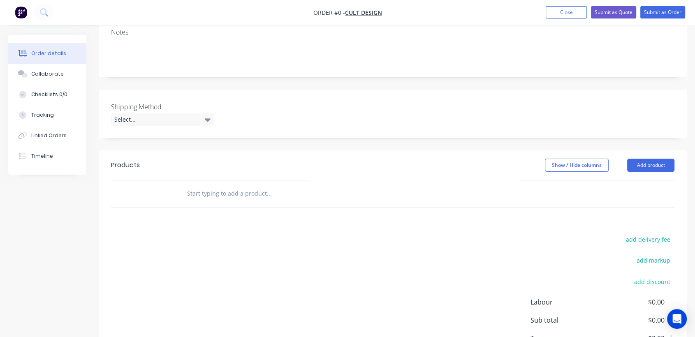
scroll to position [183, 0]
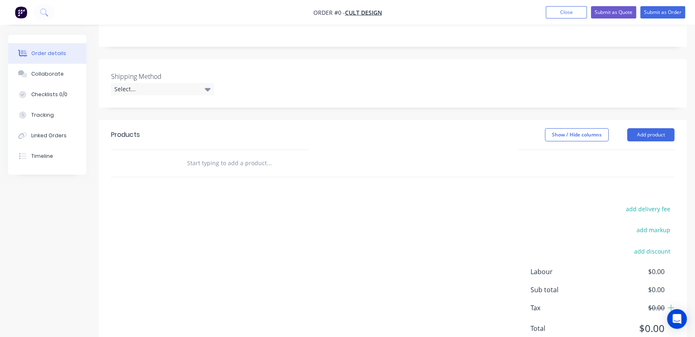
click at [231, 155] on input "text" at bounding box center [269, 163] width 164 height 16
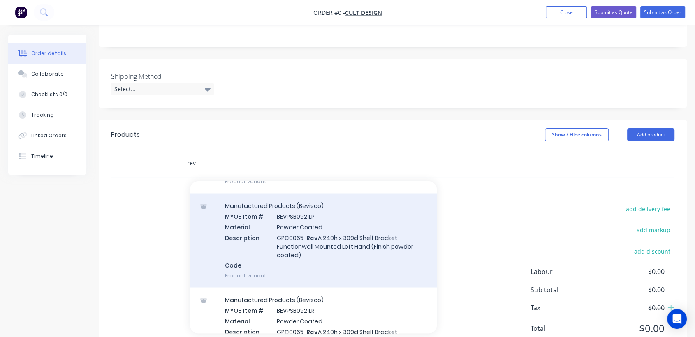
scroll to position [1416, 0]
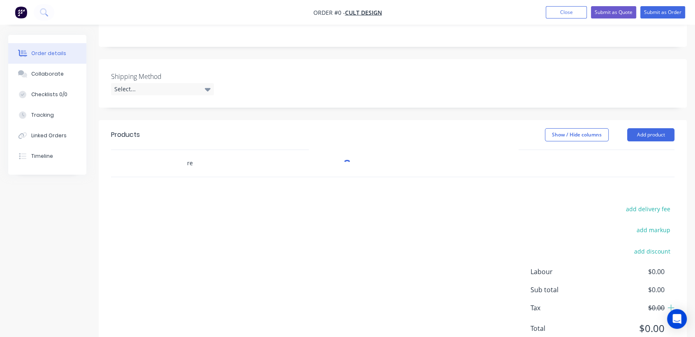
type input "r"
type input "650"
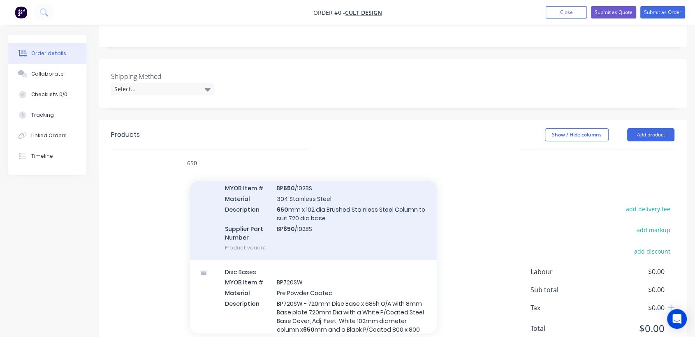
scroll to position [0, 0]
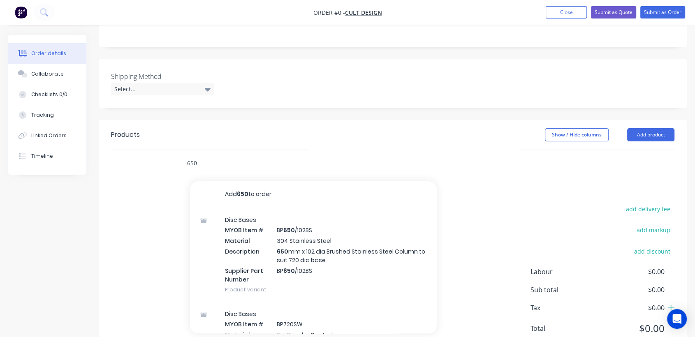
drag, startPoint x: 199, startPoint y: 151, endPoint x: 177, endPoint y: 150, distance: 22.2
click at [178, 150] on div "650 Add 650 to order Disc Bases MYOB Item # BP 650 /102BS Material 304 Stainles…" at bounding box center [325, 163] width 296 height 27
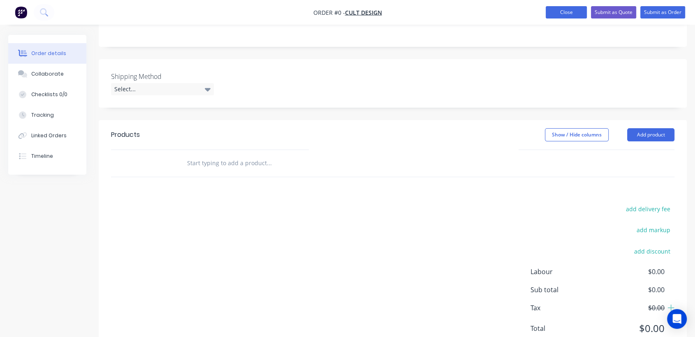
drag, startPoint x: 566, startPoint y: 14, endPoint x: 561, endPoint y: 15, distance: 5.4
click at [565, 14] on button "Close" at bounding box center [566, 12] width 41 height 12
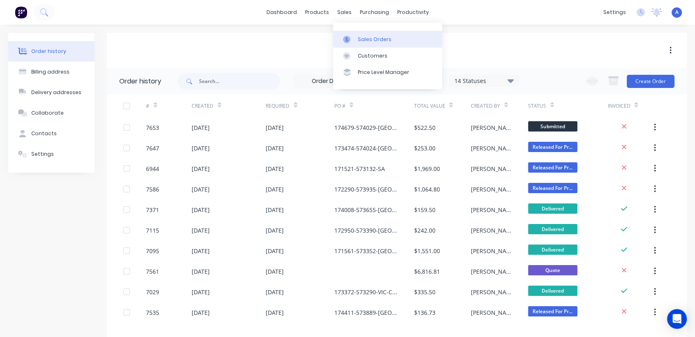
click at [365, 38] on div "Sales Orders" at bounding box center [375, 39] width 34 height 7
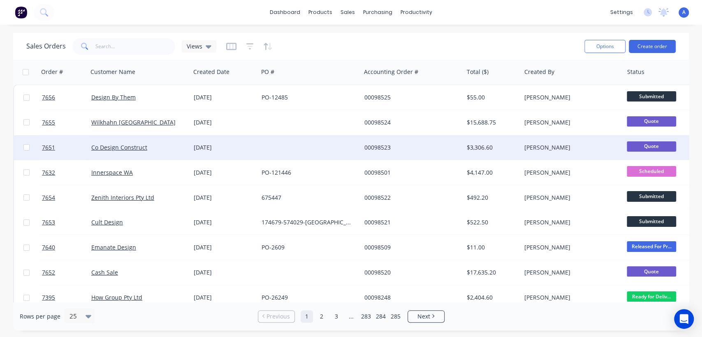
click at [293, 143] on div at bounding box center [309, 147] width 102 height 25
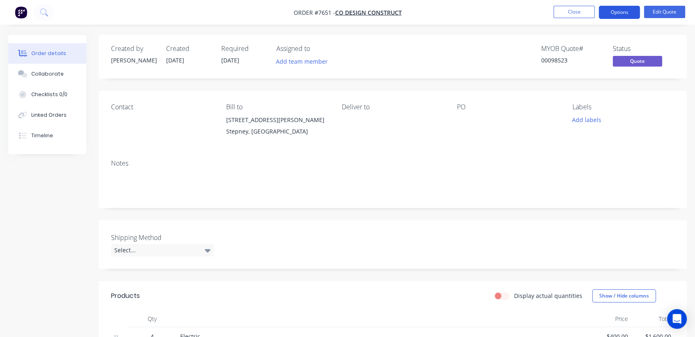
click at [618, 12] on button "Options" at bounding box center [619, 12] width 41 height 13
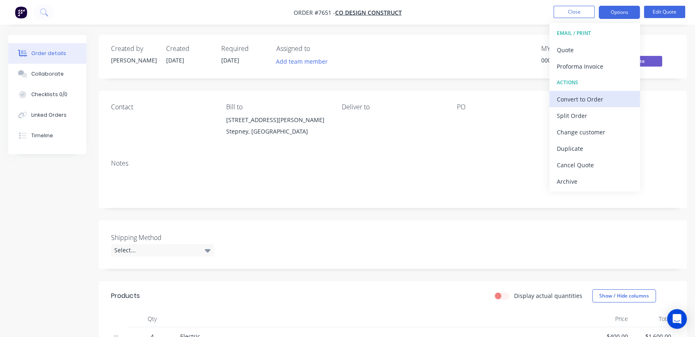
click at [587, 99] on div "Convert to Order" at bounding box center [595, 99] width 76 height 12
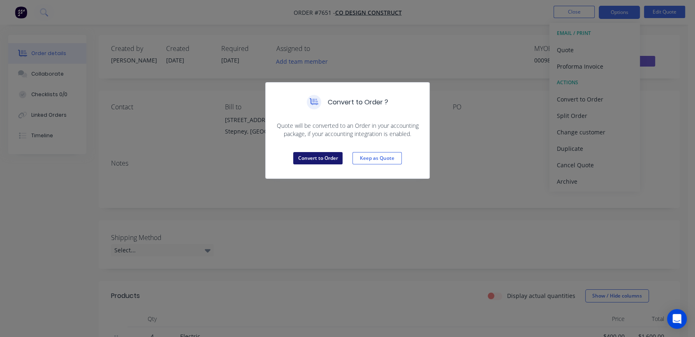
click at [316, 156] on button "Convert to Order" at bounding box center [317, 158] width 49 height 12
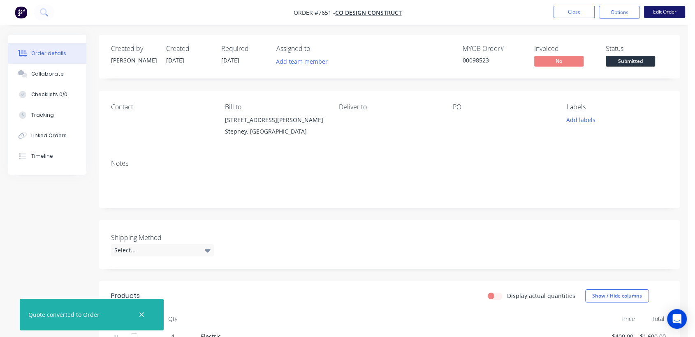
click at [664, 13] on button "Edit Order" at bounding box center [664, 12] width 41 height 12
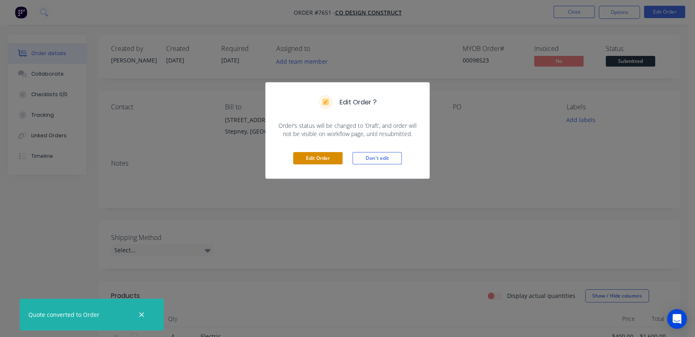
click at [322, 157] on button "Edit Order" at bounding box center [317, 158] width 49 height 12
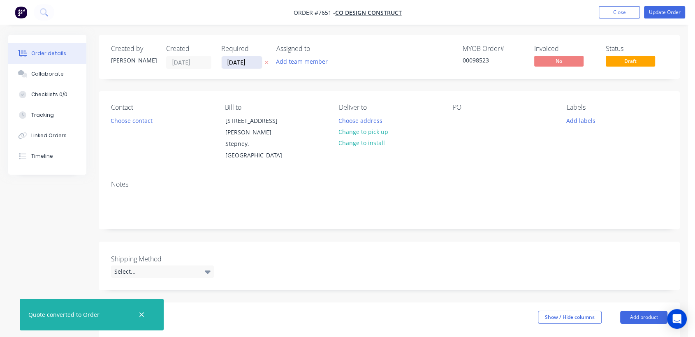
click at [252, 63] on input "[DATE]" at bounding box center [242, 62] width 40 height 12
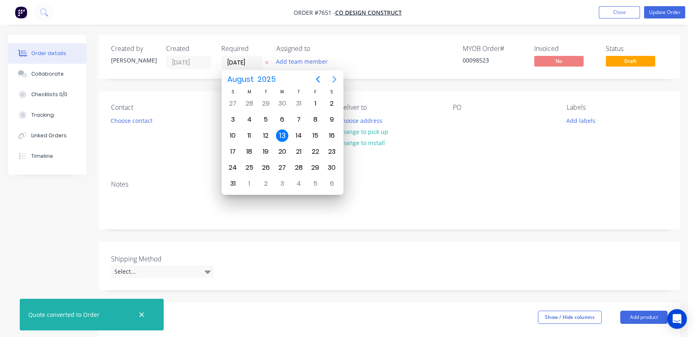
click at [329, 77] on button "Next page" at bounding box center [334, 79] width 16 height 16
click at [329, 77] on icon "Next page" at bounding box center [334, 79] width 10 height 10
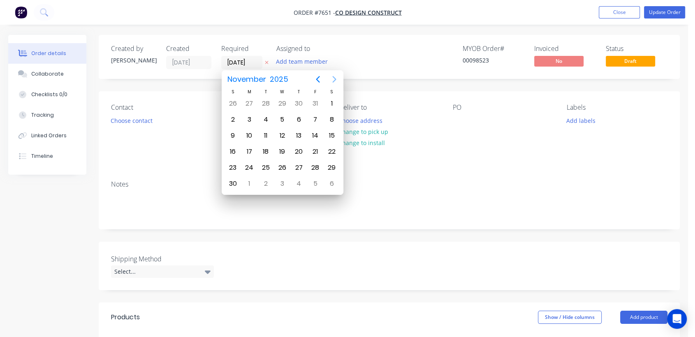
click at [329, 77] on icon "Next page" at bounding box center [334, 79] width 10 height 10
drag, startPoint x: 282, startPoint y: 165, endPoint x: 257, endPoint y: 178, distance: 28.3
click at [282, 165] on div "31" at bounding box center [282, 168] width 12 height 12
type input "[DATE]"
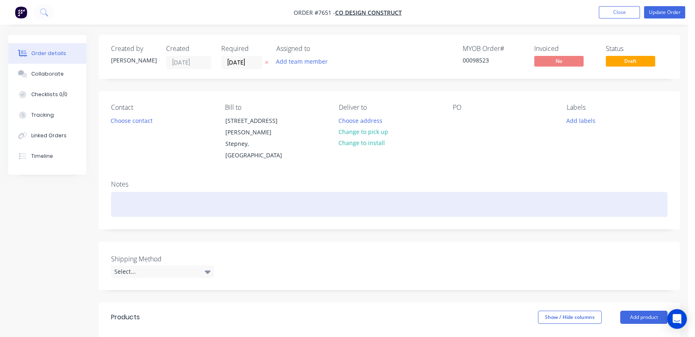
click at [135, 192] on div at bounding box center [389, 204] width 556 height 25
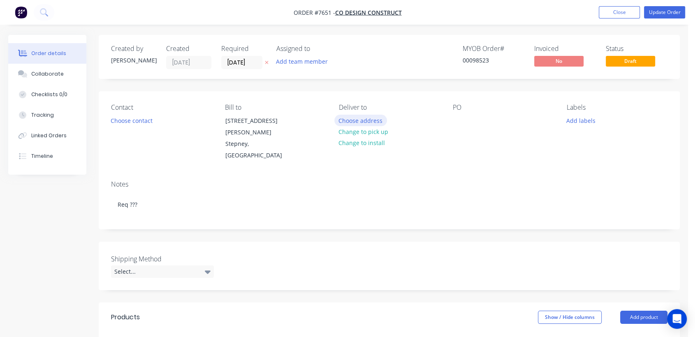
click at [361, 116] on button "Choose address" at bounding box center [360, 120] width 53 height 11
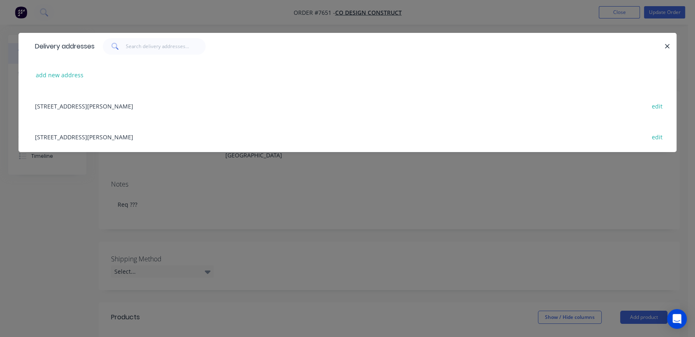
click at [100, 139] on div "[STREET_ADDRESS][PERSON_NAME] edit" at bounding box center [347, 136] width 633 height 31
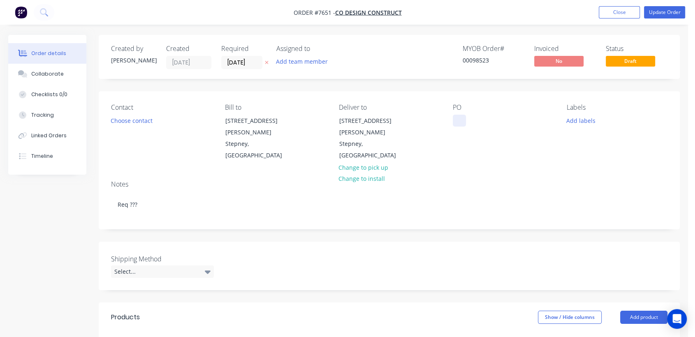
click at [465, 116] on div at bounding box center [459, 121] width 13 height 12
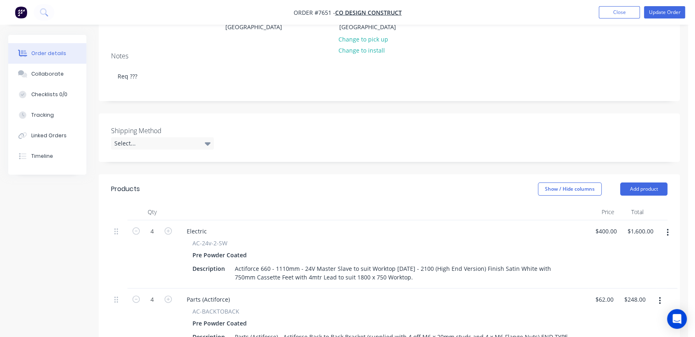
scroll to position [137, 0]
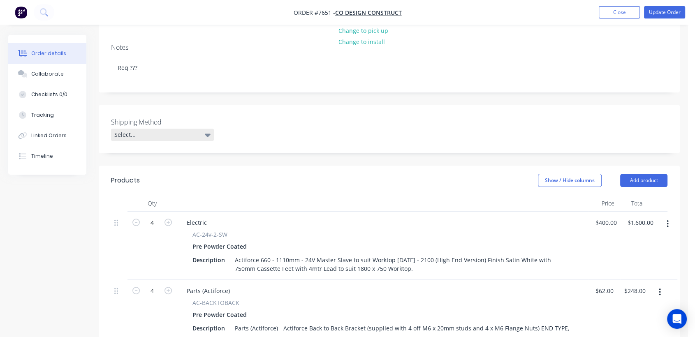
click at [207, 134] on icon at bounding box center [208, 135] width 6 height 3
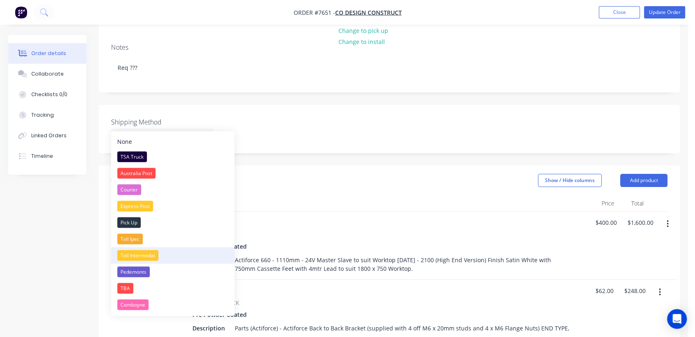
click at [143, 254] on div "Toll Intermodal" at bounding box center [137, 255] width 41 height 11
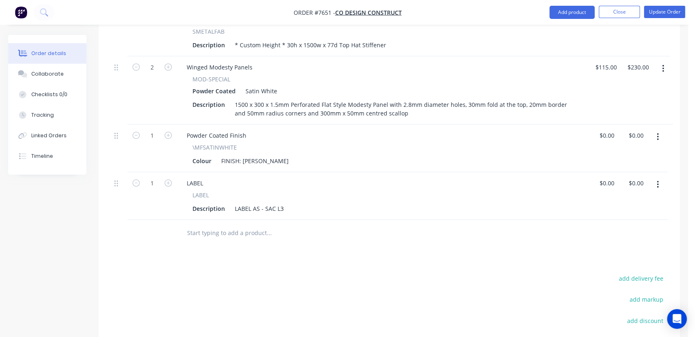
scroll to position [685, 0]
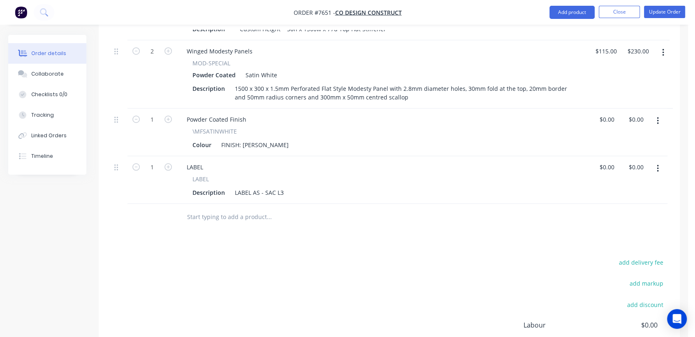
click at [234, 209] on input "text" at bounding box center [269, 217] width 164 height 16
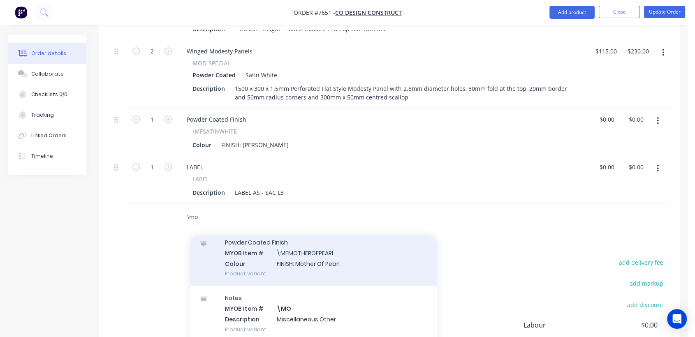
scroll to position [91, 0]
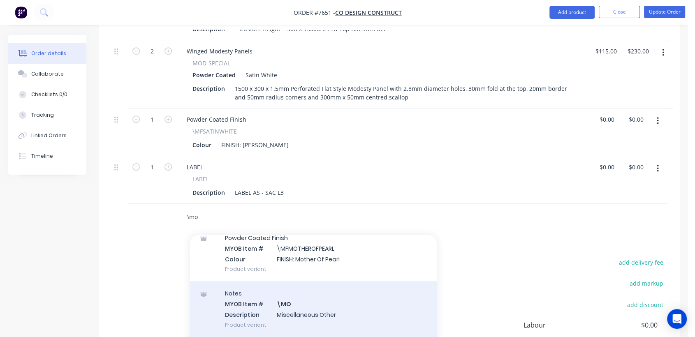
type input "\mo"
click at [328, 287] on div "Notes MYOB Item # \MO Description Miscellaneous Other Product variant" at bounding box center [313, 308] width 247 height 55
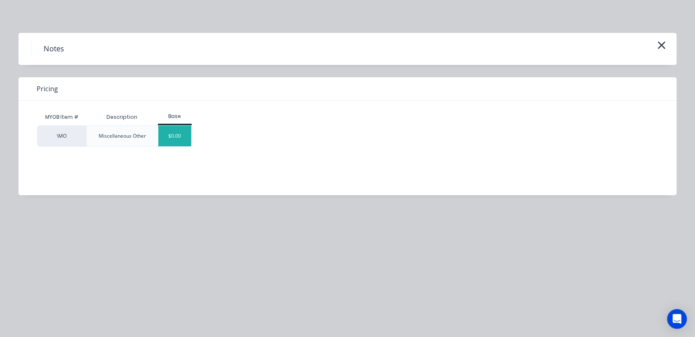
click at [176, 139] on div "$0.00" at bounding box center [174, 136] width 33 height 21
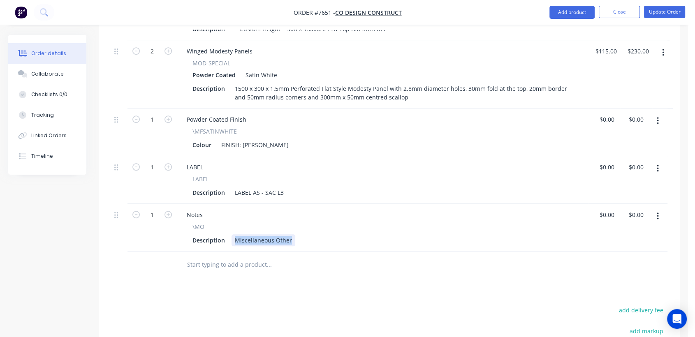
drag, startPoint x: 232, startPoint y: 227, endPoint x: 323, endPoint y: 219, distance: 91.3
click at [323, 222] on div "\MO Description Miscellaneous Other" at bounding box center [382, 234] width 405 height 24
type input "$0.00"
click at [37, 76] on div "Collaborate" at bounding box center [47, 73] width 32 height 7
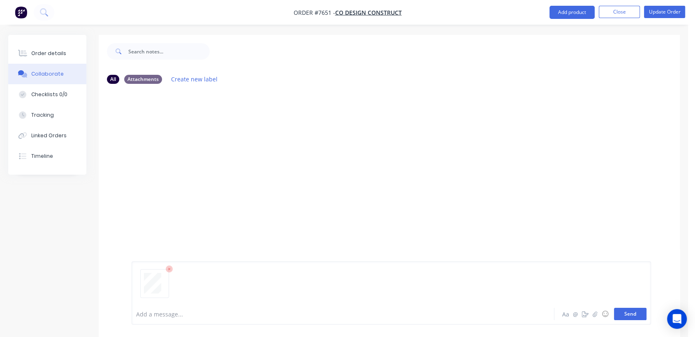
click at [635, 314] on button "Send" at bounding box center [630, 314] width 32 height 12
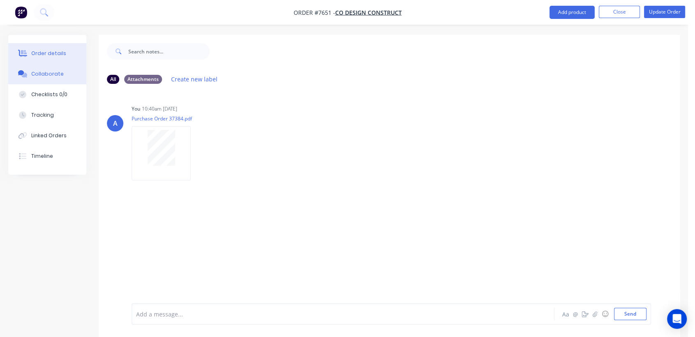
click at [54, 49] on button "Order details" at bounding box center [47, 53] width 78 height 21
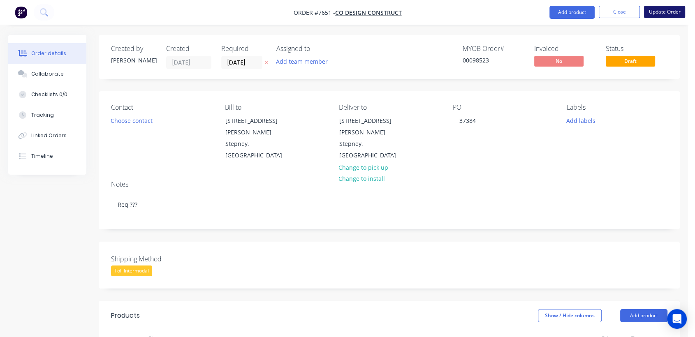
click at [665, 9] on button "Update Order" at bounding box center [664, 12] width 41 height 12
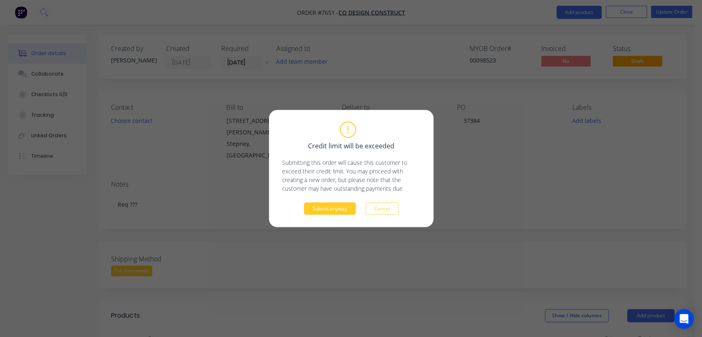
click at [345, 210] on button "Submit anyway" at bounding box center [330, 209] width 52 height 12
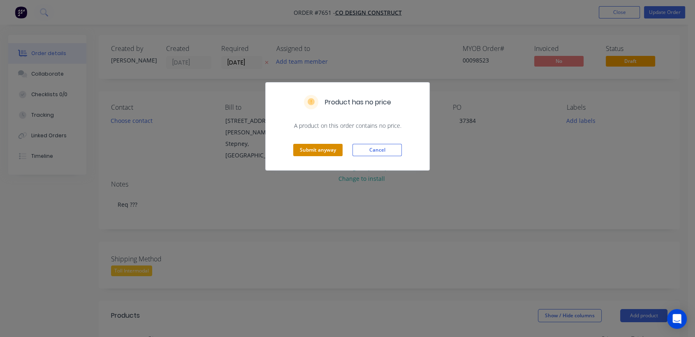
click at [310, 153] on button "Submit anyway" at bounding box center [317, 150] width 49 height 12
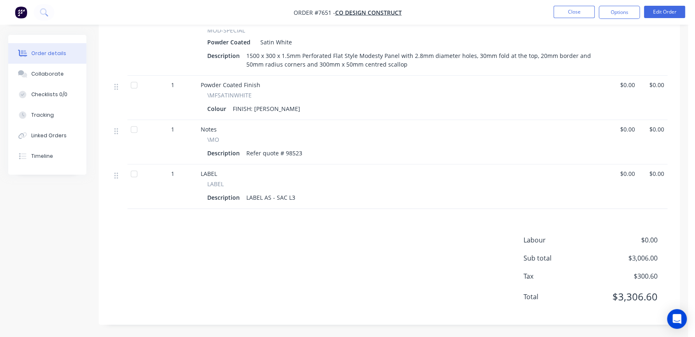
scroll to position [354, 0]
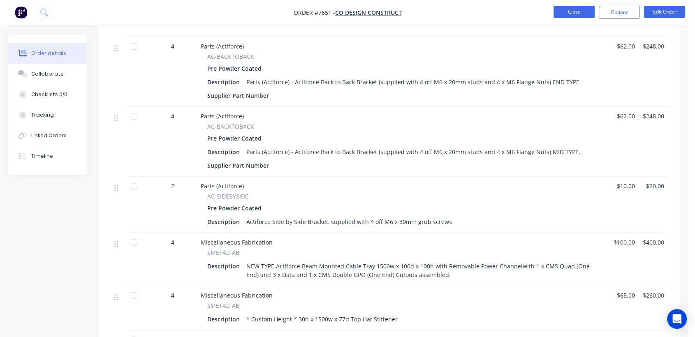
click at [583, 11] on button "Close" at bounding box center [573, 12] width 41 height 12
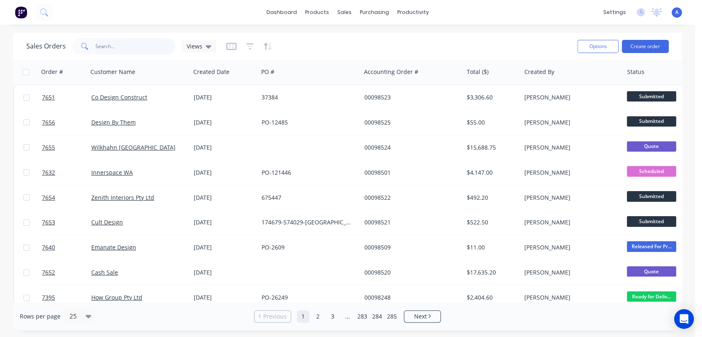
click at [120, 49] on input "text" at bounding box center [135, 46] width 80 height 16
type input "98518"
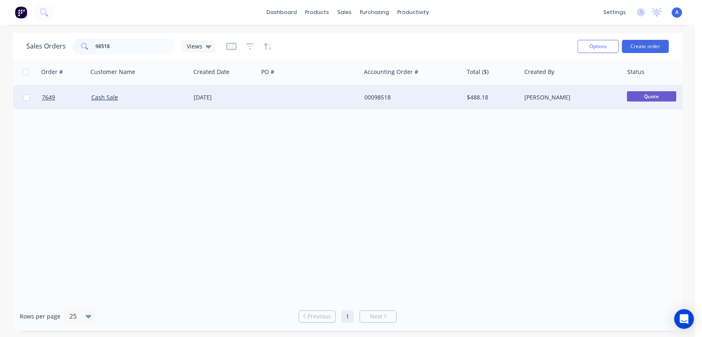
click at [244, 99] on div "[DATE]" at bounding box center [224, 97] width 61 height 8
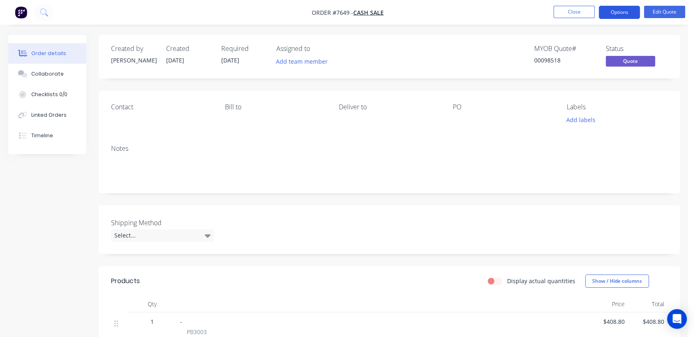
click at [620, 10] on button "Options" at bounding box center [619, 12] width 41 height 13
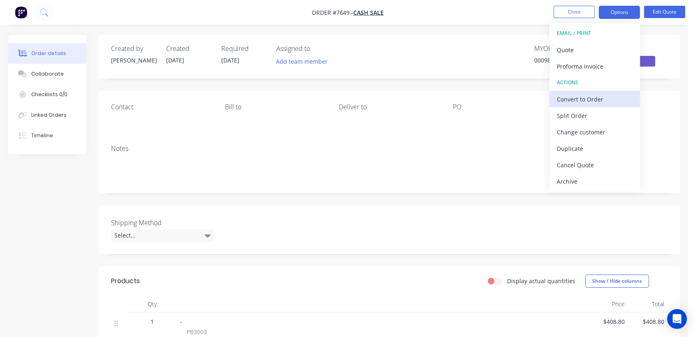
click at [589, 96] on div "Convert to Order" at bounding box center [595, 99] width 76 height 12
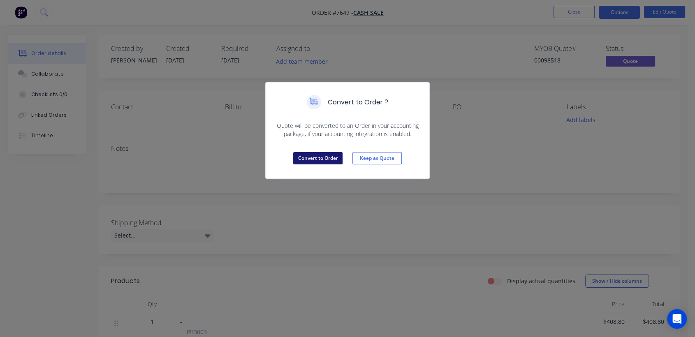
click at [316, 152] on button "Convert to Order" at bounding box center [317, 158] width 49 height 12
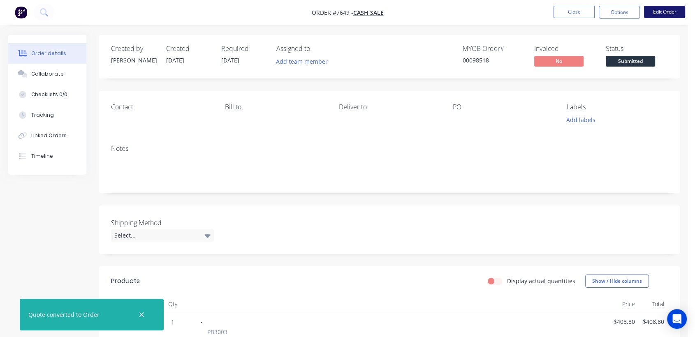
click at [663, 12] on button "Edit Order" at bounding box center [664, 12] width 41 height 12
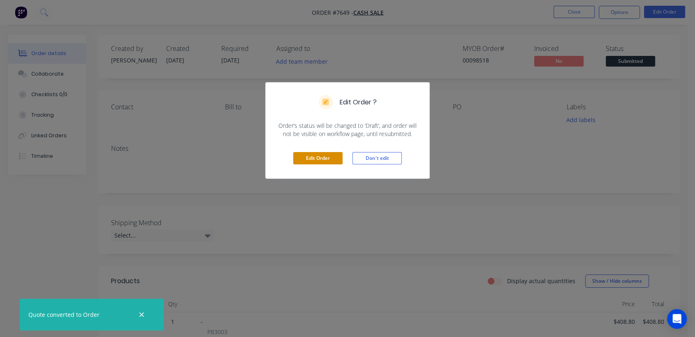
click at [316, 157] on button "Edit Order" at bounding box center [317, 158] width 49 height 12
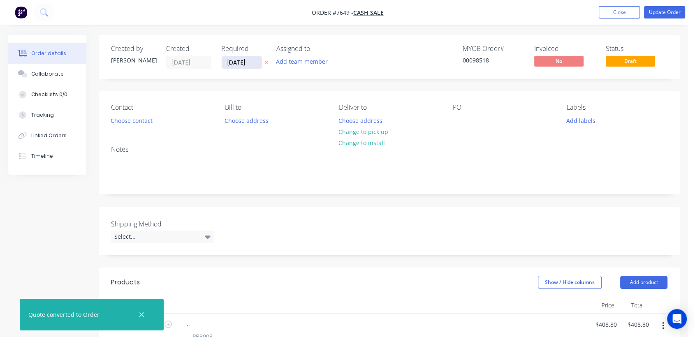
click at [253, 63] on input "[DATE]" at bounding box center [242, 62] width 40 height 12
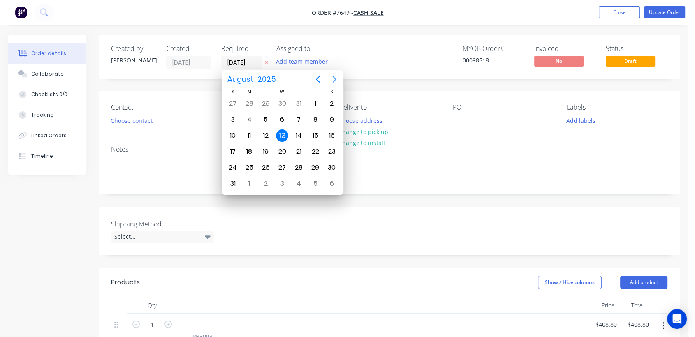
click at [334, 80] on icon "Next page" at bounding box center [334, 79] width 4 height 7
click at [281, 164] on div "31" at bounding box center [282, 168] width 12 height 12
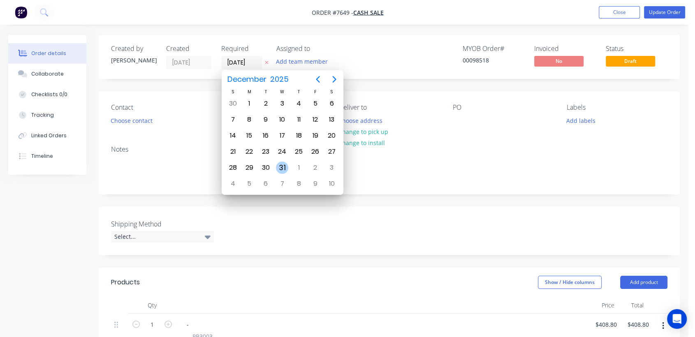
type input "[DATE]"
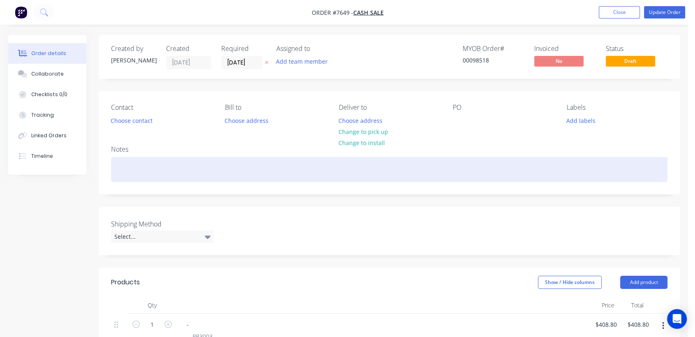
click at [161, 172] on div at bounding box center [389, 169] width 556 height 25
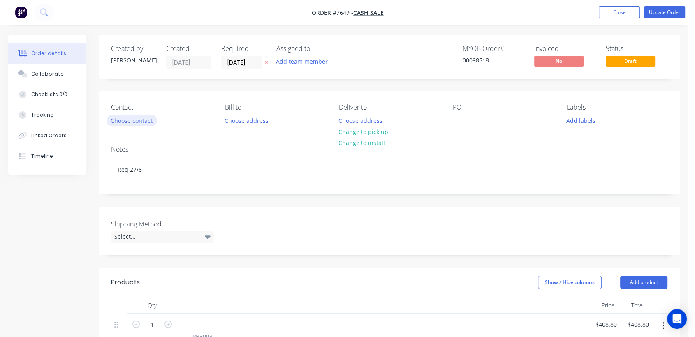
click at [144, 117] on button "Choose contact" at bounding box center [131, 120] width 51 height 11
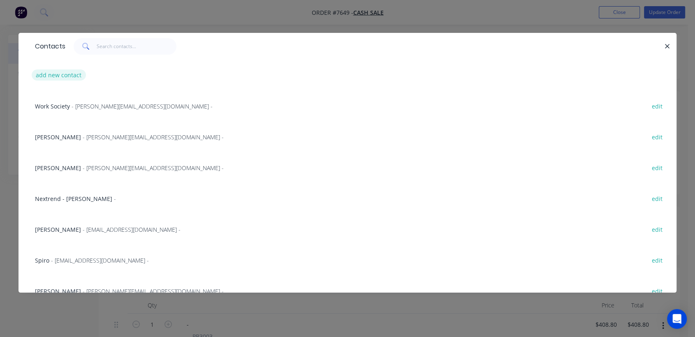
click at [72, 75] on button "add new contact" at bounding box center [59, 74] width 54 height 11
select select "AU"
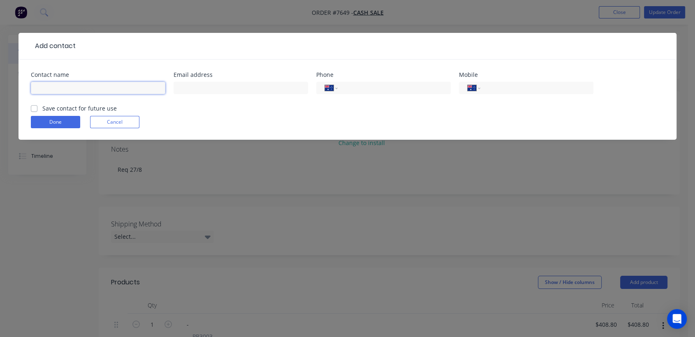
click at [83, 86] on input "text" at bounding box center [98, 88] width 134 height 12
type input "[PERSON_NAME]"
click at [203, 93] on input "text" at bounding box center [240, 88] width 134 height 12
type input "[PERSON_NAME][EMAIL_ADDRESS][DOMAIN_NAME][PERSON_NAME]"
click at [62, 121] on button "Done" at bounding box center [55, 122] width 49 height 12
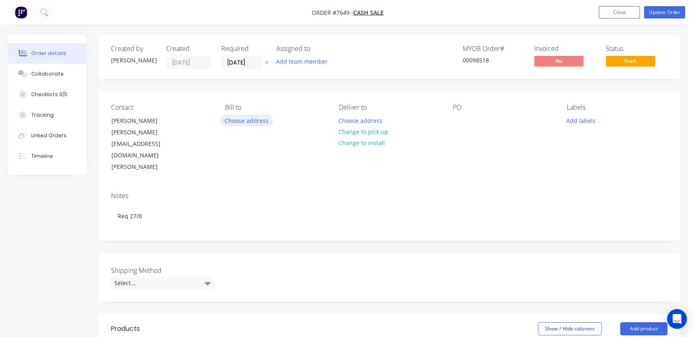
click at [253, 119] on button "Choose address" at bounding box center [246, 120] width 53 height 11
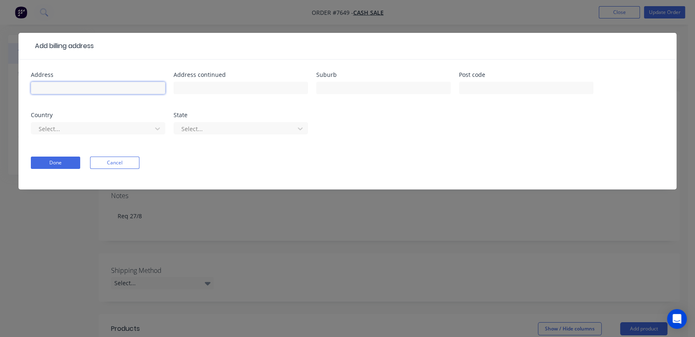
click at [97, 88] on input "text" at bounding box center [98, 88] width 134 height 12
type input "Select Business Furniture"
click at [63, 159] on button "Done" at bounding box center [55, 163] width 49 height 12
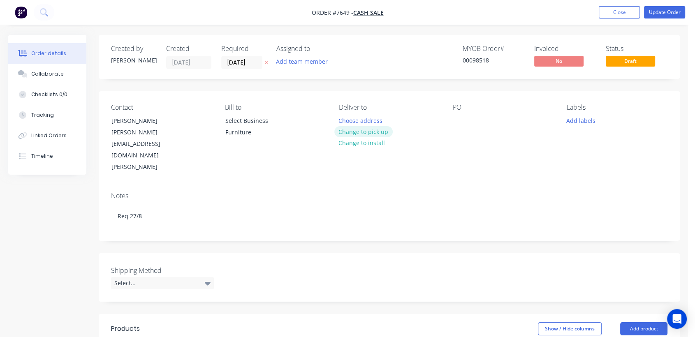
click at [378, 130] on button "Change to pick up" at bounding box center [363, 131] width 58 height 11
click at [457, 119] on div at bounding box center [459, 121] width 13 height 12
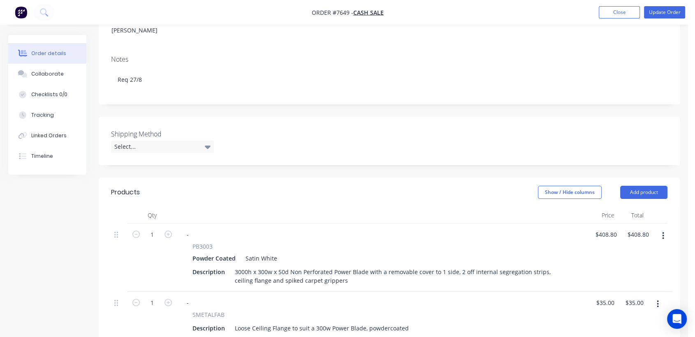
scroll to position [137, 0]
click at [201, 140] on div "Select..." at bounding box center [162, 146] width 103 height 12
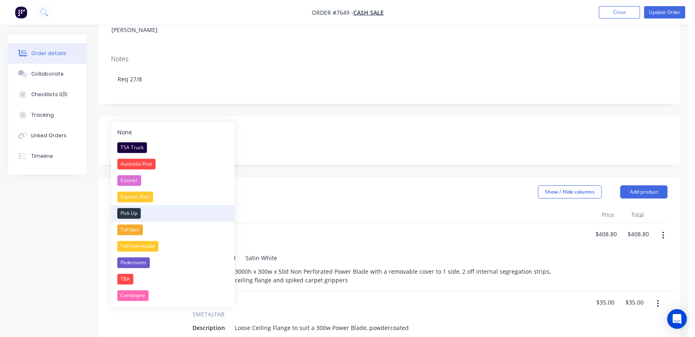
click at [133, 213] on div "Pick Up" at bounding box center [128, 213] width 23 height 11
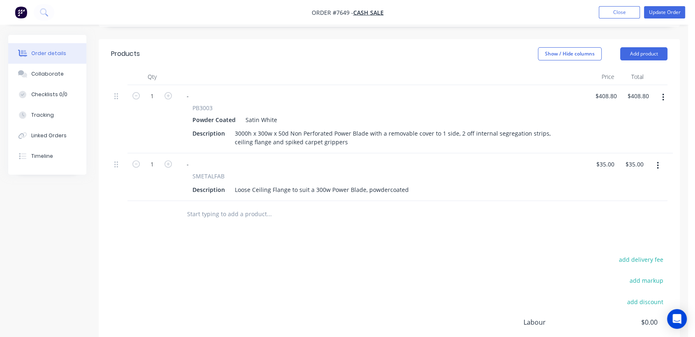
scroll to position [274, 0]
click at [407, 183] on div "Loose Ceiling Flange to suit a 300w Power Blade, powdercoated" at bounding box center [321, 189] width 180 height 12
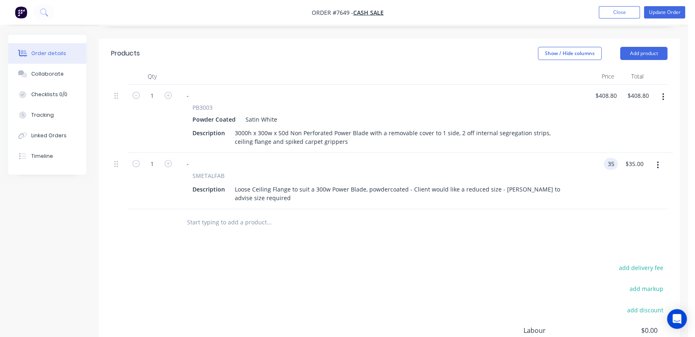
type input "$35.00"
click at [213, 214] on input "text" at bounding box center [269, 222] width 164 height 16
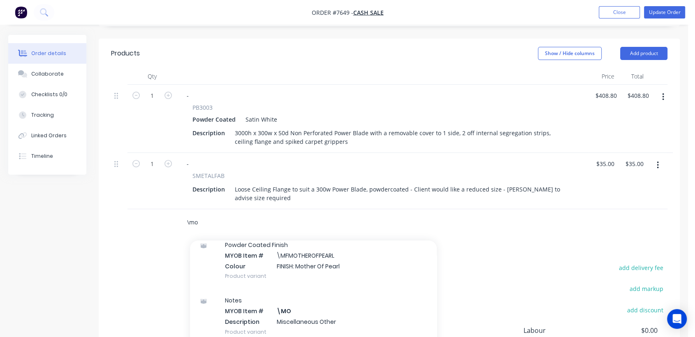
scroll to position [137, 0]
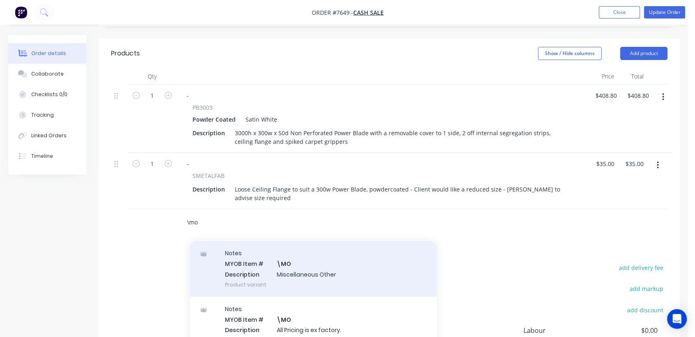
type input "\mo"
click at [326, 241] on div "Notes MYOB Item # \MO Description Miscellaneous Other Product variant" at bounding box center [313, 268] width 247 height 55
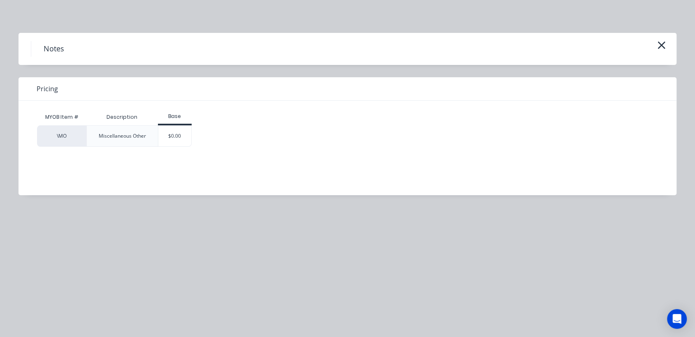
click at [171, 140] on div "$0.00" at bounding box center [174, 136] width 33 height 21
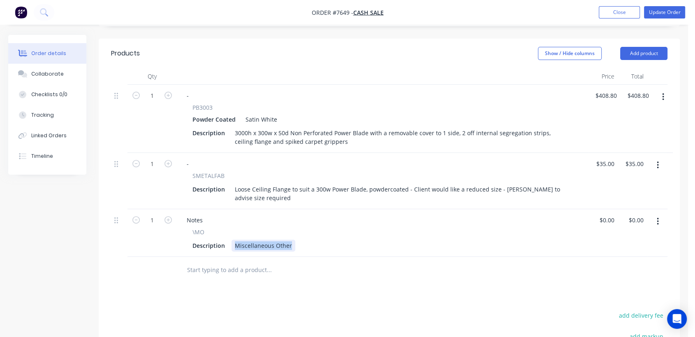
drag, startPoint x: 231, startPoint y: 212, endPoint x: 340, endPoint y: 218, distance: 109.1
click at [339, 219] on div "Notes \MO Description Miscellaneous Other" at bounding box center [382, 233] width 411 height 48
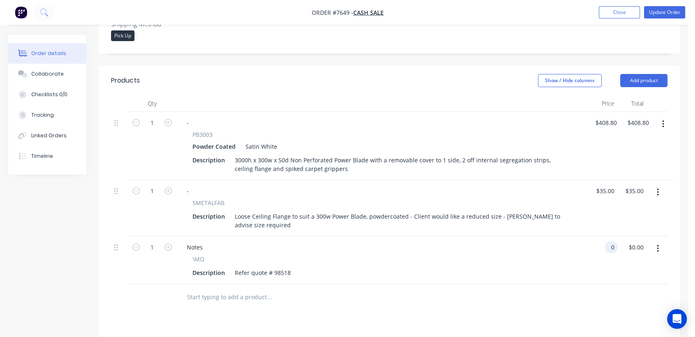
scroll to position [151, 0]
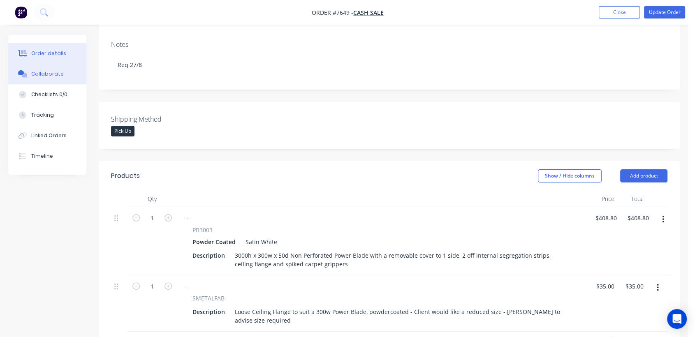
type input "$0.00"
click at [48, 72] on div "Collaborate" at bounding box center [47, 73] width 32 height 7
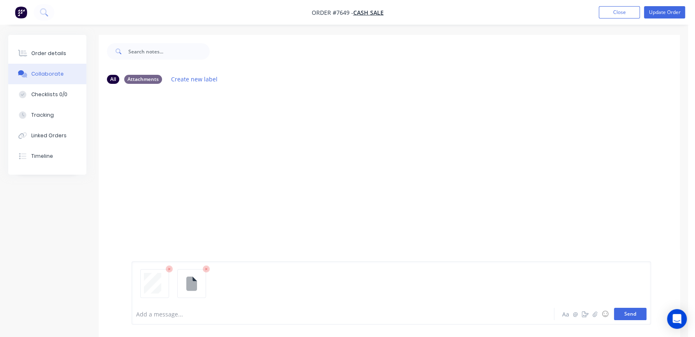
click at [635, 308] on button "Send" at bounding box center [630, 314] width 32 height 12
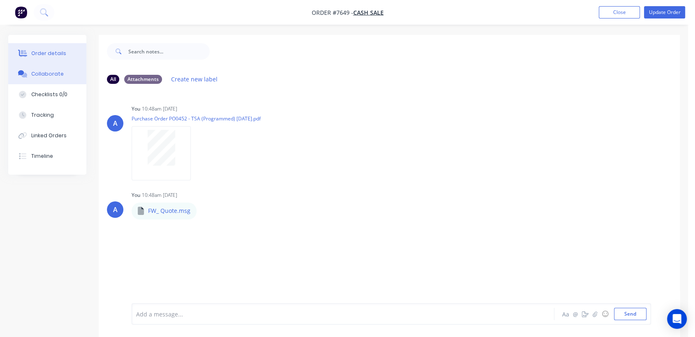
click at [50, 50] on div "Order details" at bounding box center [48, 53] width 35 height 7
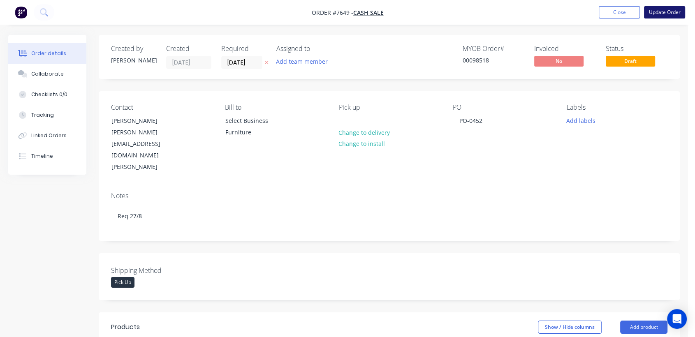
click at [674, 12] on button "Update Order" at bounding box center [664, 12] width 41 height 12
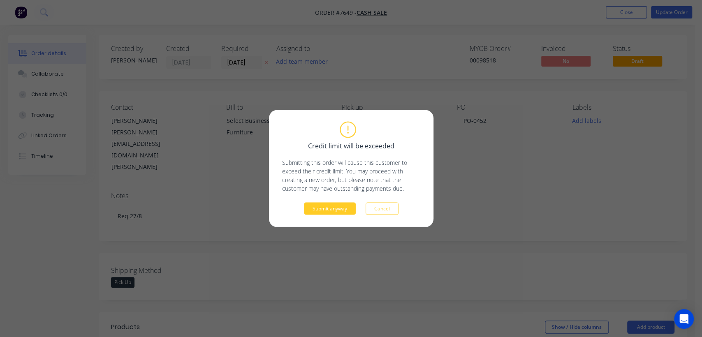
click at [333, 208] on button "Submit anyway" at bounding box center [330, 209] width 52 height 12
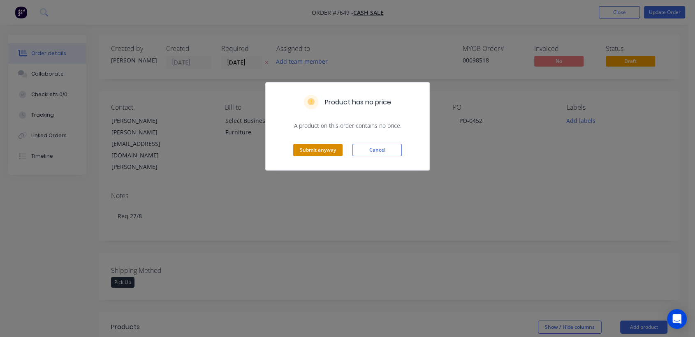
click at [320, 144] on button "Submit anyway" at bounding box center [317, 150] width 49 height 12
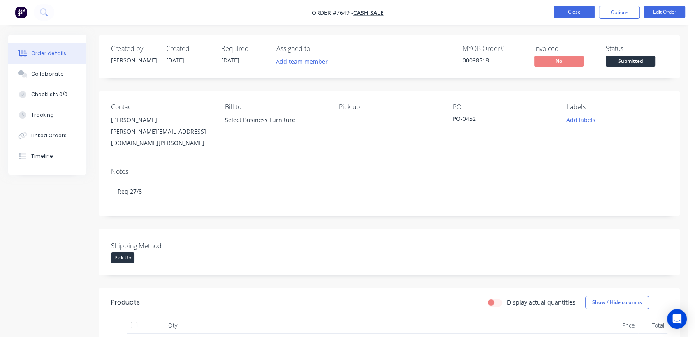
click at [561, 14] on button "Close" at bounding box center [573, 12] width 41 height 12
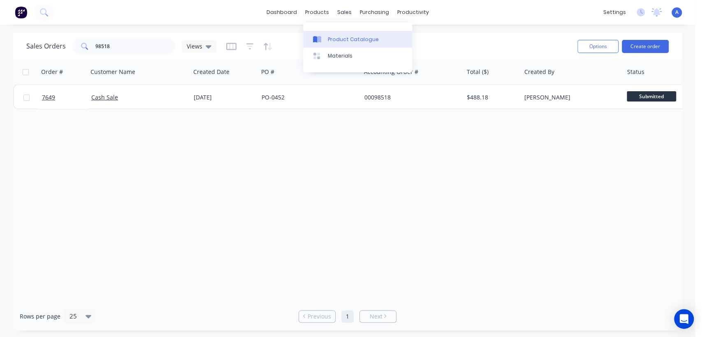
click at [331, 43] on div "Product Catalogue" at bounding box center [353, 39] width 51 height 7
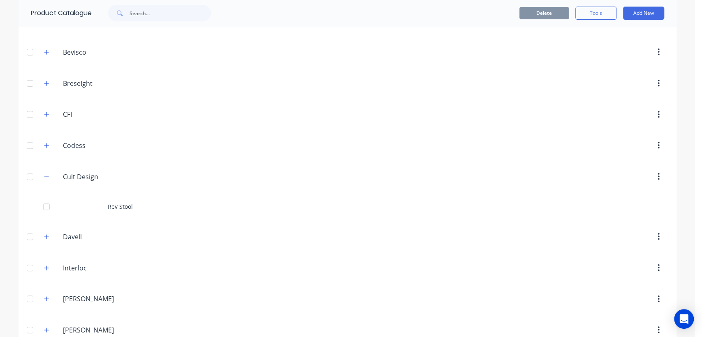
scroll to position [183, 0]
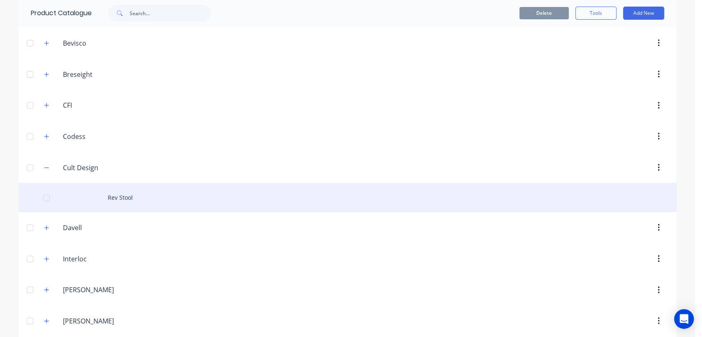
click at [118, 197] on div "Rev Stool" at bounding box center [347, 197] width 658 height 29
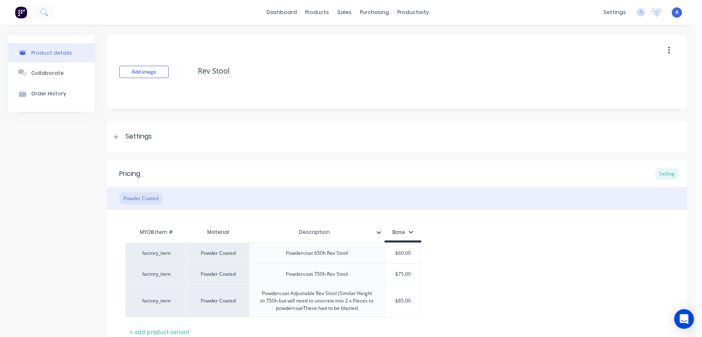
type textarea "x"
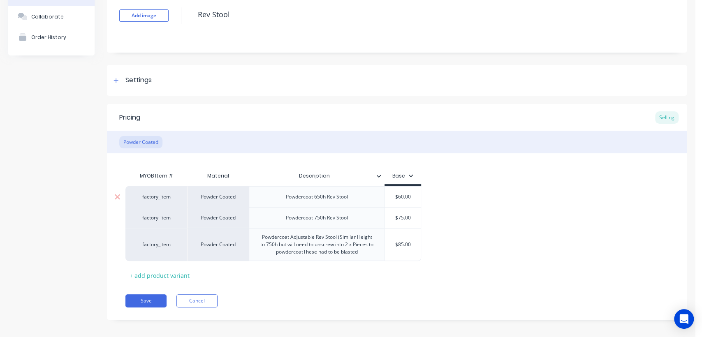
scroll to position [62, 0]
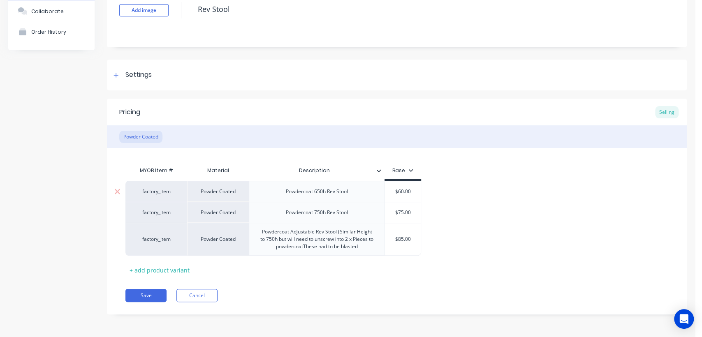
click at [168, 192] on div "factory_item" at bounding box center [156, 191] width 45 height 7
type input "c"
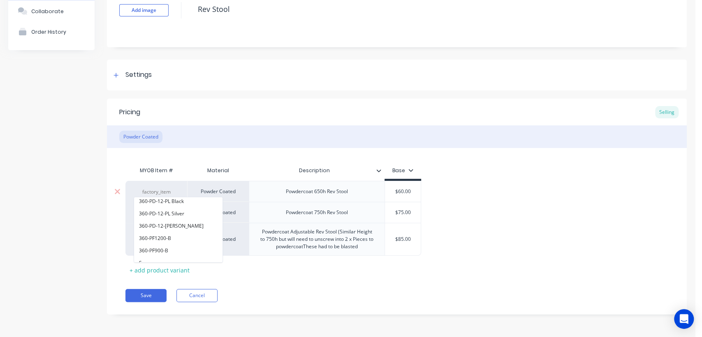
scroll to position [317, 0]
click at [162, 253] on button "See more..." at bounding box center [178, 256] width 88 height 12
click at [447, 289] on div "Save Cancel" at bounding box center [405, 295] width 561 height 13
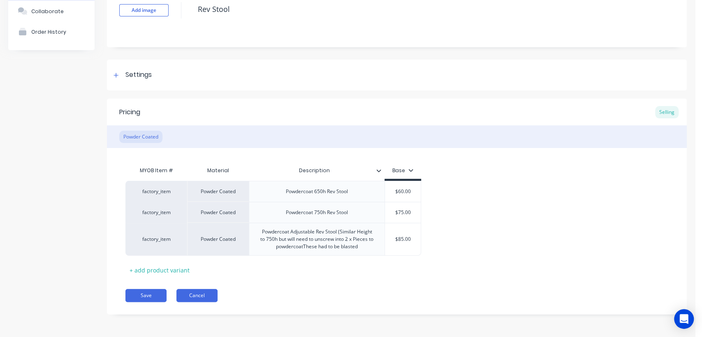
click at [206, 294] on button "Cancel" at bounding box center [196, 295] width 41 height 13
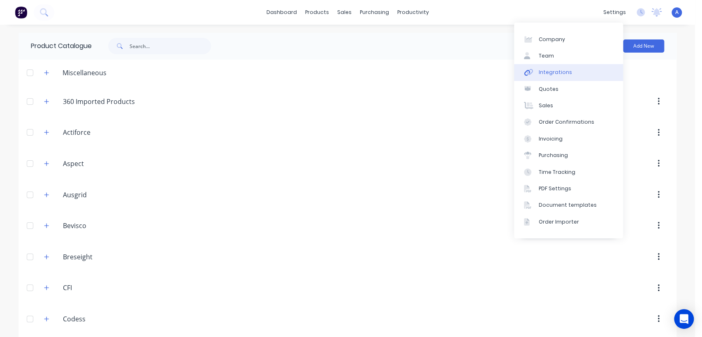
click at [566, 69] on div "Integrations" at bounding box center [555, 72] width 33 height 7
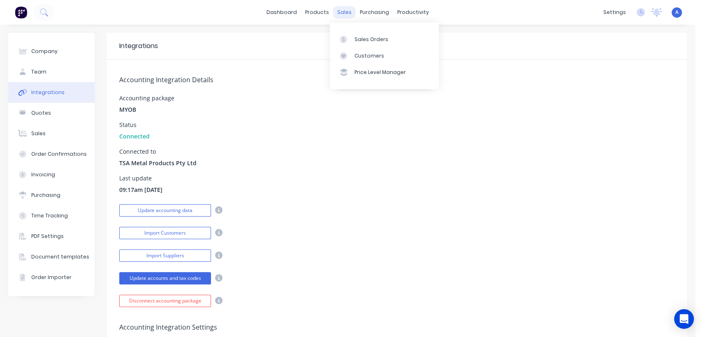
click at [342, 13] on div "sales" at bounding box center [344, 12] width 23 height 12
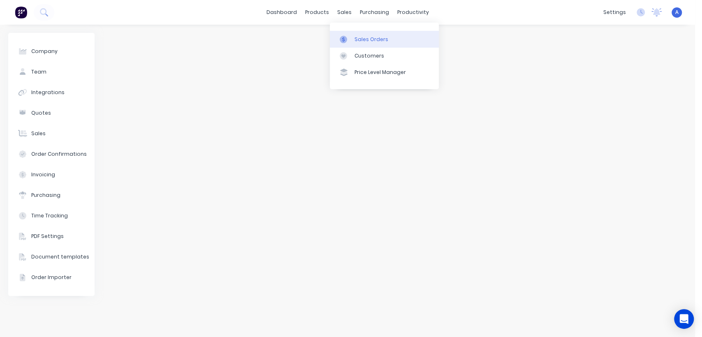
click at [385, 35] on link "Sales Orders" at bounding box center [384, 39] width 109 height 16
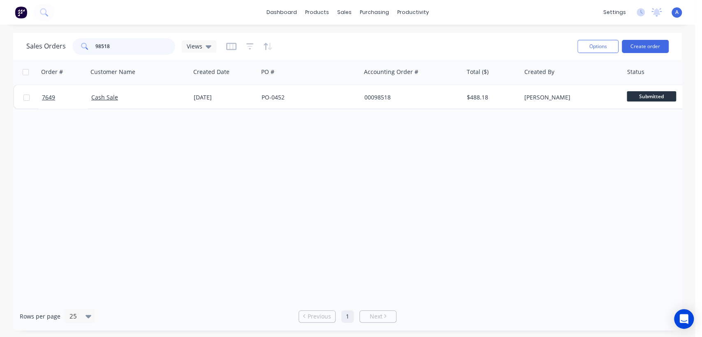
drag, startPoint x: 128, startPoint y: 46, endPoint x: 76, endPoint y: 44, distance: 52.6
click at [78, 44] on div "98518" at bounding box center [123, 46] width 103 height 16
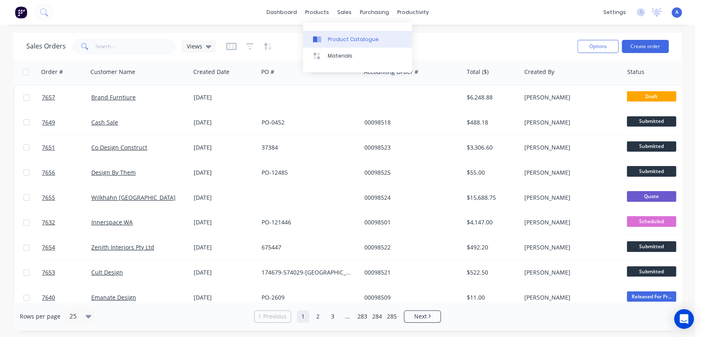
click at [327, 35] on link "Product Catalogue" at bounding box center [357, 39] width 109 height 16
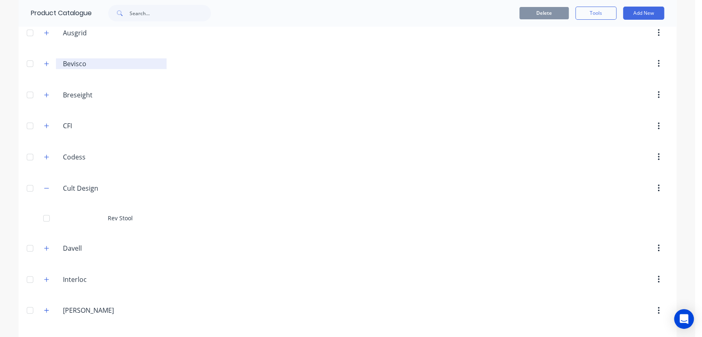
scroll to position [228, 0]
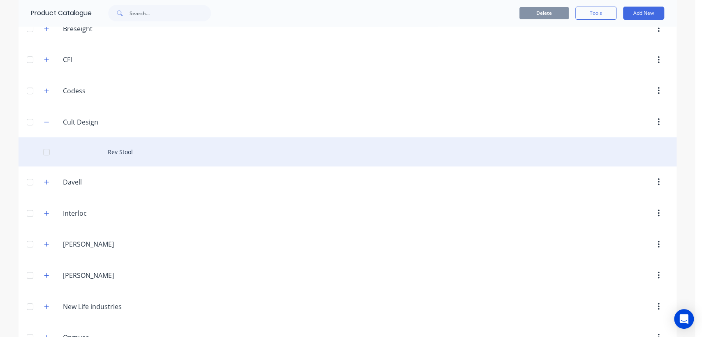
click at [125, 146] on div "Rev Stool" at bounding box center [347, 151] width 658 height 29
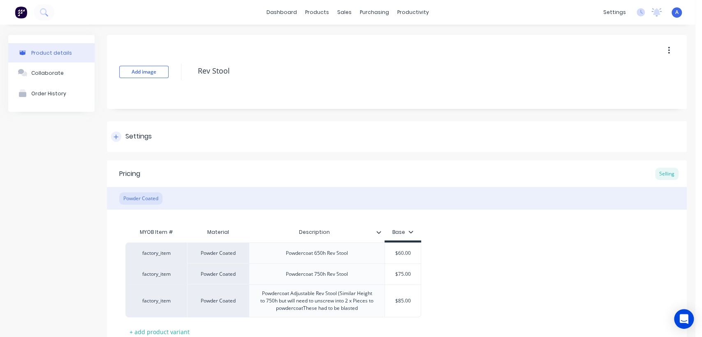
type textarea "x"
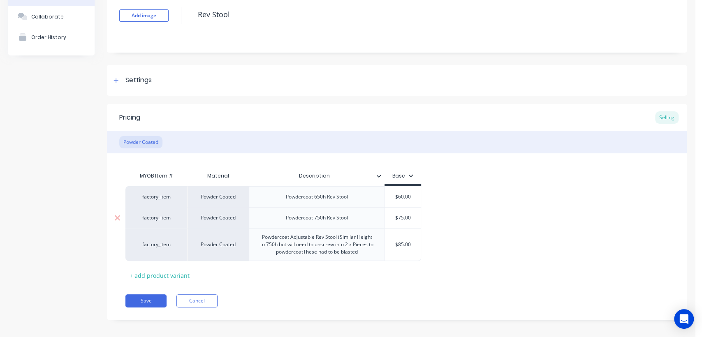
scroll to position [62, 0]
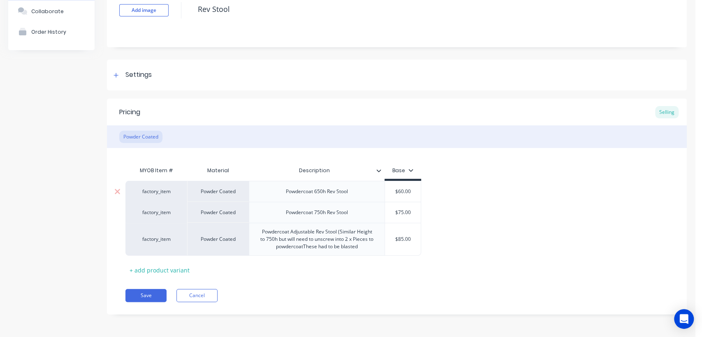
click at [166, 188] on div "factory_item" at bounding box center [156, 191] width 45 height 7
type input "cd"
click at [210, 293] on button "Cancel" at bounding box center [196, 295] width 41 height 13
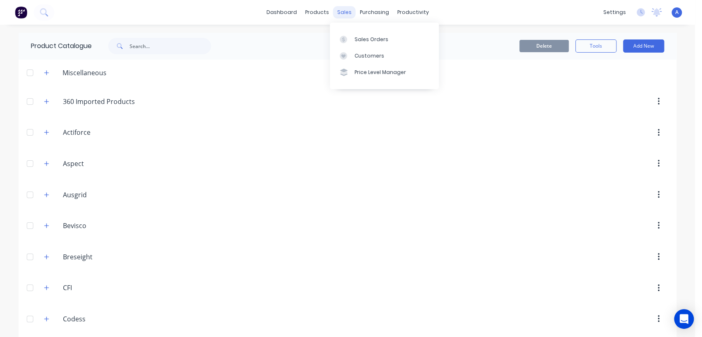
click at [342, 10] on div "sales" at bounding box center [344, 12] width 23 height 12
click at [373, 37] on div "Sales Orders" at bounding box center [371, 39] width 34 height 7
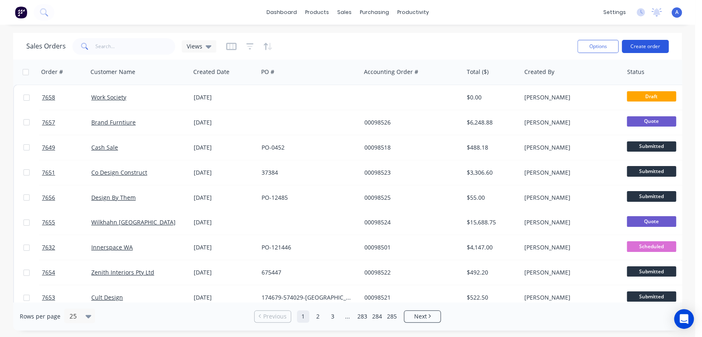
click at [645, 42] on button "Create order" at bounding box center [645, 46] width 47 height 13
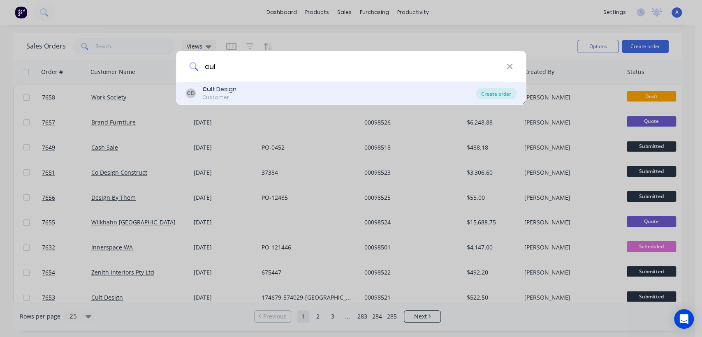
type input "cul"
click at [488, 92] on div "Create order" at bounding box center [496, 94] width 40 height 12
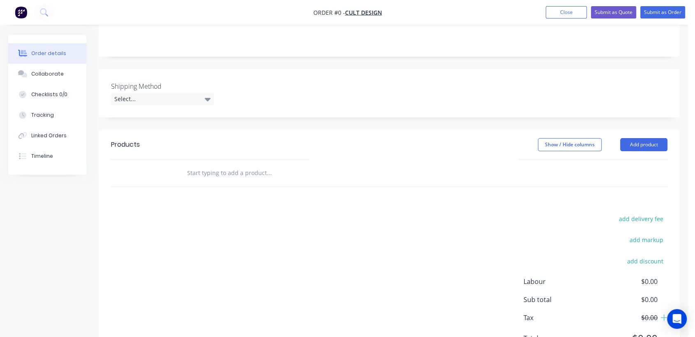
scroll to position [202, 0]
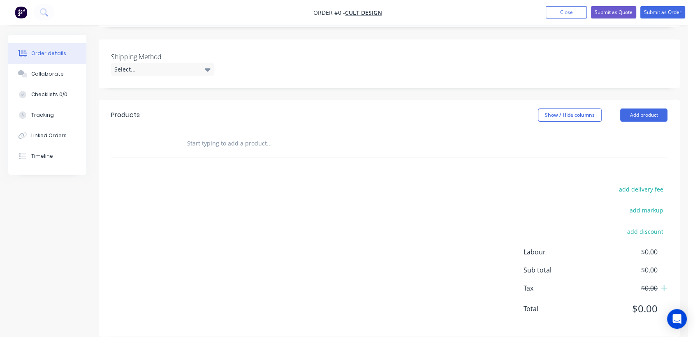
click at [240, 135] on input "text" at bounding box center [269, 143] width 164 height 16
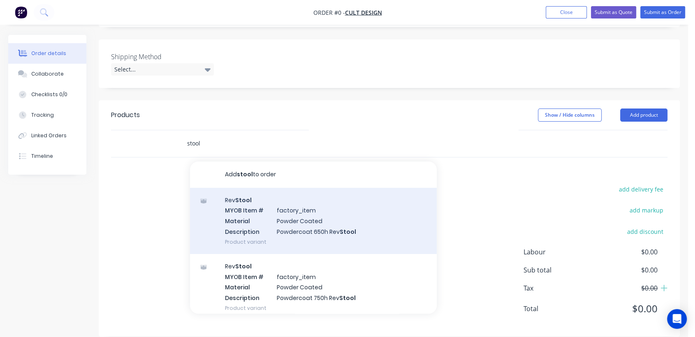
type input "stool"
click at [358, 214] on div "Rev Stool MYOB Item # factory_item Material Powder Coated Description Powdercoa…" at bounding box center [313, 221] width 247 height 66
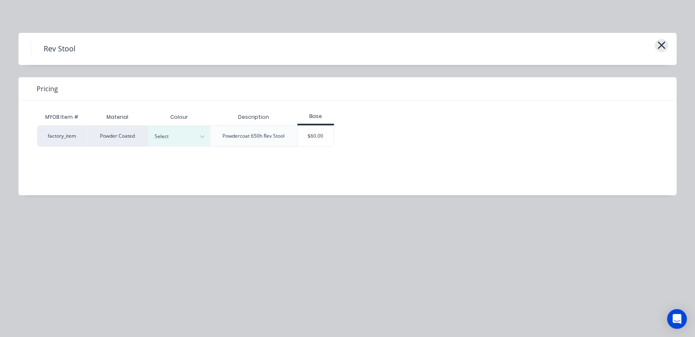
click at [658, 44] on icon "button" at bounding box center [661, 45] width 9 height 12
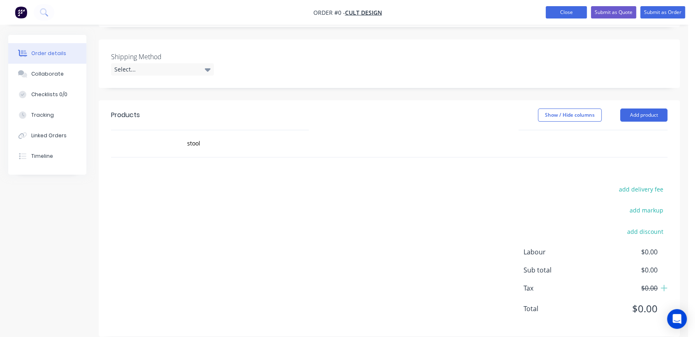
click at [573, 7] on button "Close" at bounding box center [566, 12] width 41 height 12
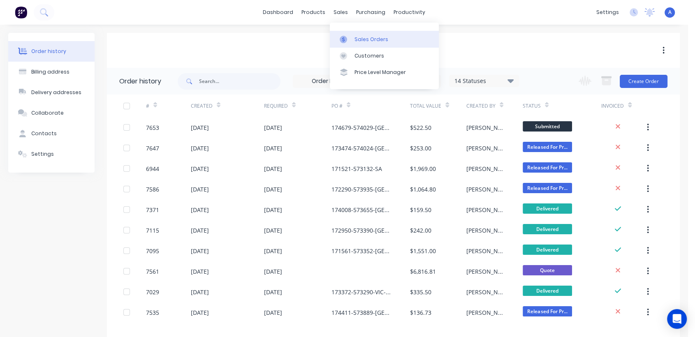
click at [357, 37] on div "Sales Orders" at bounding box center [371, 39] width 34 height 7
